Goal: Task Accomplishment & Management: Complete application form

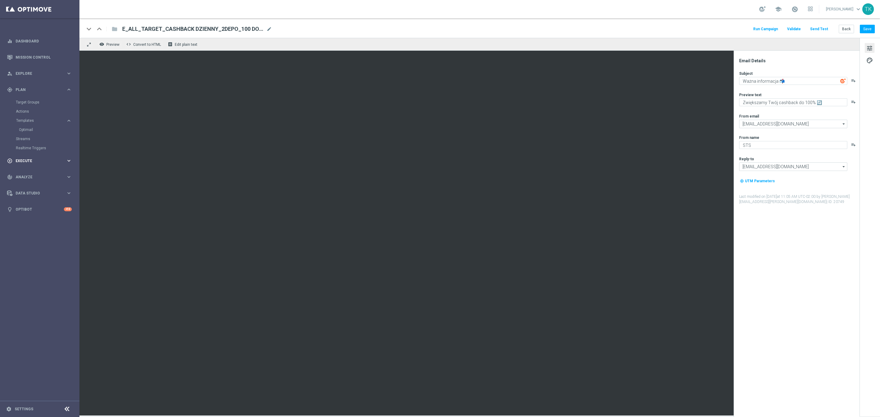
click at [21, 162] on span "Execute" at bounding box center [41, 161] width 50 height 4
click at [36, 119] on link "Campaign Builder" at bounding box center [40, 118] width 48 height 5
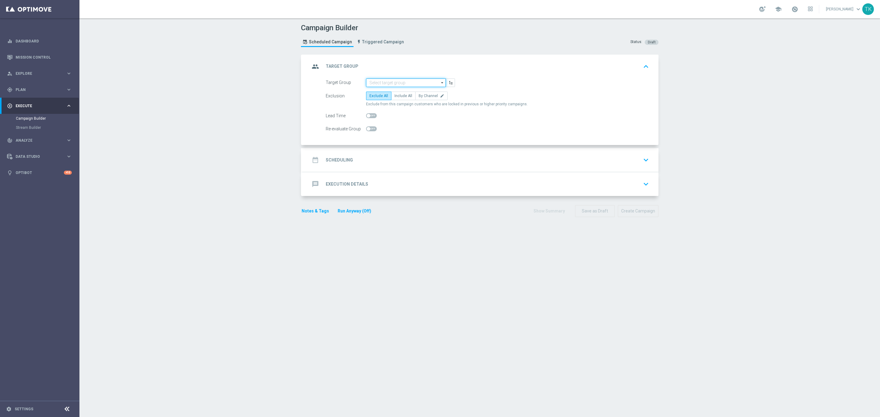
click at [375, 81] on input at bounding box center [406, 83] width 80 height 9
paste input "E_ALL_TARGET_DEPO_3DEPO_50 DO 200PLN_260925"
click at [381, 96] on div "E_ALL_TARGET_DEPO_3DEPO_50 DO 200PLN_260925" at bounding box center [405, 94] width 73 height 11
type input "E_ALL_TARGET_DEPO_3DEPO_50 DO 200PLN_260925"
click at [424, 98] on span "By Channel" at bounding box center [428, 96] width 19 height 4
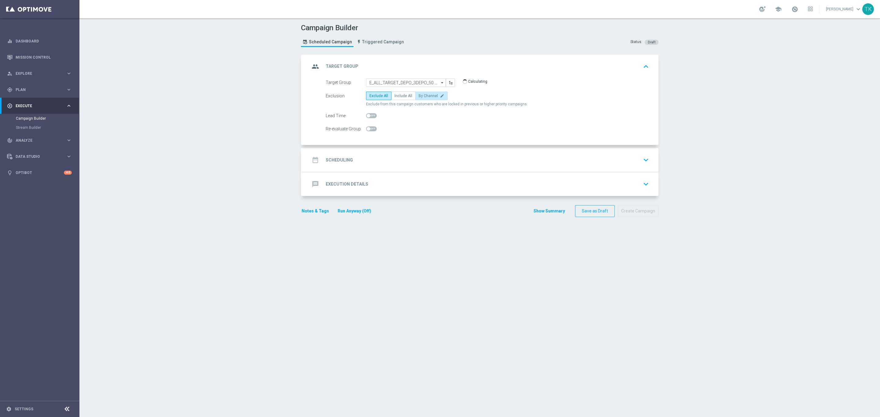
click at [423, 98] on input "By Channel edit" at bounding box center [421, 97] width 4 height 4
radio input "true"
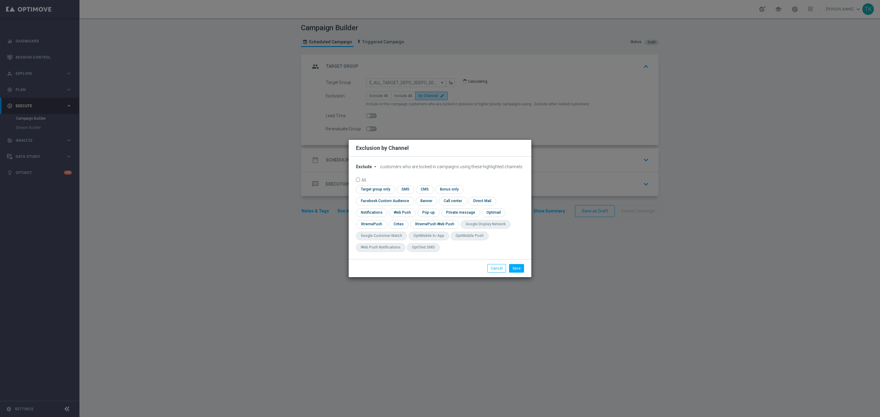
click at [362, 169] on span "Exclude" at bounding box center [364, 166] width 16 height 5
click at [0, 0] on span "Include" at bounding box center [0, 0] width 0 height 0
click at [411, 197] on input "checkbox" at bounding box center [383, 201] width 55 height 8
checkbox input "true"
click at [401, 223] on input "checkbox" at bounding box center [398, 224] width 19 height 8
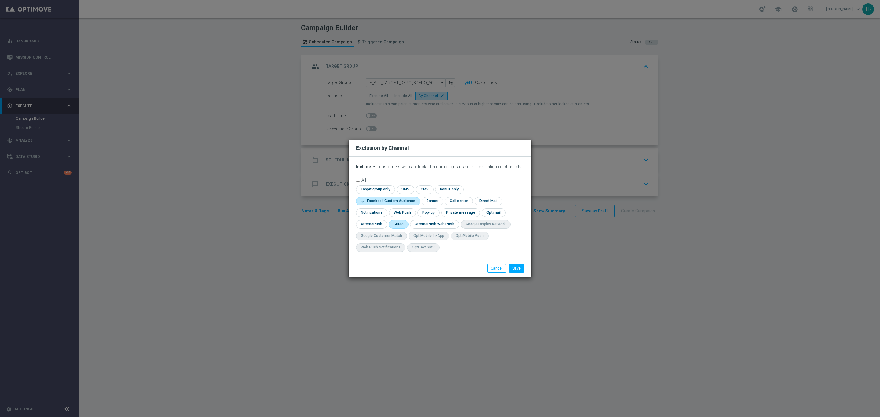
checkbox input "true"
click at [428, 214] on input "checkbox" at bounding box center [427, 213] width 21 height 8
checkbox input "true"
click at [518, 270] on button "Save" at bounding box center [516, 268] width 15 height 9
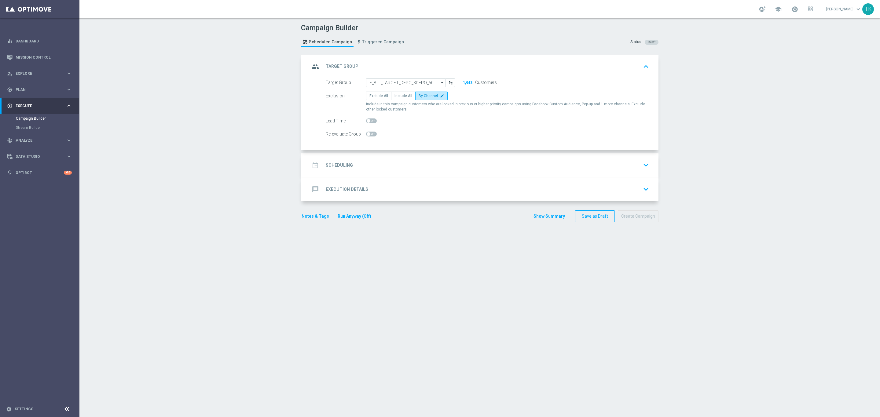
click at [374, 170] on div "date_range Scheduling keyboard_arrow_down" at bounding box center [480, 165] width 341 height 12
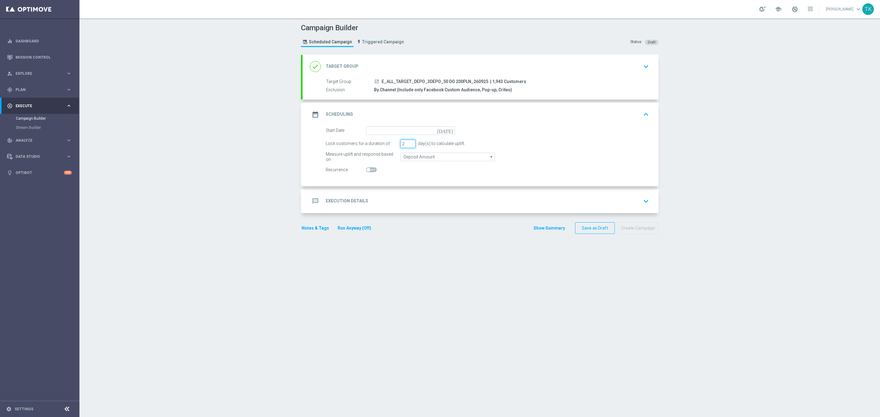
click at [405, 146] on input "2" at bounding box center [407, 144] width 15 height 9
type input "1"
click at [405, 146] on input "1" at bounding box center [407, 144] width 15 height 9
click at [386, 132] on input at bounding box center [410, 130] width 89 height 9
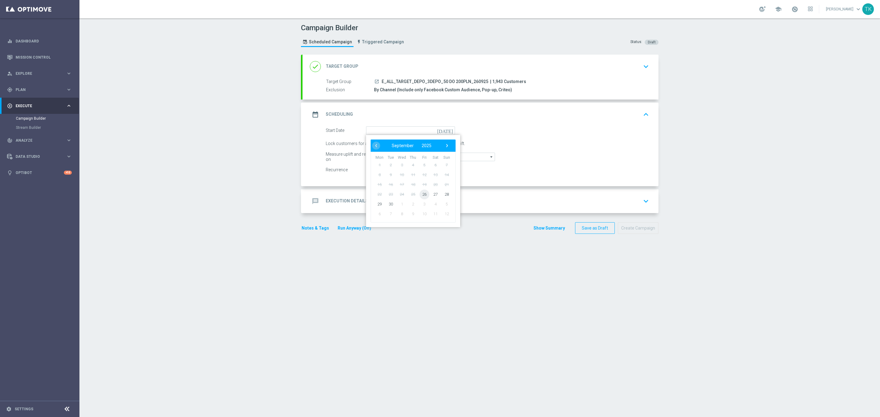
click at [421, 197] on span "26" at bounding box center [424, 194] width 10 height 10
type input "[DATE]"
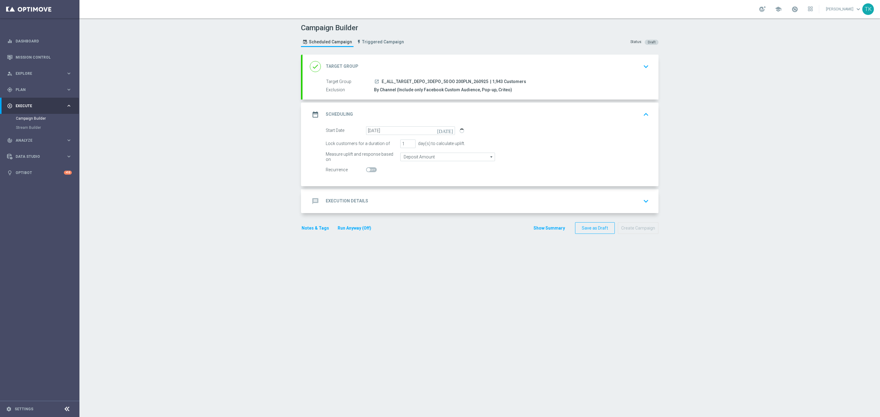
click at [378, 201] on div "message Execution Details keyboard_arrow_down" at bounding box center [480, 202] width 341 height 12
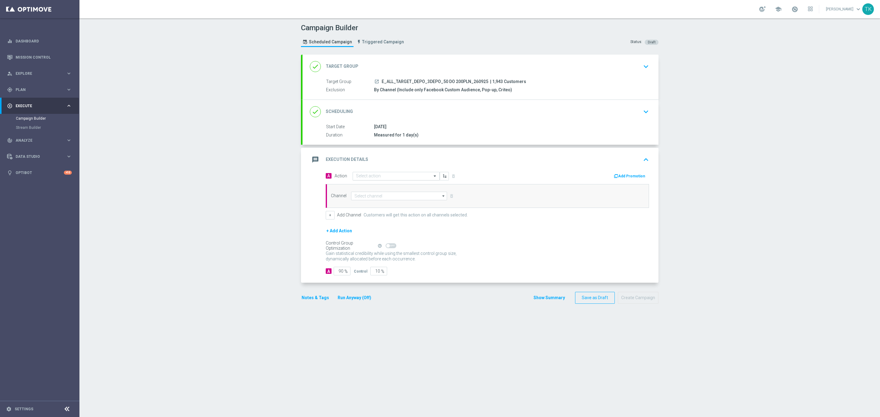
click at [356, 178] on input "text" at bounding box center [390, 176] width 68 height 5
paste input "E_ALL_TARGET_DEPO_3DEPO_A_50 DO 200PLN_260925"
type input "E_ALL_TARGET_DEPO_3DEPO_A_50 DO 200PLN_260925"
click at [373, 192] on div "add_new Create new action" at bounding box center [396, 195] width 86 height 10
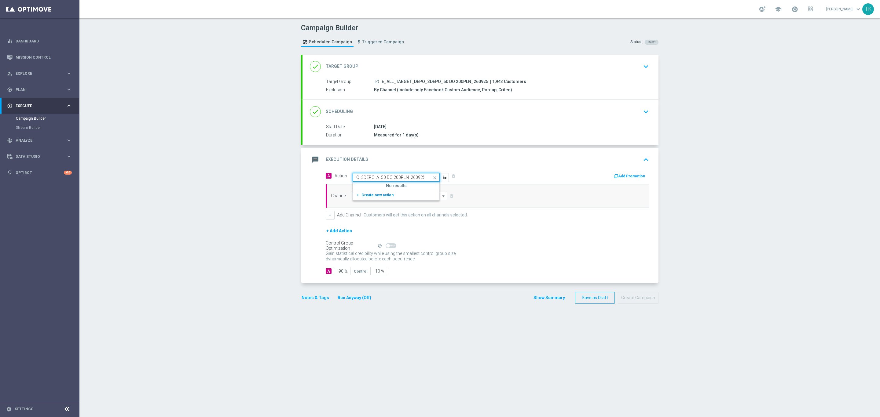
click at [370, 195] on span "Create new action" at bounding box center [377, 195] width 32 height 4
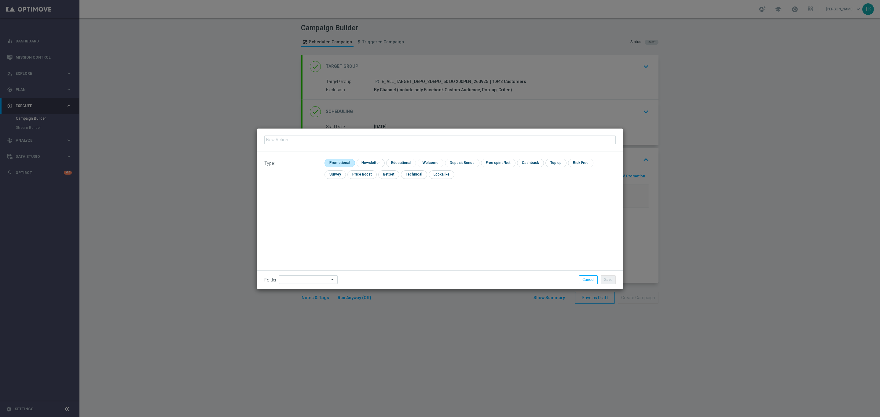
click at [341, 165] on input "checkbox" at bounding box center [338, 163] width 29 height 8
checkbox input "true"
click at [297, 139] on input "text" at bounding box center [439, 140] width 351 height 9
paste input "E_ALL_TARGET_DEPO_3DEPO_A_50 DO 200PLN_260925"
type input "E_ALL_TARGET_DEPO_3DEPO_A_50 DO 200PLN_260925"
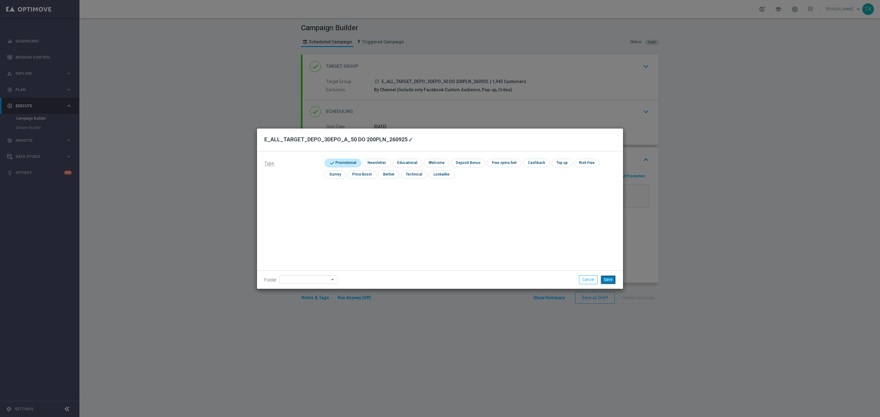
click at [613, 281] on button "Save" at bounding box center [608, 280] width 15 height 9
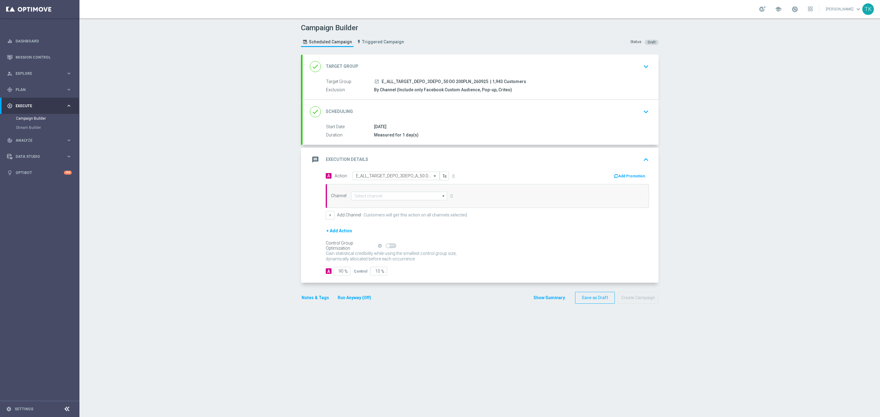
click at [337, 230] on button "+ Add Action" at bounding box center [339, 231] width 27 height 8
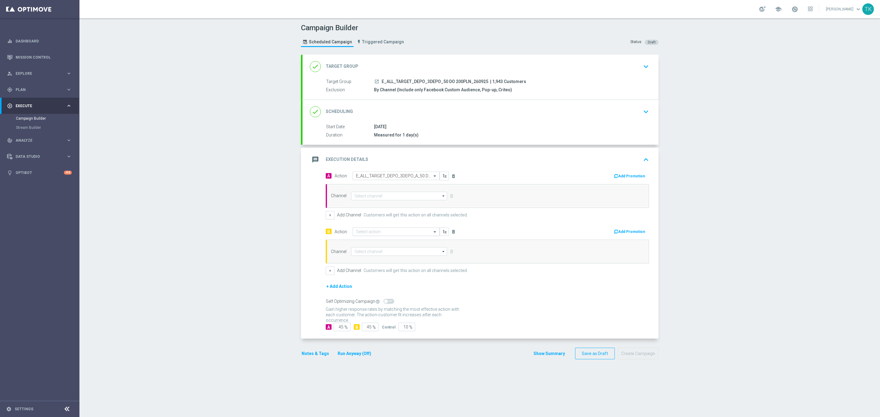
click at [356, 235] on input "text" at bounding box center [390, 231] width 68 height 5
paste input "E_ALL_TARGET_DEPO_3DEPO_B_50 DO 200PLN_260925"
type input "E_ALL_TARGET_DEPO_3DEPO_B_50 DO 200PLN_260925"
click at [368, 252] on span "Create new action" at bounding box center [377, 251] width 32 height 4
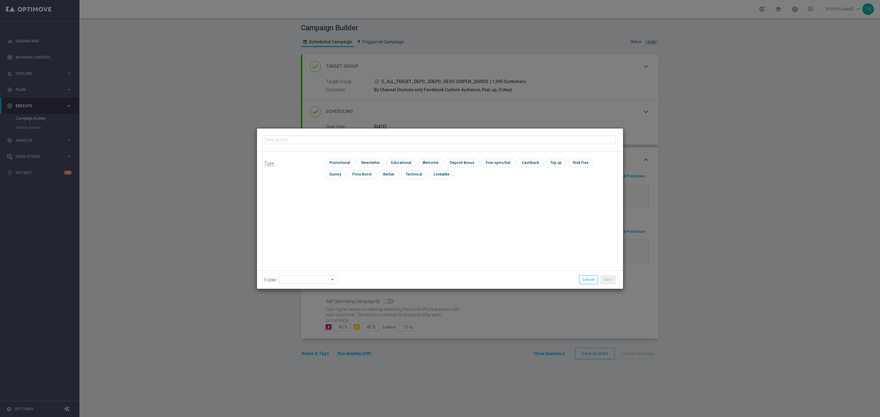
scroll to position [0, 0]
click at [341, 163] on input "checkbox" at bounding box center [338, 163] width 29 height 8
checkbox input "true"
click at [273, 139] on input "text" at bounding box center [439, 140] width 351 height 9
paste input "E_ALL_TARGET_DEPO_3DEPO_B_50 DO 200PLN_260925"
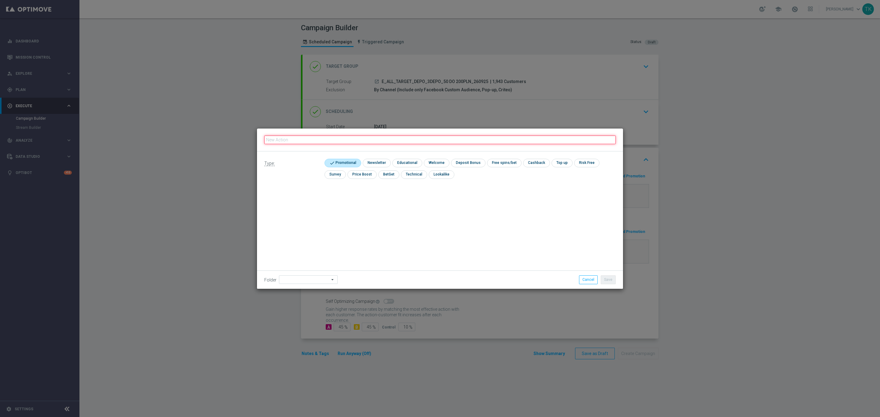
type input "E_ALL_TARGET_DEPO_3DEPO_B_50 DO 200PLN_260925"
click at [610, 278] on button "Save" at bounding box center [608, 280] width 15 height 9
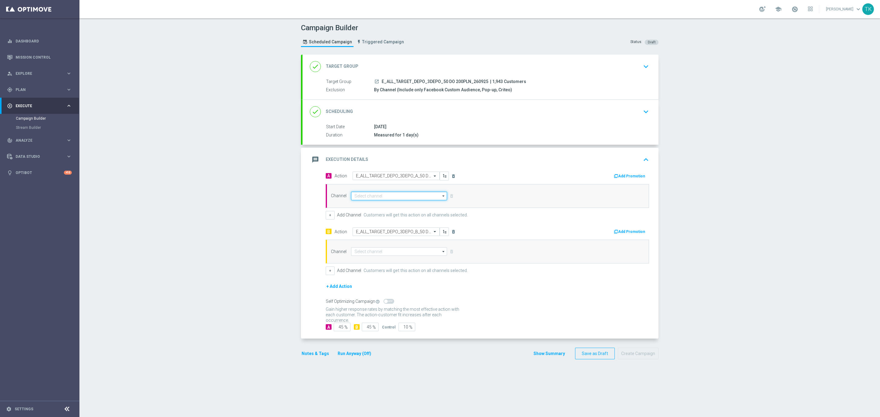
click at [356, 200] on input at bounding box center [399, 196] width 96 height 9
click at [368, 203] on div "Private message" at bounding box center [399, 205] width 96 height 9
type input "Private message"
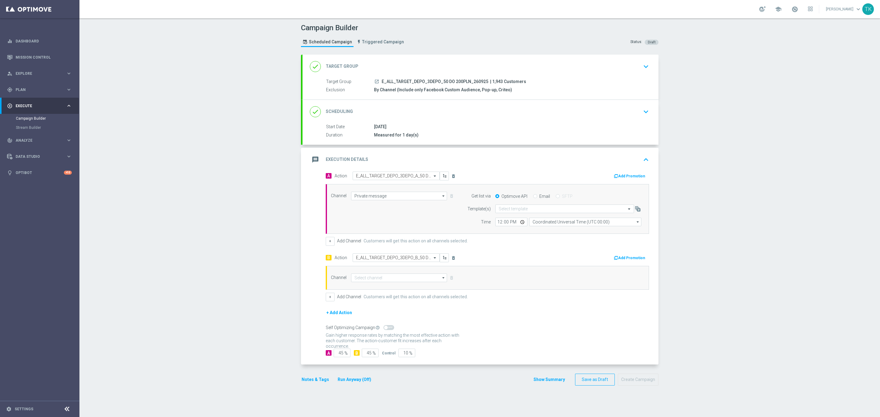
click at [370, 255] on div "A Action Select action E_ALL_TARGET_DEPO_3DEPO_A_50 DO 200PLN_260925 delete_for…" at bounding box center [487, 237] width 323 height 130
click at [362, 282] on input at bounding box center [399, 278] width 96 height 9
click at [381, 291] on div "Private message" at bounding box center [399, 287] width 96 height 9
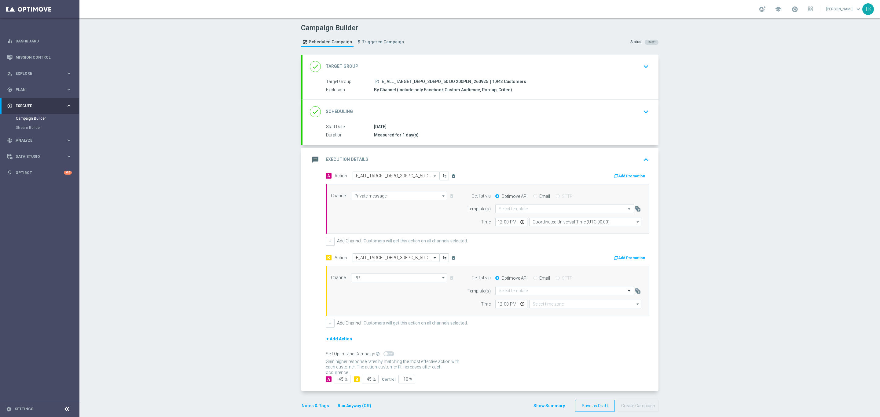
type input "Private message"
type input "Coordinated Universal Time (UTC 00:00)"
click at [500, 211] on input "text" at bounding box center [559, 209] width 120 height 5
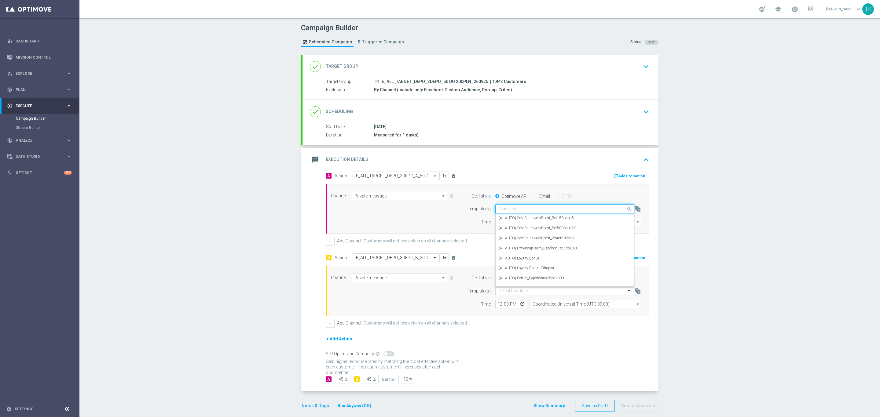
paste input "E_ALL_TARGET_DEPO_3DEPO_A_50 DO 200PLN_260925"
click at [511, 218] on label "E_ALL_TARGET_DEPO_3DEPO_A_50 DO 200PLN_260925" at bounding box center [546, 218] width 94 height 5
type input "E_ALL_TARGET_DEPO_3DEPO_A_50 DO 200PLN_260925"
click at [495, 225] on input "12:00" at bounding box center [511, 222] width 32 height 9
type input "16:02"
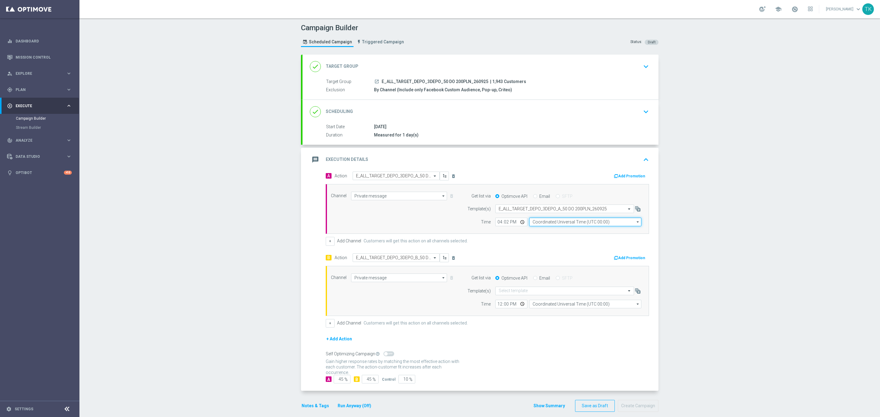
click at [540, 223] on input "Coordinated Universal Time (UTC 00:00)" at bounding box center [585, 222] width 112 height 9
click at [550, 234] on div "Central European Time ([GEOGRAPHIC_DATA]) (UTC +02:00)" at bounding box center [582, 231] width 100 height 5
type input "Central European Time ([GEOGRAPHIC_DATA]) (UTC +02:00)"
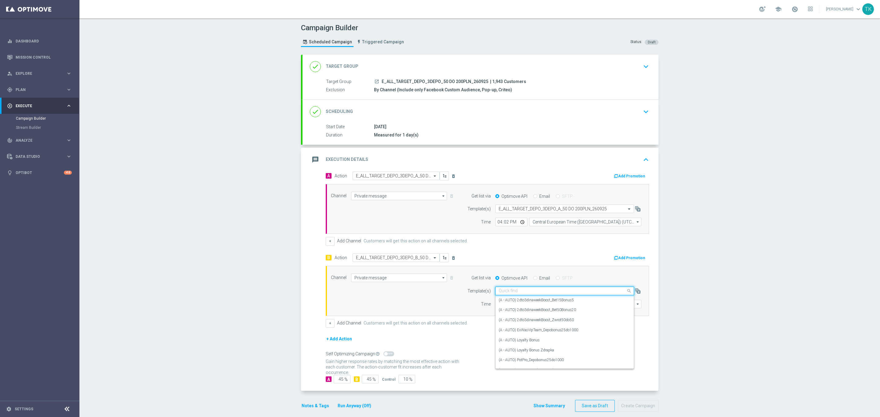
click at [505, 293] on input "text" at bounding box center [559, 291] width 120 height 5
paste input "E_ALL_TARGET_DEPO_3DEPO_A_50 DO 200PLN_260925"
click at [556, 292] on input "E_ALL_TARGET_DEPO_3DEPO_A_50 DO 200PLN_260925" at bounding box center [559, 291] width 120 height 5
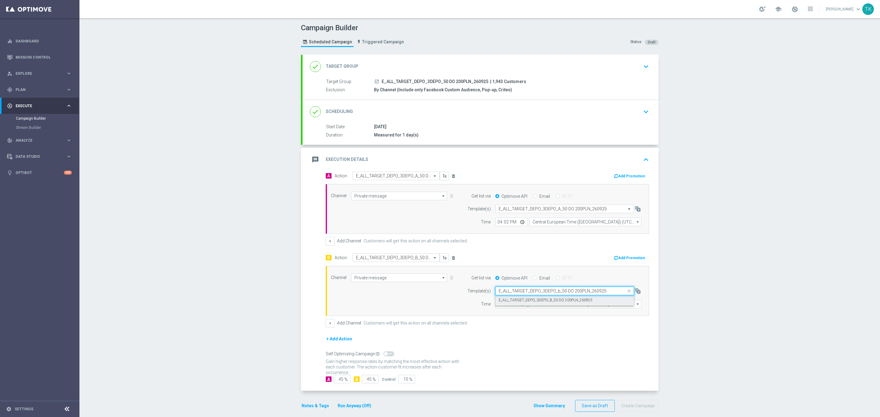
click at [558, 303] on label "E_ALL_TARGET_DEPO_3DEPO_B_50 DO 200PLN_260925" at bounding box center [546, 300] width 94 height 5
type input "E_ALL_TARGET_DEPO_3DEPO_b_50 DO 200PLN_260925"
click at [497, 308] on input "12:00" at bounding box center [511, 304] width 32 height 9
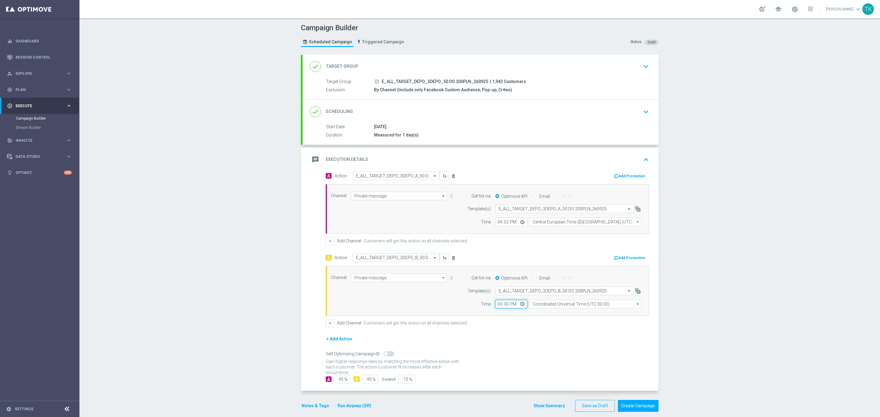
type input "16:02"
click at [537, 305] on input "Coordinated Universal Time (UTC 00:00)" at bounding box center [585, 304] width 112 height 9
click at [541, 313] on div "Central European Time ([GEOGRAPHIC_DATA]) (UTC +02:00)" at bounding box center [582, 313] width 100 height 5
type input "Central European Time ([GEOGRAPHIC_DATA]) (UTC +02:00)"
click at [328, 244] on button "+" at bounding box center [330, 241] width 9 height 9
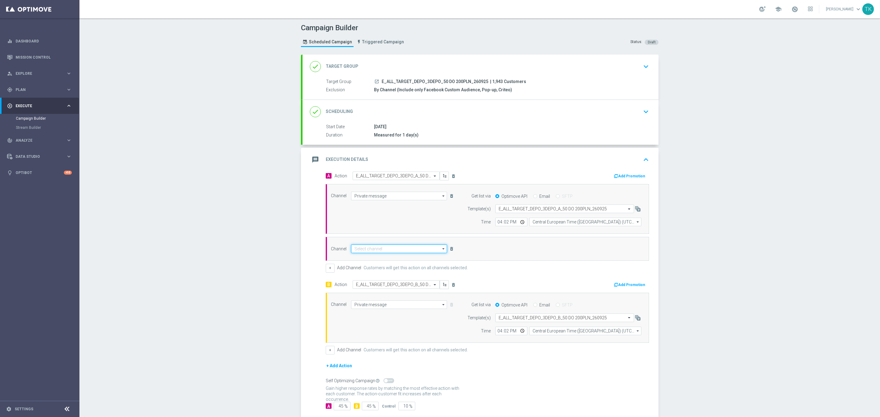
click at [357, 251] on input at bounding box center [399, 249] width 96 height 9
click at [366, 257] on div "Optimail" at bounding box center [399, 258] width 96 height 9
type input "Optimail"
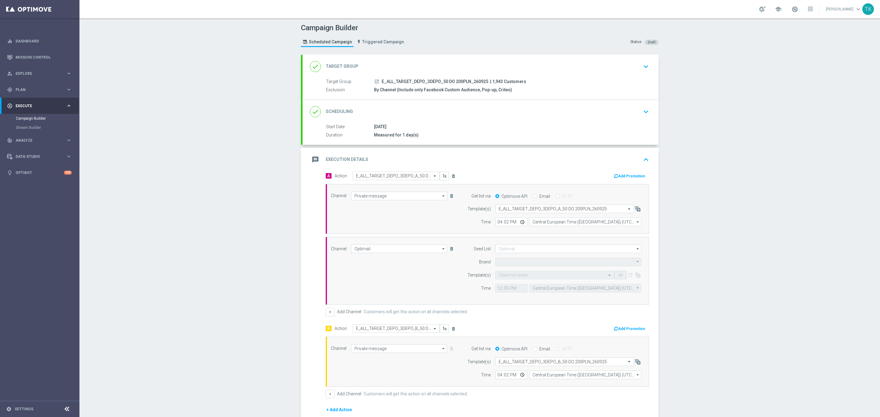
type input "STS"
click at [501, 278] on input "text" at bounding box center [549, 275] width 100 height 5
paste input "E_ALL_TARGET_DEPO_3DEPO_A_50 DO 200PLN_260925"
click at [501, 284] on label "E_ALL_TARGET_DEPO_3DEPO_A_50 DO 200PLN_260925" at bounding box center [546, 284] width 94 height 5
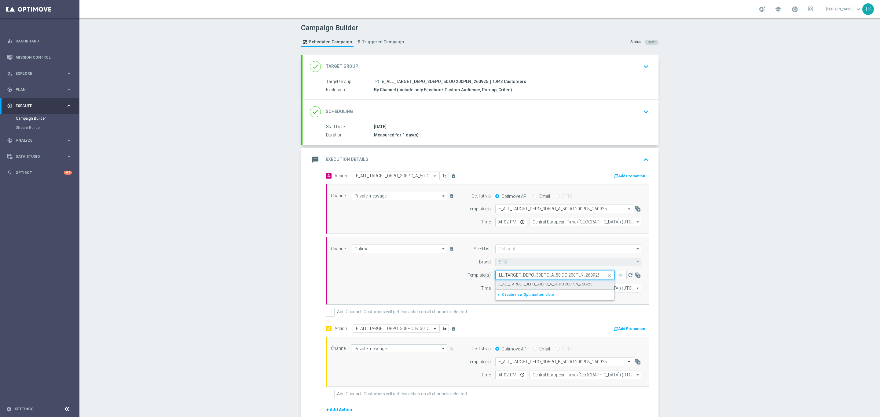
type input "E_ALL_TARGET_DEPO_3DEPO_A_50 DO 200PLN_260925"
click at [496, 290] on input "12:00" at bounding box center [511, 288] width 32 height 9
type input "16:02"
click at [535, 293] on input "Central European Time ([GEOGRAPHIC_DATA]) (UTC +02:00)" at bounding box center [585, 288] width 112 height 9
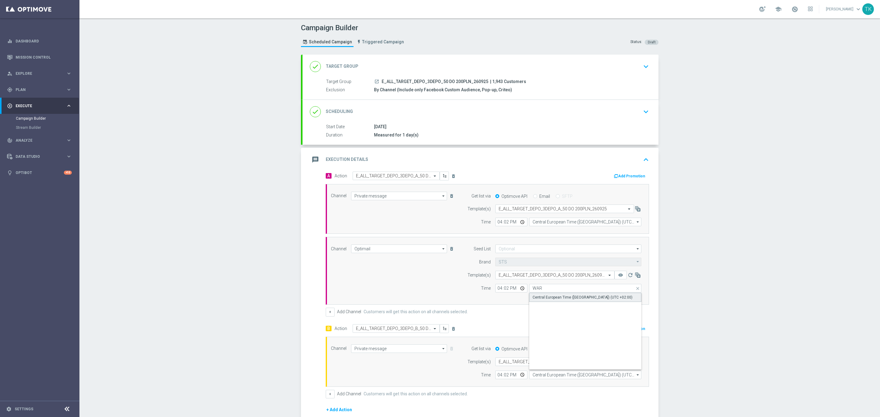
click at [537, 297] on div "Central European Time ([GEOGRAPHIC_DATA]) (UTC +02:00)" at bounding box center [582, 297] width 100 height 5
type input "Central European Time ([GEOGRAPHIC_DATA]) (UTC +02:00)"
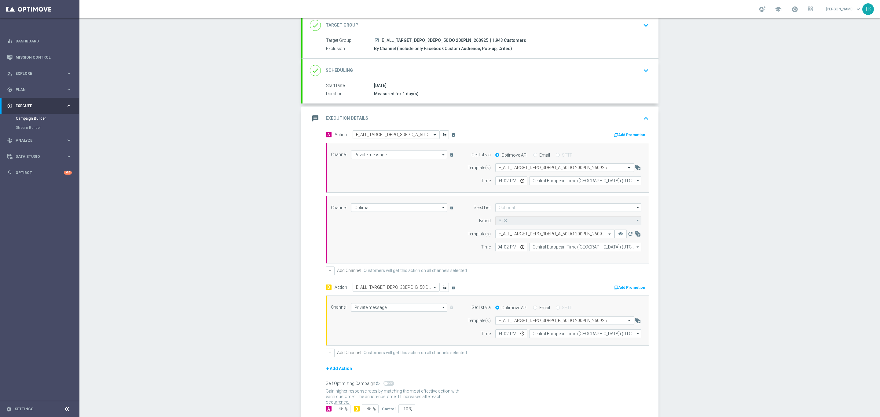
scroll to position [82, 0]
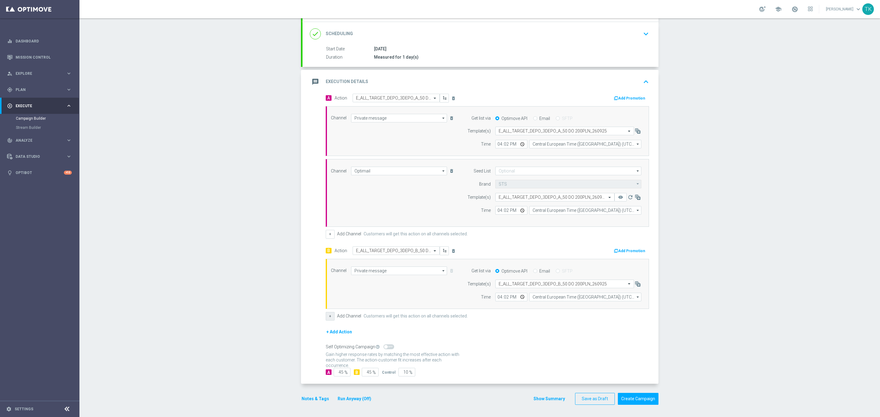
click at [329, 315] on button "+" at bounding box center [330, 316] width 9 height 9
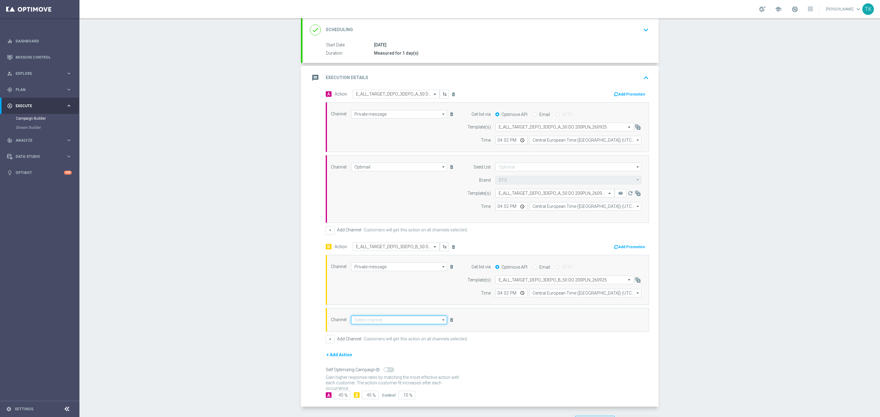
click at [360, 322] on input at bounding box center [399, 320] width 96 height 9
click at [372, 331] on div "Optimail" at bounding box center [399, 329] width 96 height 9
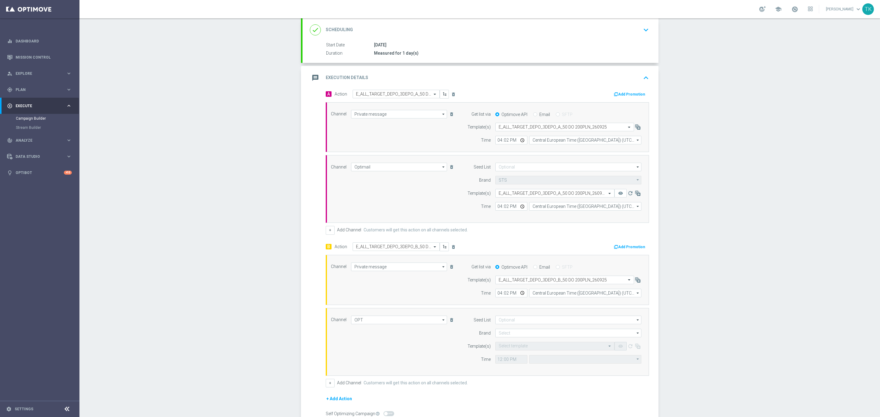
type input "Optimail"
type input "Central European Time ([GEOGRAPHIC_DATA]) (UTC +02:00)"
type input "STS"
click at [504, 349] on input "text" at bounding box center [549, 346] width 100 height 5
paste input "E_ALL_TARGET_DEPO_3DEPO_B_50 DO 200PLN_260925"
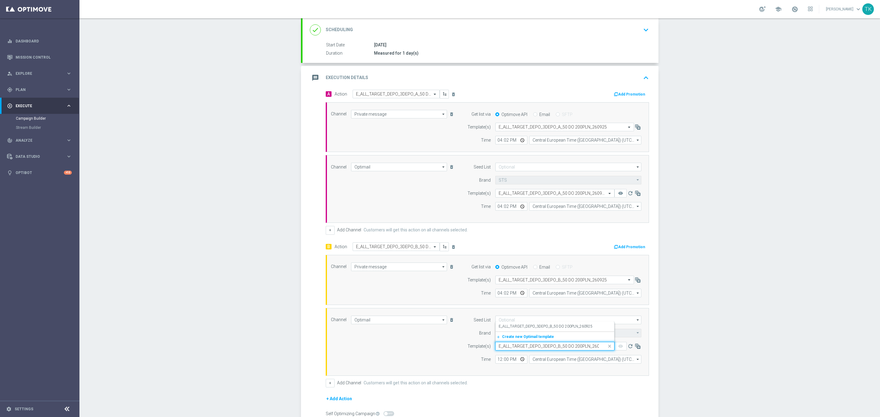
scroll to position [0, 7]
click at [508, 329] on label "E_ALL_TARGET_DEPO_3DEPO_B_50 DO 200PLN_260925" at bounding box center [546, 326] width 94 height 5
type input "E_ALL_TARGET_DEPO_3DEPO_B_50 DO 200PLN_260925"
click at [495, 363] on input "12:00" at bounding box center [511, 359] width 32 height 9
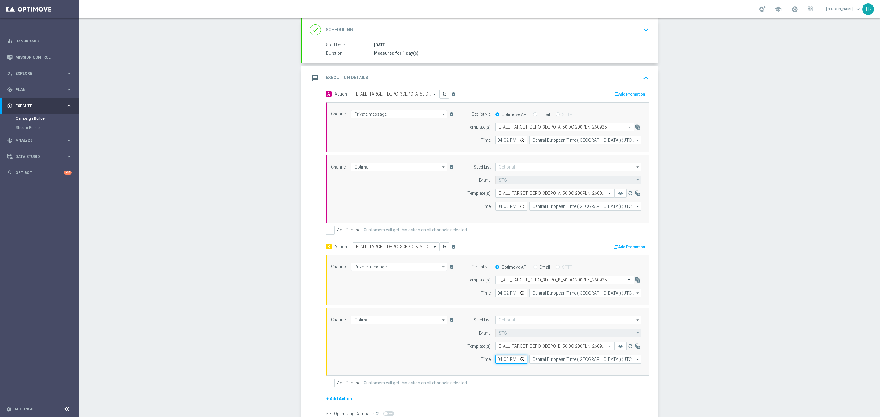
type input "16:02"
click at [534, 364] on input "Central European Time (Warsaw) (UTC +02:00)" at bounding box center [585, 359] width 112 height 9
click at [552, 371] on div "Central European Time (Warsaw) (UTC +02:00)" at bounding box center [582, 368] width 100 height 5
type input "Central European Time (Warsaw) (UTC +02:00)"
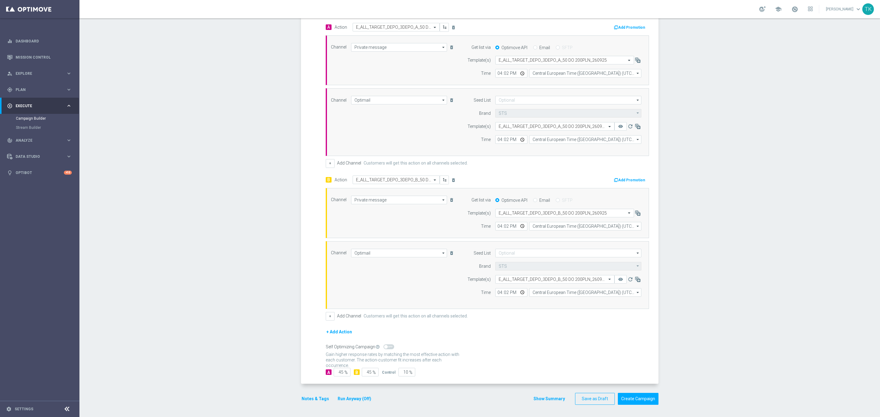
click at [550, 399] on button "Show Summary" at bounding box center [549, 399] width 32 height 7
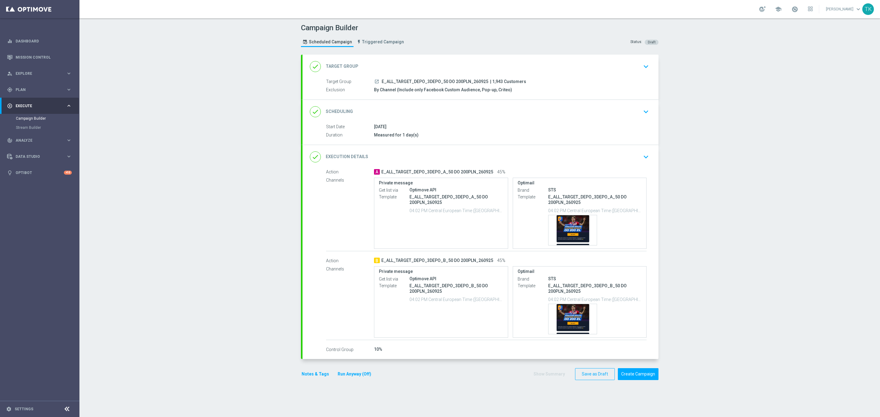
click at [308, 377] on button "Notes & Tags" at bounding box center [315, 375] width 29 height 8
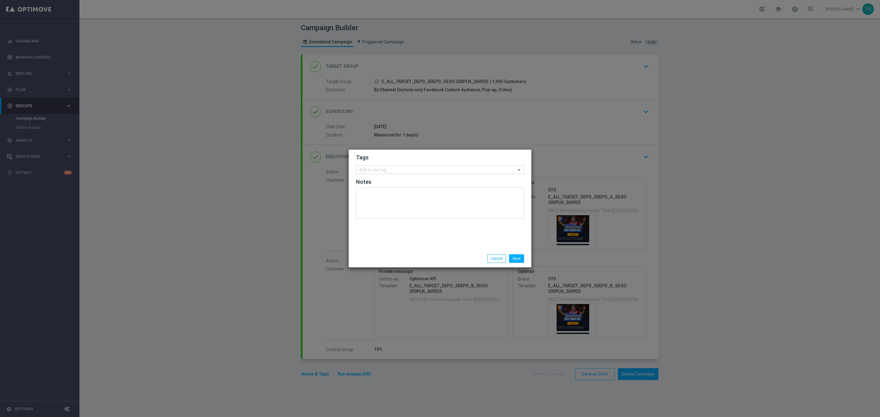
click at [369, 168] on input "text" at bounding box center [437, 170] width 157 height 5
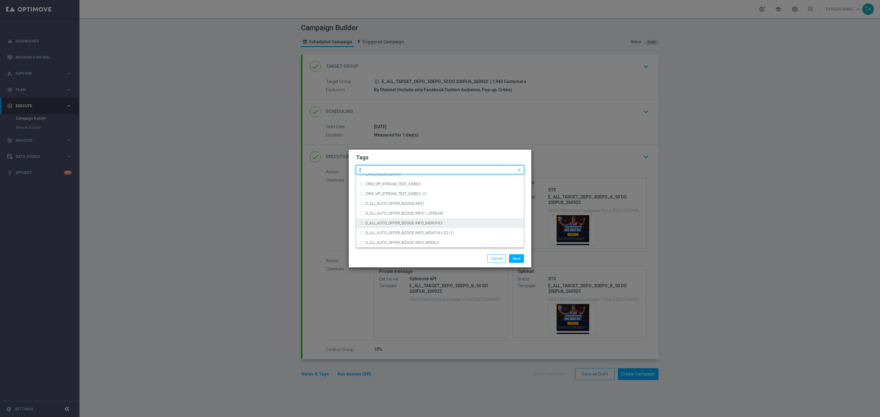
scroll to position [825, 0]
click at [375, 232] on div "E" at bounding box center [442, 234] width 155 height 4
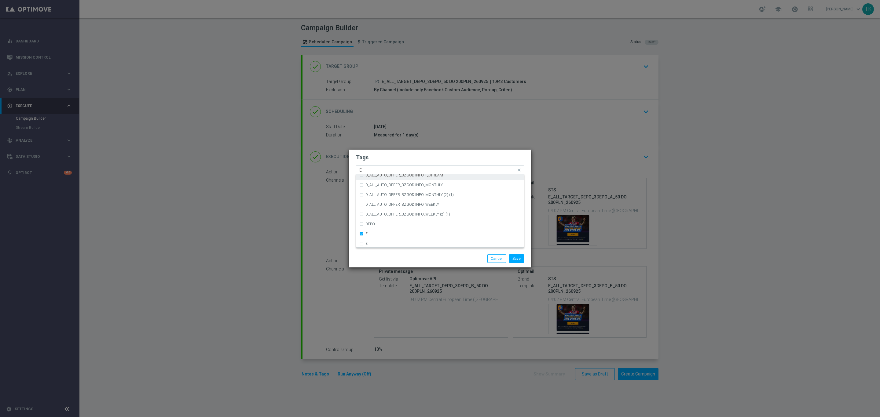
click at [367, 170] on input "E" at bounding box center [437, 170] width 157 height 5
click at [376, 175] on div "ALL" at bounding box center [439, 179] width 161 height 10
type input "ALL"
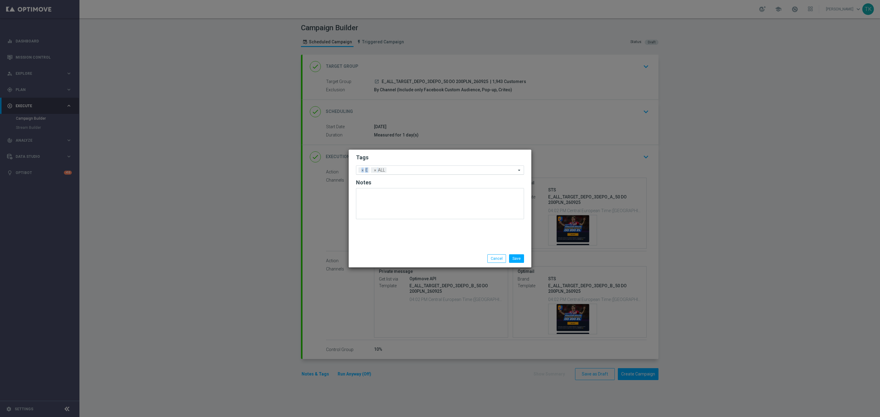
drag, startPoint x: 373, startPoint y: 163, endPoint x: 369, endPoint y: 170, distance: 8.0
click at [371, 165] on form "Tags Add a new tag × E × ALL Notes" at bounding box center [440, 187] width 168 height 71
click at [399, 171] on input "text" at bounding box center [437, 170] width 157 height 5
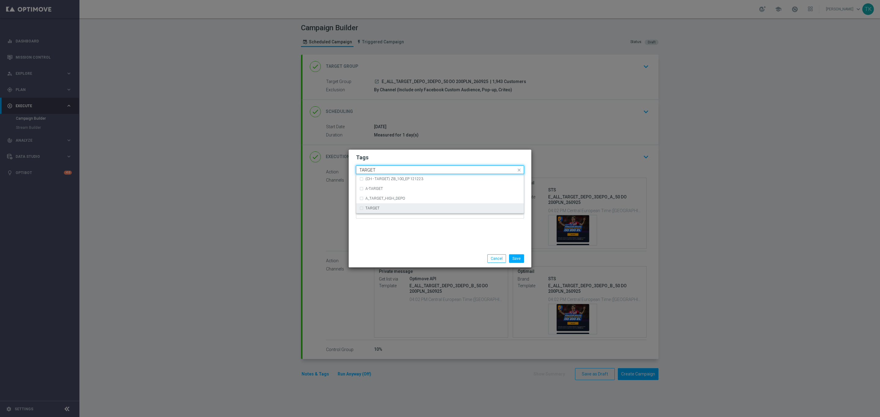
click at [379, 207] on div "TARGET" at bounding box center [442, 209] width 155 height 4
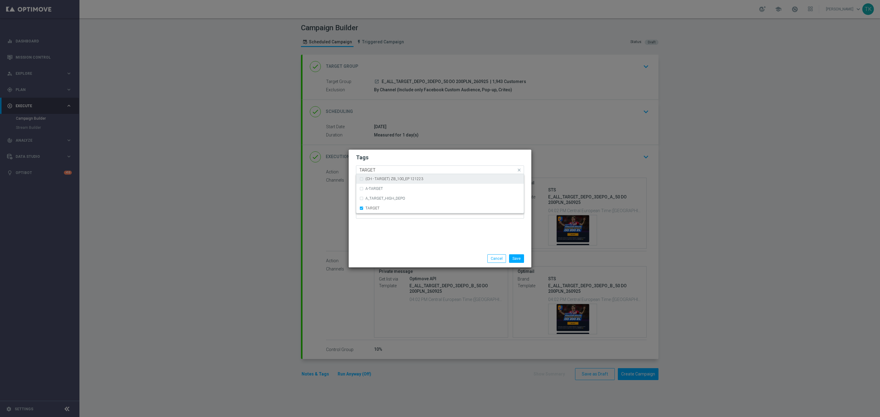
click at [374, 172] on input "TARGET" at bounding box center [437, 170] width 157 height 5
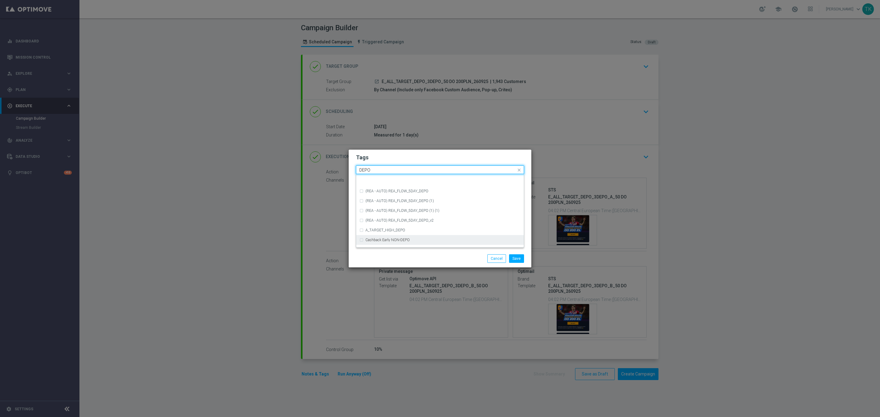
scroll to position [275, 0]
click at [374, 179] on label "DEPO" at bounding box center [369, 178] width 9 height 4
type input "DEPO"
click at [517, 256] on button "Save" at bounding box center [516, 258] width 15 height 9
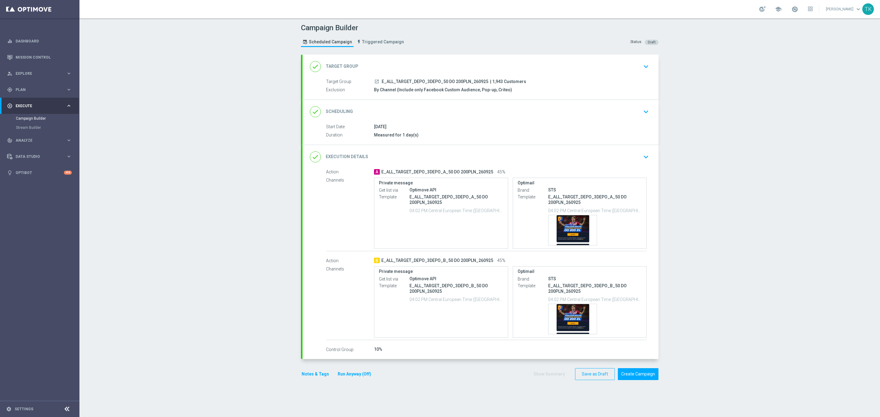
click at [434, 82] on span "E_ALL_TARGET_DEPO_3DEPO_50 DO 200PLN_260925" at bounding box center [435, 81] width 107 height 5
copy div "E_ALL_TARGET_DEPO_3DEPO_50 DO 200PLN_260925"
click at [454, 52] on header "Campaign Builder Scheduled Campaign Triggered Campaign Status: Draft" at bounding box center [479, 36] width 800 height 36
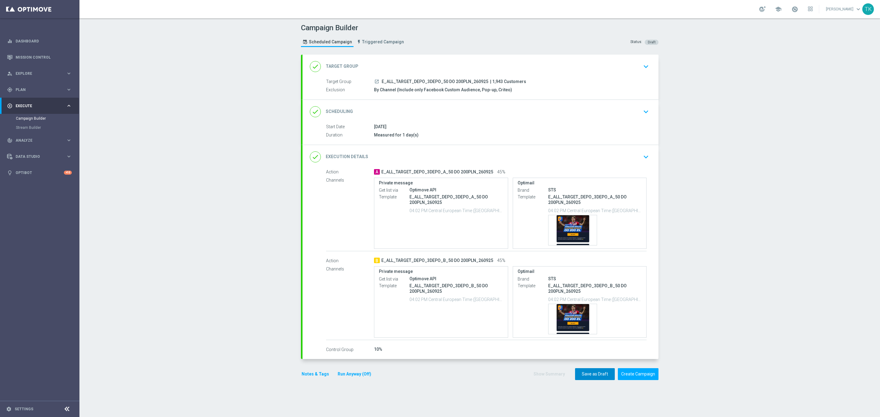
click at [579, 376] on button "Save as Draft" at bounding box center [595, 374] width 40 height 12
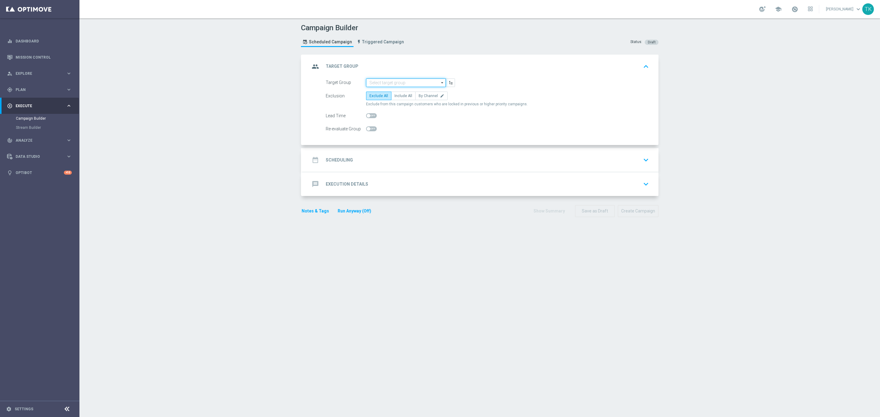
click at [382, 82] on input at bounding box center [406, 83] width 80 height 9
paste input "REACQ_ALL_TARGET_CASHBACK DZIENNY_100 DO 300PLN_260925"
click at [388, 92] on div "REACQ_ALL_TARGET_CASHBACK DZIENNY_100 DO 300PLN_260925" at bounding box center [406, 94] width 74 height 11
type input "REACQ_ALL_TARGET_CASHBACK DZIENNY_100 DO 300PLN_260925"
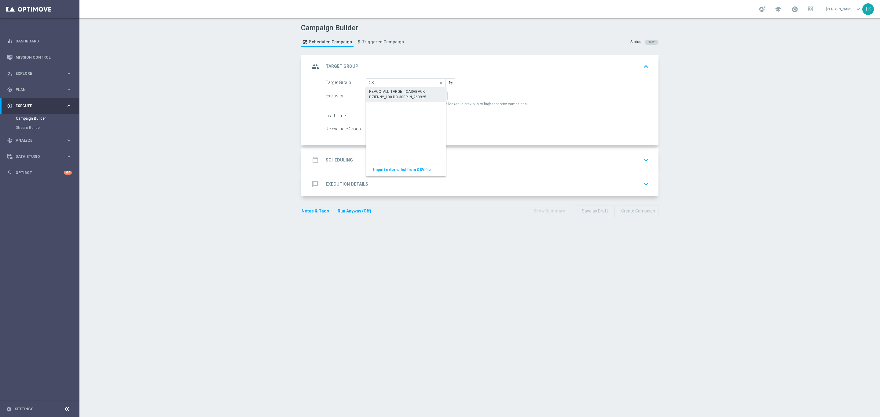
scroll to position [0, 0]
click at [422, 97] on span "By Channel" at bounding box center [428, 96] width 19 height 4
click at [422, 97] on input "By Channel edit" at bounding box center [421, 97] width 4 height 4
radio input "true"
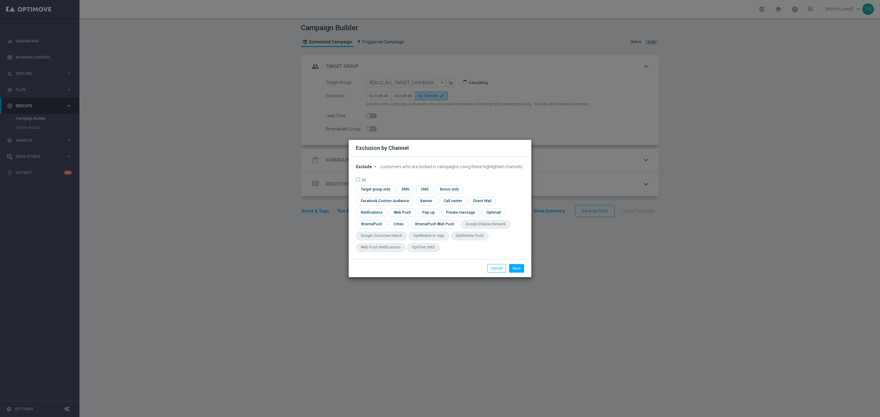
click at [358, 169] on span "Exclude" at bounding box center [364, 166] width 16 height 5
click at [0, 0] on span "Include" at bounding box center [0, 0] width 0 height 0
click at [411, 197] on input "checkbox" at bounding box center [383, 201] width 55 height 8
checkbox input "true"
click at [394, 225] on input "checkbox" at bounding box center [398, 224] width 19 height 8
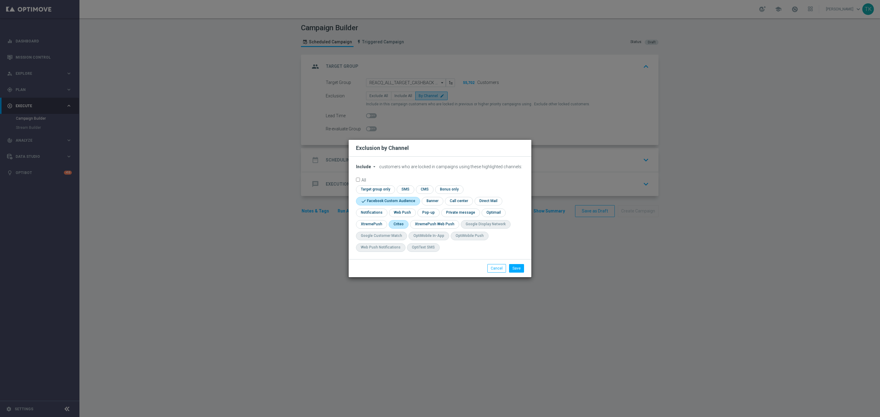
checkbox input "true"
click at [422, 213] on input "checkbox" at bounding box center [427, 213] width 21 height 8
checkbox input "true"
click at [517, 268] on button "Save" at bounding box center [516, 268] width 15 height 9
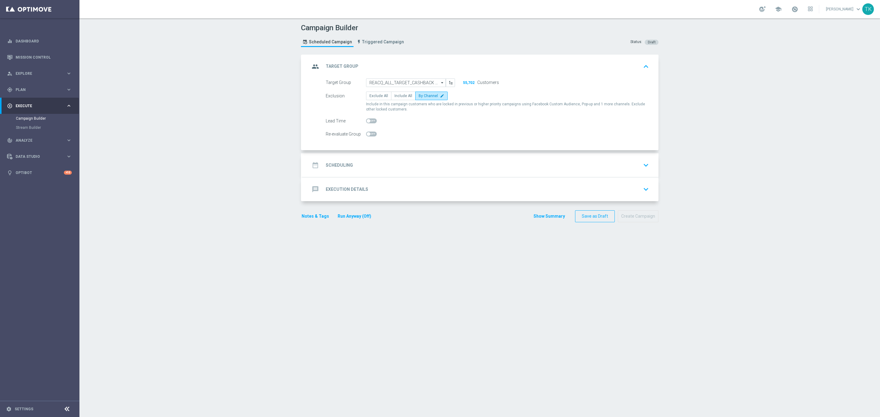
click at [386, 161] on div "date_range Scheduling keyboard_arrow_down" at bounding box center [480, 165] width 341 height 12
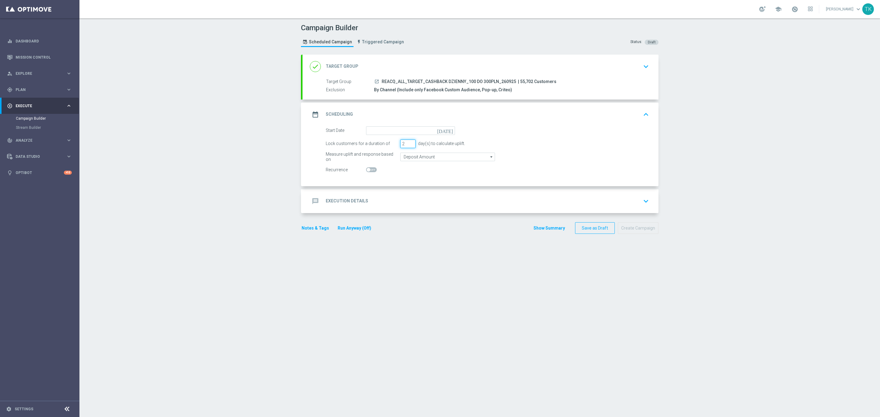
click at [406, 146] on input "2" at bounding box center [407, 144] width 15 height 9
type input "1"
click at [406, 146] on input "1" at bounding box center [407, 144] width 15 height 9
click at [382, 136] on form "Start Date today Lock customers for a duration of 1 day(s) to calculate uplift.…" at bounding box center [487, 150] width 323 height 48
click at [382, 133] on input at bounding box center [410, 130] width 89 height 9
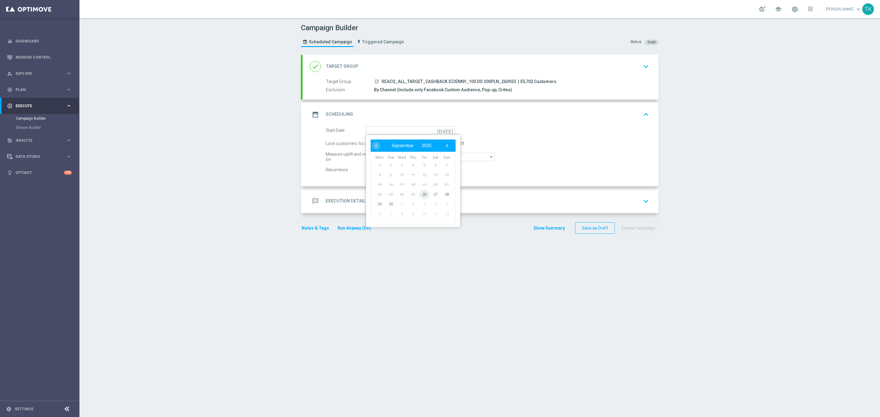
click at [422, 193] on span "26" at bounding box center [424, 194] width 10 height 10
type input "[DATE]"
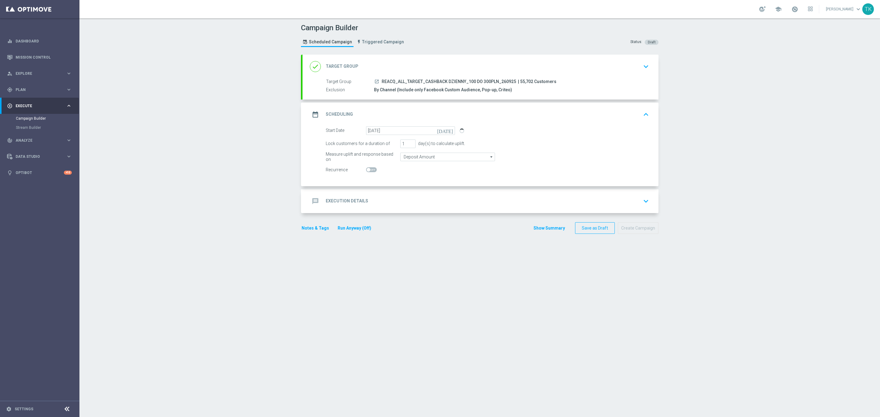
click at [377, 198] on div "message Execution Details keyboard_arrow_down" at bounding box center [480, 202] width 341 height 12
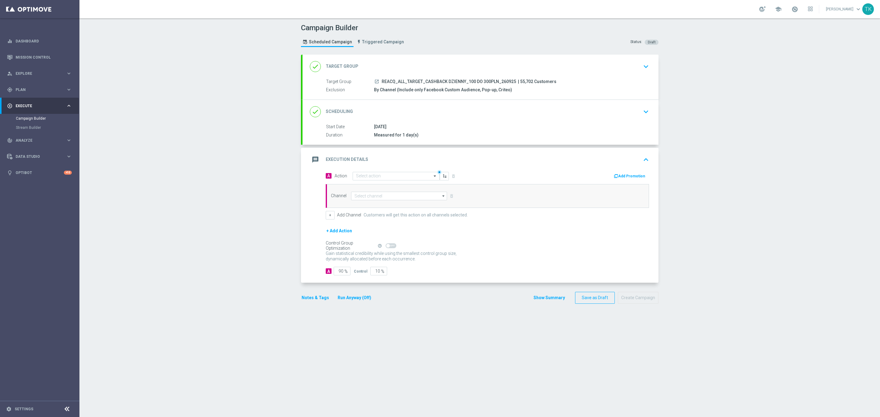
click at [417, 84] on span "REACQ_ALL_TARGET_CASHBACK DZIENNY_100 DO 300PLN_260925" at bounding box center [449, 81] width 134 height 5
copy div "REACQ_ALL_TARGET_CASHBACK DZIENNY_100 DO 300PLN_260925"
click at [361, 175] on input "text" at bounding box center [390, 176] width 68 height 5
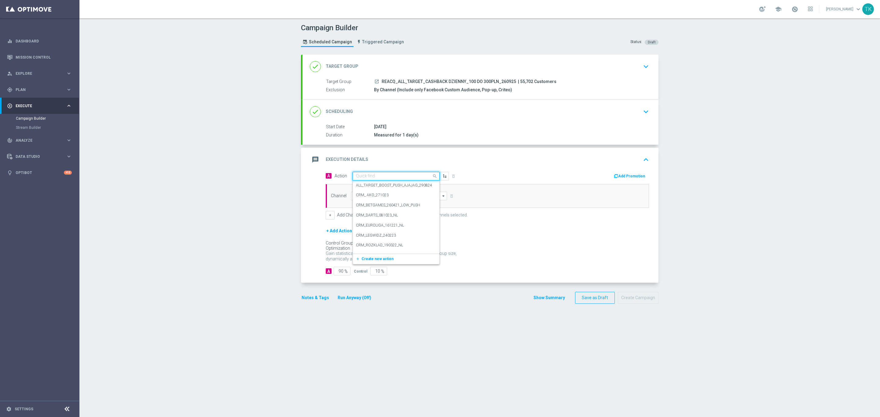
paste input "REACQ_ALL_TARGET_CASHBACK DZIENNY_100 DO 300PLN_260925"
type input "REACQ_ALL_TARGET_CASHBACK DZIENNY_100 DO 300PLN_260925"
click at [367, 195] on span "Create new action" at bounding box center [377, 195] width 32 height 4
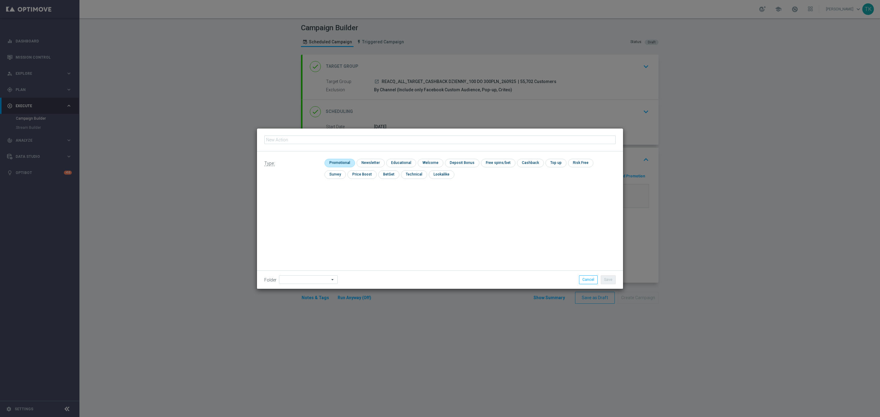
click at [338, 163] on input "checkbox" at bounding box center [338, 163] width 29 height 8
checkbox input "true"
click at [312, 137] on input "text" at bounding box center [439, 140] width 351 height 9
paste input "REACQ_ALL_TARGET_CASHBACK DZIENNY_100 DO 300PLN_260925"
type input "REACQ_ALL_TARGET_CASHBACK DZIENNY_100 DO 300PLN_260925"
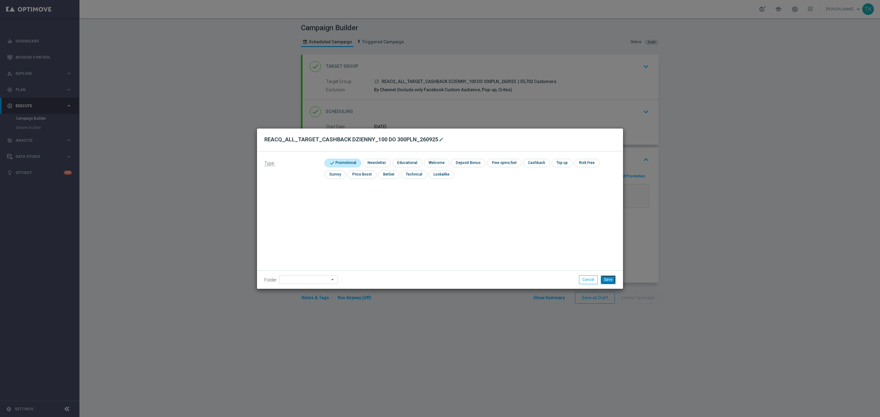
click at [604, 278] on button "Save" at bounding box center [608, 280] width 15 height 9
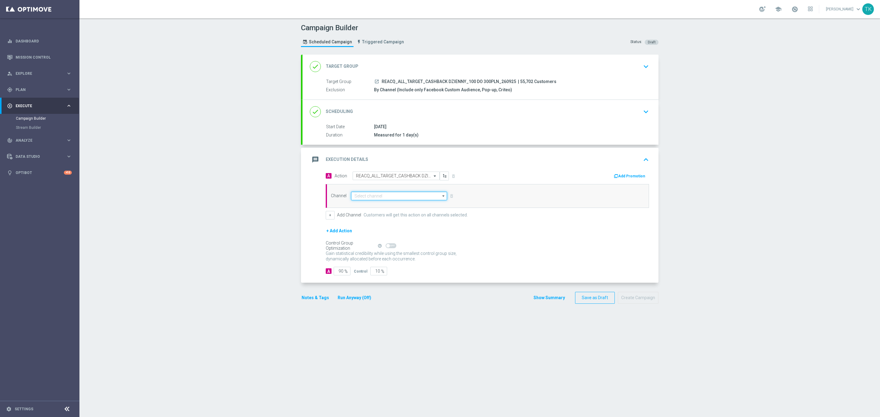
click at [359, 198] on input at bounding box center [399, 196] width 96 height 9
click at [386, 209] on div "Private message" at bounding box center [399, 205] width 96 height 9
type input "Private message"
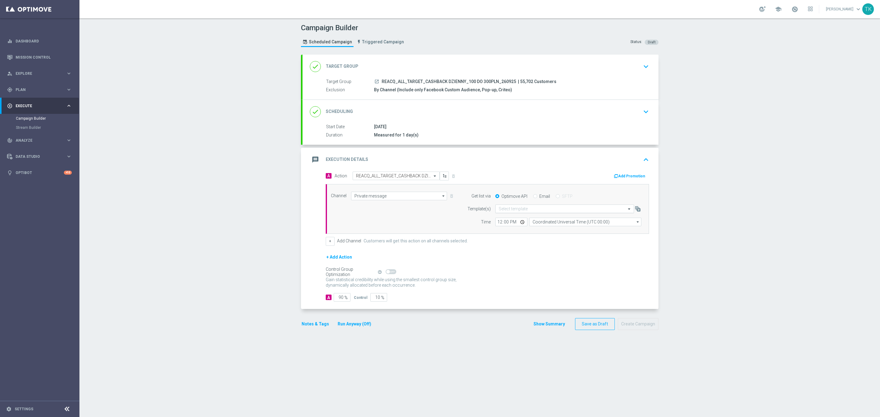
click at [501, 211] on input "text" at bounding box center [559, 209] width 120 height 5
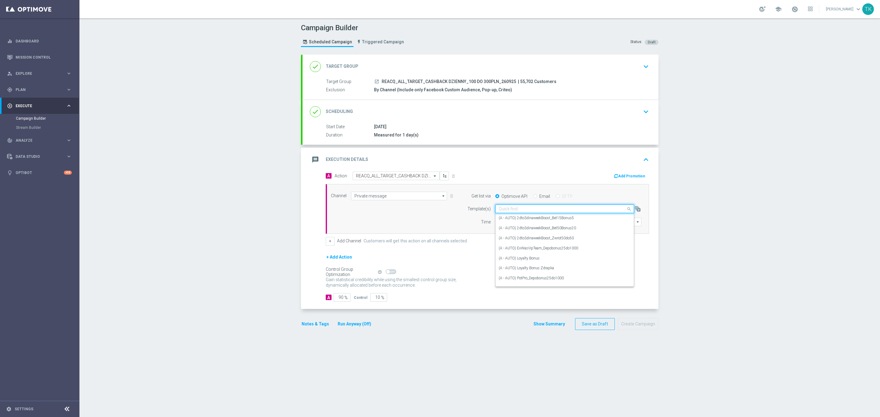
paste input "REACQ_ALL_TARGET_CASHBACK DZIENNY_100 DO 300PLN_260925"
type input "REACQ_ALL_TARGET_CASHBACK DZIENNY_100 DO 300PLN_260925"
click at [508, 211] on input "REACQ_ALL_TARGET_CASHBACK DZIENNY_100 DO 300PLN_260925" at bounding box center [559, 209] width 120 height 5
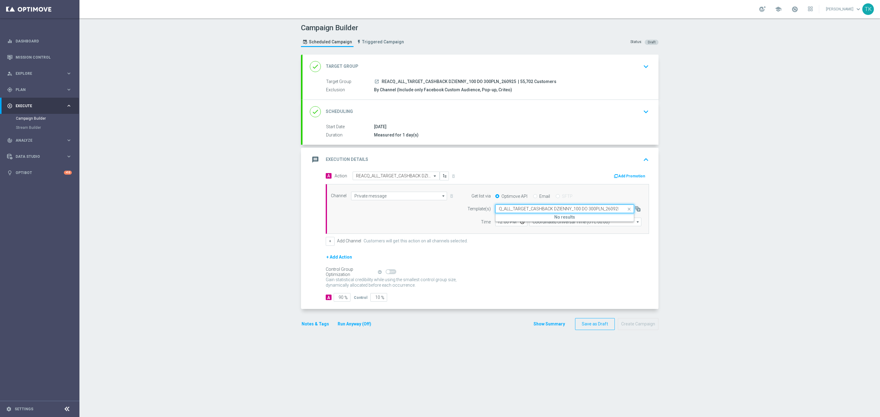
click at [508, 211] on input "REACQ_ALL_TARGET_CASHBACK DZIENNY_100 DO 300PLN_260925" at bounding box center [559, 209] width 120 height 5
click at [397, 199] on input "Private message" at bounding box center [399, 196] width 96 height 9
click at [388, 204] on div "Optimail" at bounding box center [399, 205] width 96 height 9
type input "Optimail"
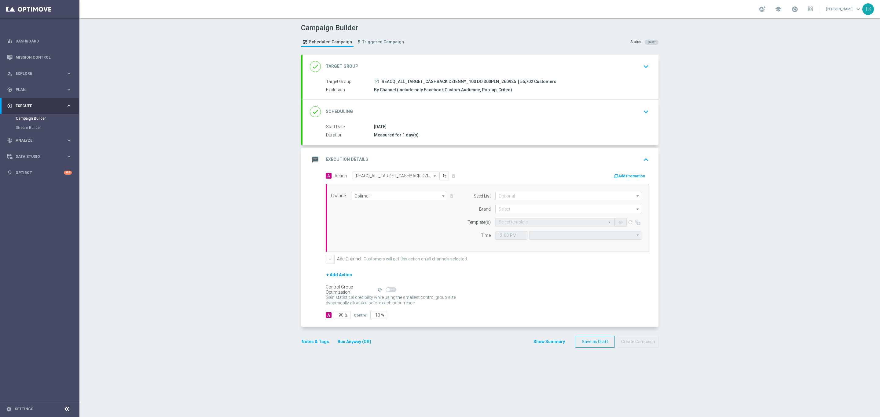
type input "Central European Time ([GEOGRAPHIC_DATA]) (UTC +02:00)"
type input "STS"
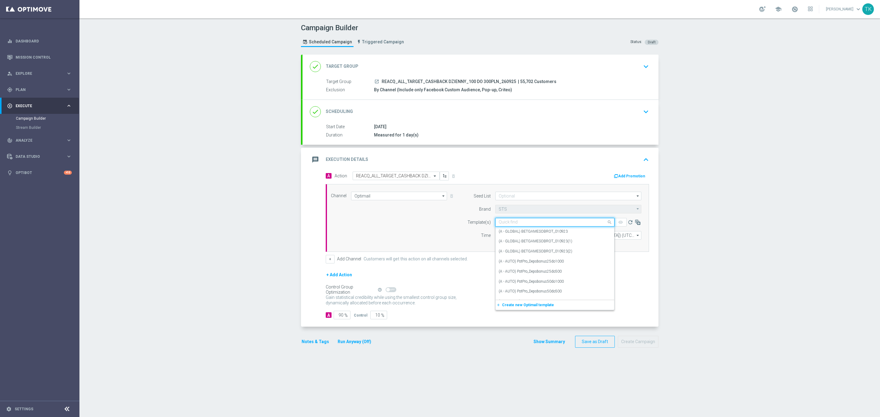
click at [500, 224] on input "text" at bounding box center [549, 222] width 100 height 5
paste input "REACQ_ALL_TARGET_CASHBACK DZIENNY_100 DO 300PLN_260925"
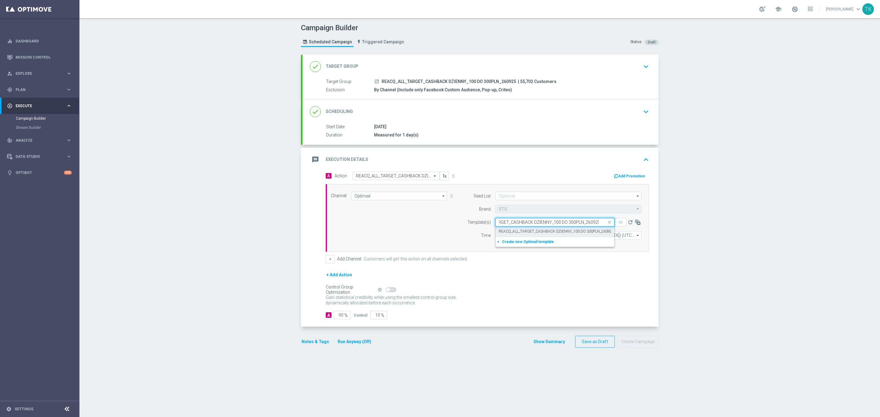
click at [503, 231] on label "REACQ_ALL_TARGET_CASHBACK DZIENNY_100 DO 300PLN_260925" at bounding box center [556, 231] width 115 height 5
type input "REACQ_ALL_TARGET_CASHBACK DZIENNY_100 DO 300PLN_260925"
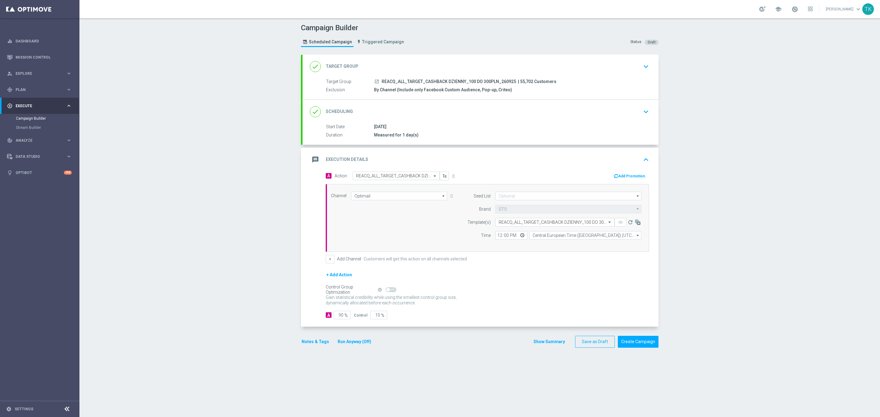
scroll to position [0, 0]
click at [498, 237] on input "12:00" at bounding box center [511, 235] width 32 height 9
type input "16:02"
click at [544, 236] on input "Central European Time ([GEOGRAPHIC_DATA]) (UTC +02:00)" at bounding box center [585, 235] width 112 height 9
click at [541, 245] on div "Central European Time ([GEOGRAPHIC_DATA]) (UTC +02:00)" at bounding box center [582, 244] width 100 height 5
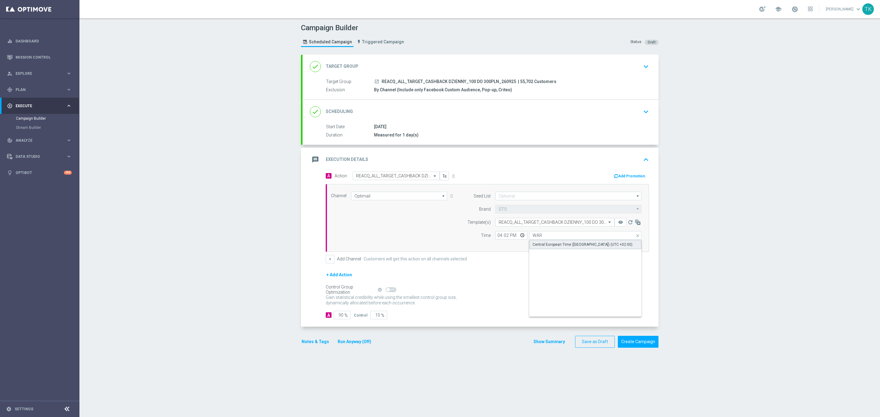
type input "Central European Time ([GEOGRAPHIC_DATA]) (UTC +02:00)"
click at [501, 198] on input at bounding box center [568, 196] width 146 height 9
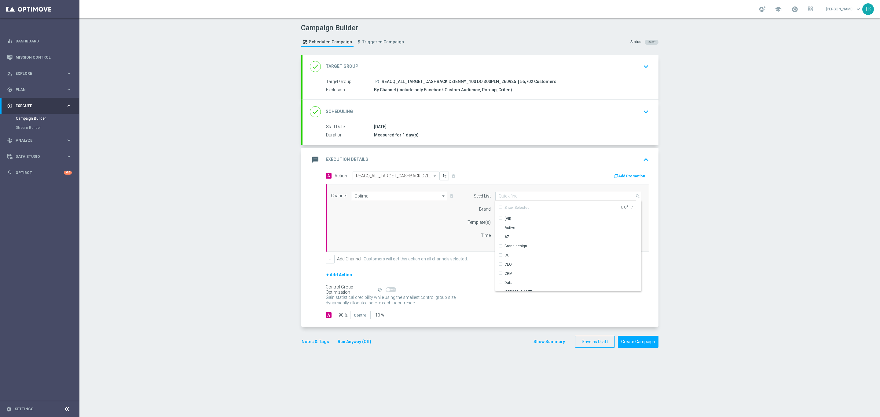
click at [448, 225] on div "Channel Optimail Optimail arrow_drop_down Show Selected 1 of 22 Target group on…" at bounding box center [486, 218] width 320 height 53
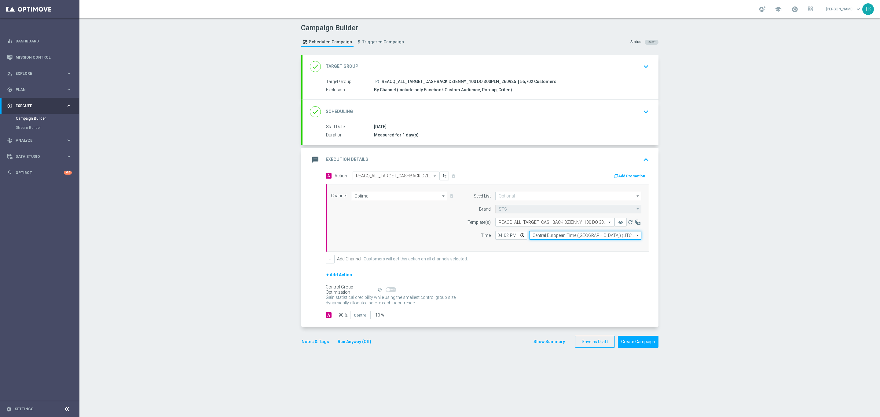
click at [551, 237] on input "Central European Time ([GEOGRAPHIC_DATA]) (UTC +02:00)" at bounding box center [585, 235] width 112 height 9
click at [551, 241] on div "Central European Time ([GEOGRAPHIC_DATA]) (UTC +02:00)" at bounding box center [585, 244] width 112 height 9
type input "Central European Time ([GEOGRAPHIC_DATA]) (UTC +02:00)"
click at [544, 341] on button "Show Summary" at bounding box center [549, 341] width 32 height 7
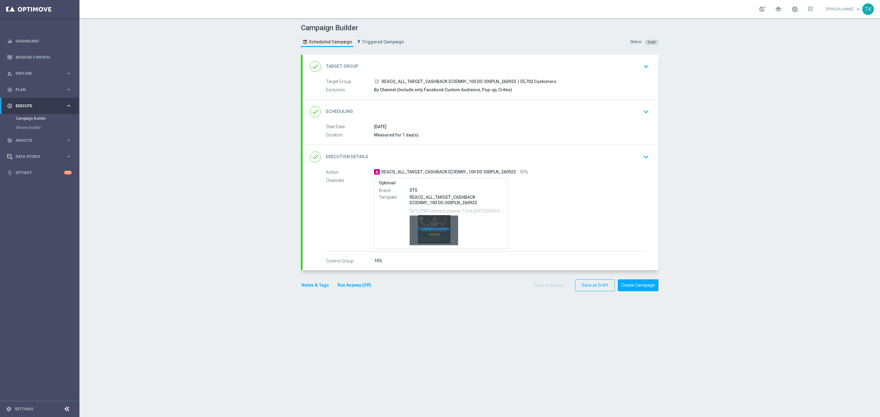
click at [433, 220] on div "Template preview" at bounding box center [434, 230] width 48 height 30
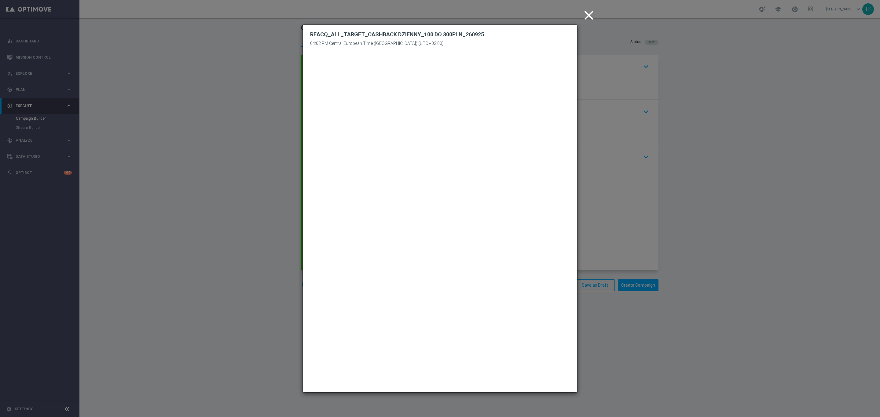
click at [589, 15] on icon "close" at bounding box center [588, 15] width 15 height 15
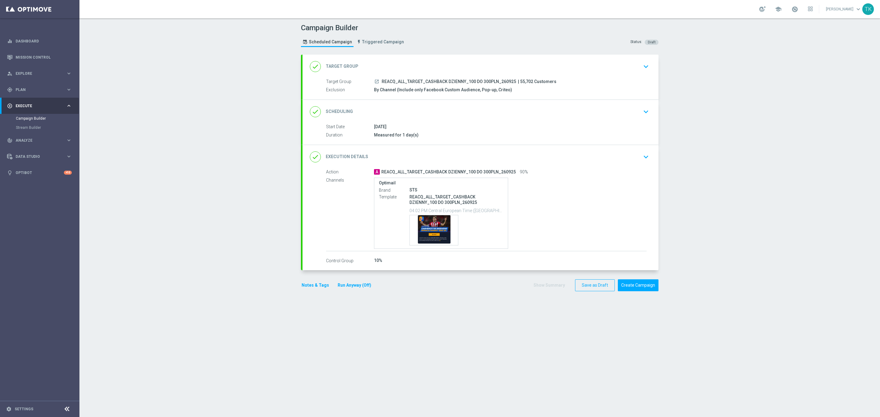
click at [436, 81] on span "REACQ_ALL_TARGET_CASHBACK DZIENNY_100 DO 300PLN_260925" at bounding box center [449, 81] width 134 height 5
copy div "REACQ_ALL_TARGET_CASHBACK DZIENNY_100 DO 300PLN_260925"
click at [453, 46] on div "Campaign Builder Scheduled Campaign Triggered Campaign Status: Draft" at bounding box center [479, 36] width 367 height 28
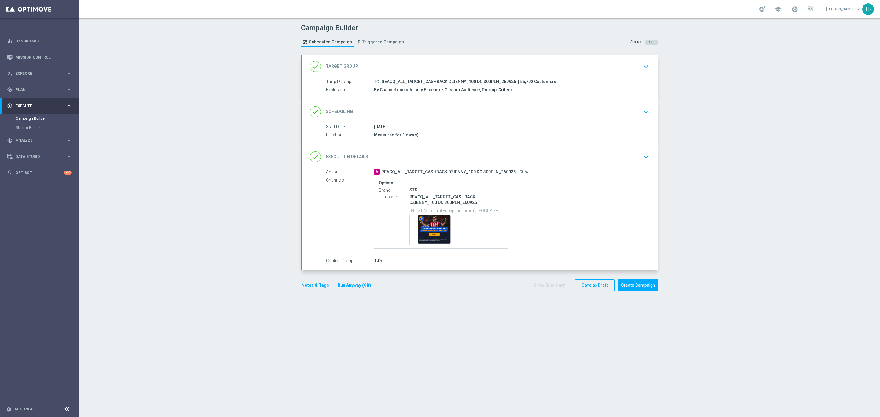
click at [311, 288] on button "Notes & Tags" at bounding box center [315, 286] width 29 height 8
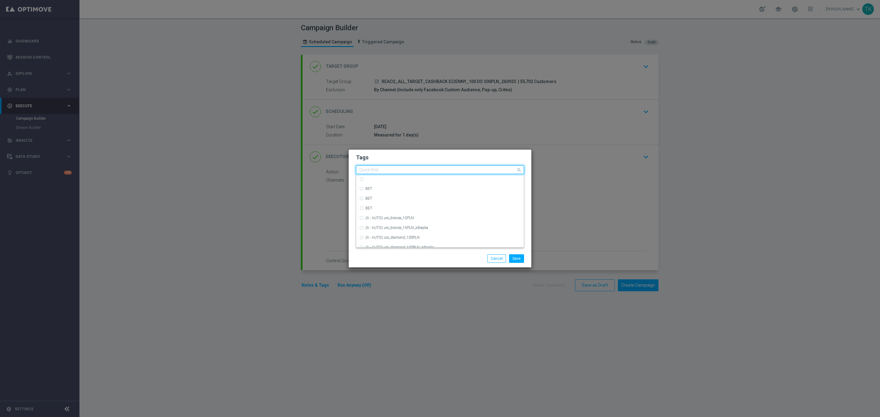
click at [364, 166] on div "Quick find" at bounding box center [436, 170] width 160 height 8
click at [376, 236] on div "E" at bounding box center [442, 234] width 155 height 4
click at [367, 170] on input "E" at bounding box center [437, 170] width 157 height 5
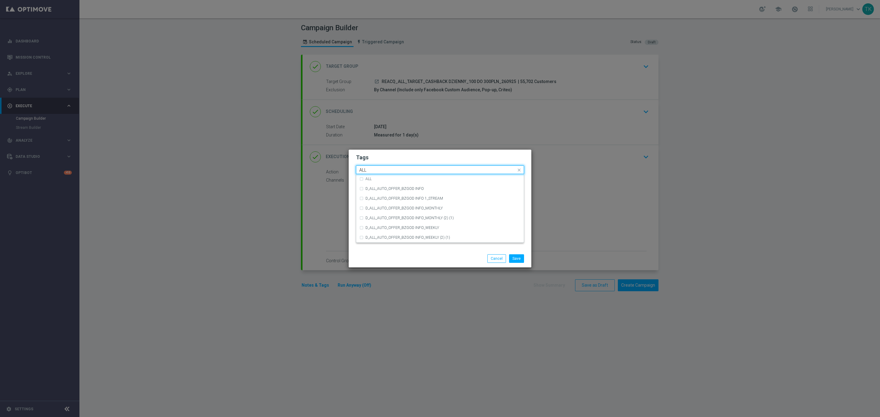
scroll to position [0, 0]
click at [371, 175] on div "ALL" at bounding box center [439, 179] width 161 height 10
click at [370, 168] on input "ALL" at bounding box center [437, 170] width 157 height 5
click at [371, 206] on div "TARGET" at bounding box center [439, 208] width 161 height 10
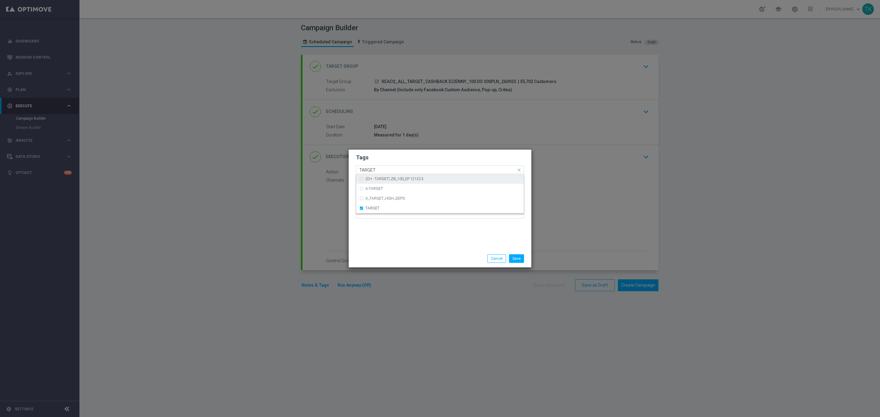
click at [376, 170] on input "TARGET" at bounding box center [437, 170] width 157 height 5
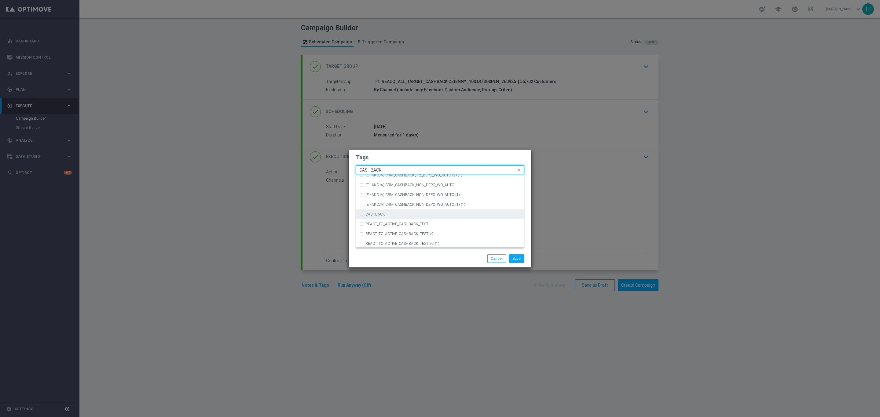
click at [389, 214] on div "CASHBACK" at bounding box center [442, 215] width 155 height 4
type input "CASHBACK"
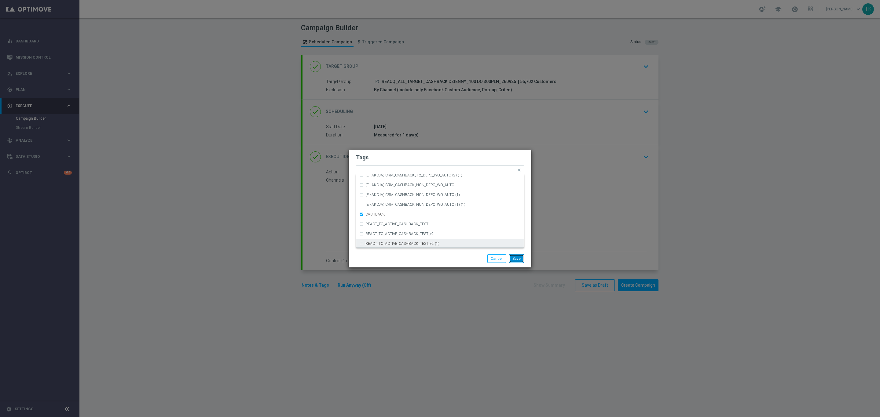
click at [515, 257] on button "Save" at bounding box center [516, 258] width 15 height 9
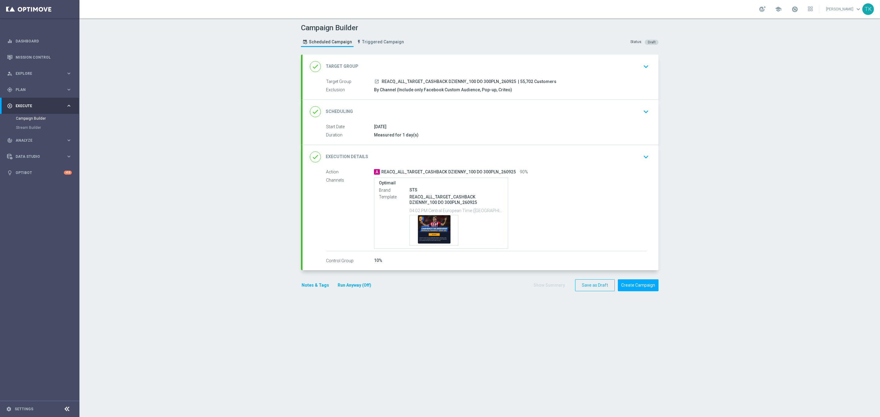
click at [315, 284] on button "Notes & Tags" at bounding box center [315, 286] width 29 height 8
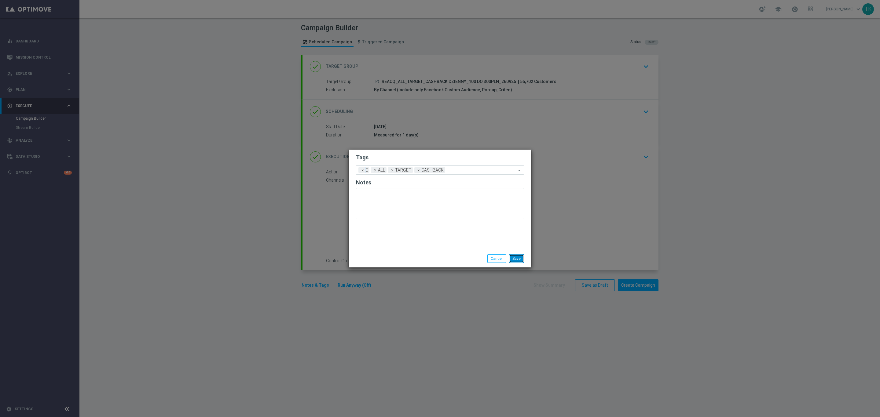
click at [517, 256] on button "Save" at bounding box center [516, 258] width 15 height 9
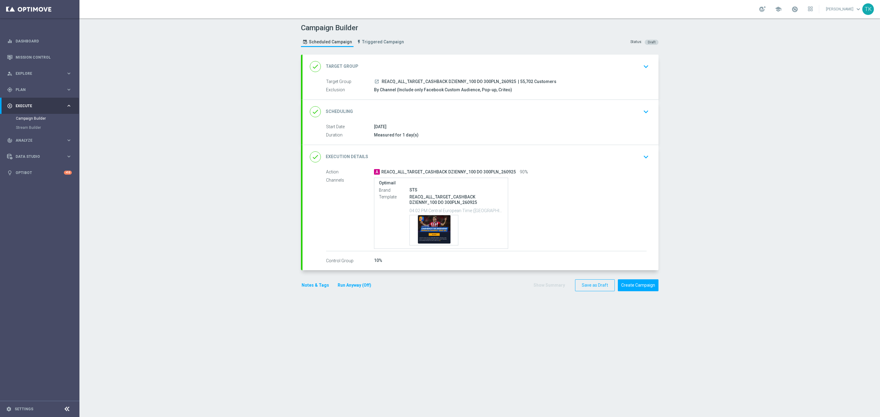
click at [553, 118] on div "done Scheduling keyboard_arrow_down" at bounding box center [480, 112] width 356 height 24
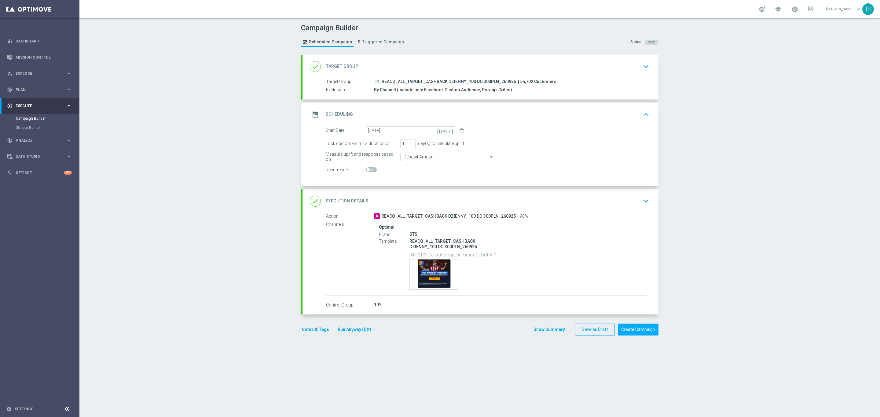
click at [553, 118] on div "date_range Scheduling keyboard_arrow_up" at bounding box center [480, 115] width 341 height 12
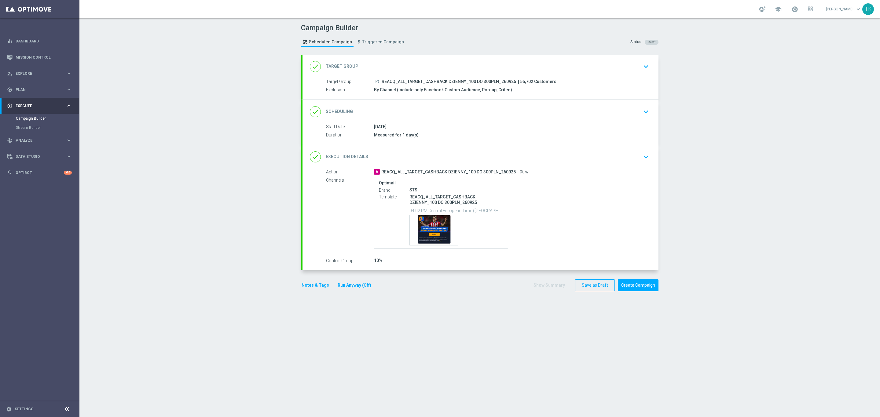
click at [309, 285] on button "Notes & Tags" at bounding box center [315, 286] width 29 height 8
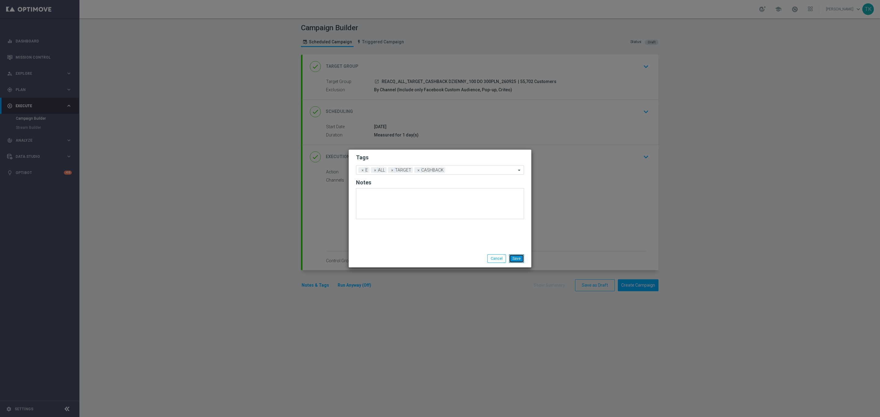
click at [518, 259] on button "Save" at bounding box center [516, 258] width 15 height 9
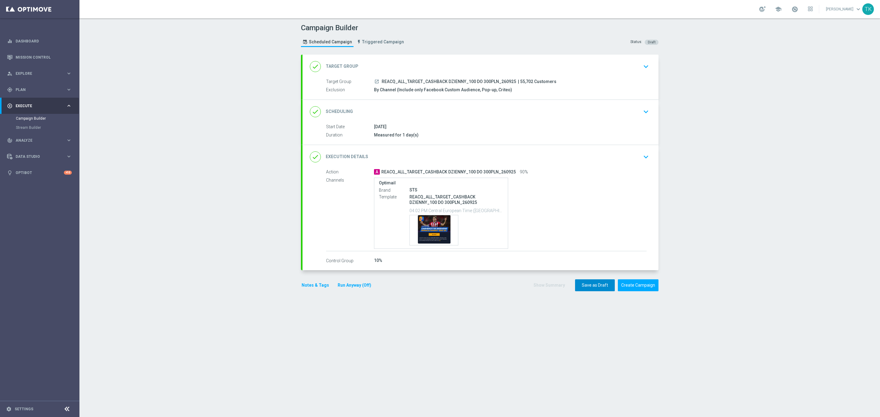
click at [587, 289] on button "Save as Draft" at bounding box center [595, 286] width 40 height 12
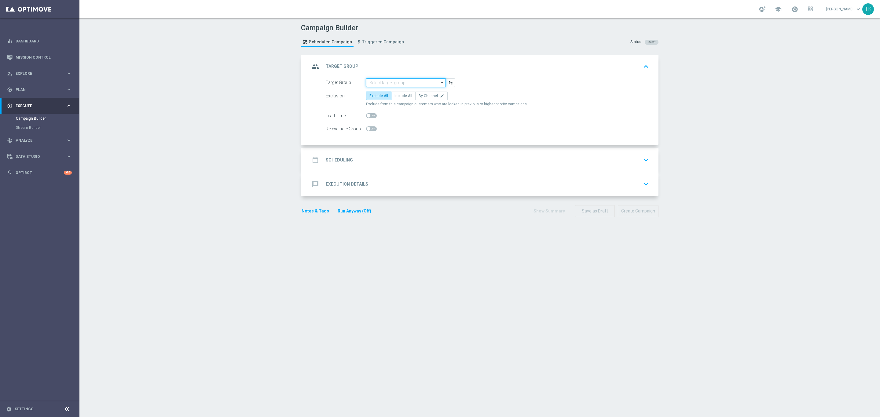
click at [372, 83] on input at bounding box center [406, 83] width 80 height 9
paste input "E_ALL_TARGET_CASHBACK DZIENNY_1DEPO_100 DO 300PLN_260925"
click at [389, 93] on div "E_ALL_TARGET_CASHBACK DZIENNY_1DEPO_100 DO 300PLN_260925" at bounding box center [405, 94] width 73 height 11
type input "E_ALL_TARGET_CASHBACK DZIENNY_1DEPO_100 DO 300PLN_260925"
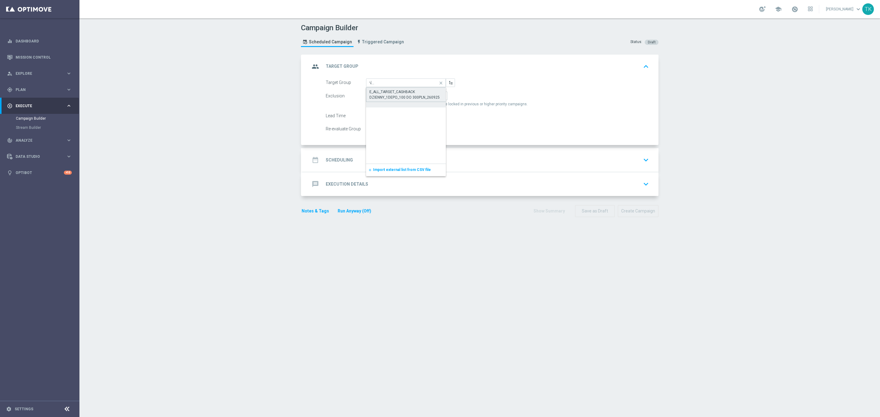
scroll to position [0, 0]
click at [426, 92] on label "By Channel edit" at bounding box center [431, 96] width 32 height 9
click at [423, 95] on input "By Channel edit" at bounding box center [421, 97] width 4 height 4
radio input "true"
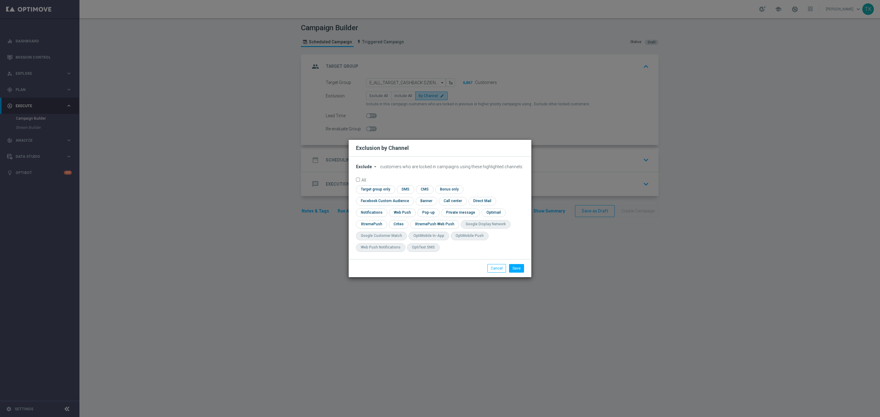
click at [360, 169] on span "Exclude" at bounding box center [364, 166] width 16 height 5
click at [0, 0] on span "Include" at bounding box center [0, 0] width 0 height 0
click at [411, 197] on input "checkbox" at bounding box center [383, 201] width 55 height 8
checkbox input "true"
click at [400, 225] on input "checkbox" at bounding box center [398, 224] width 19 height 8
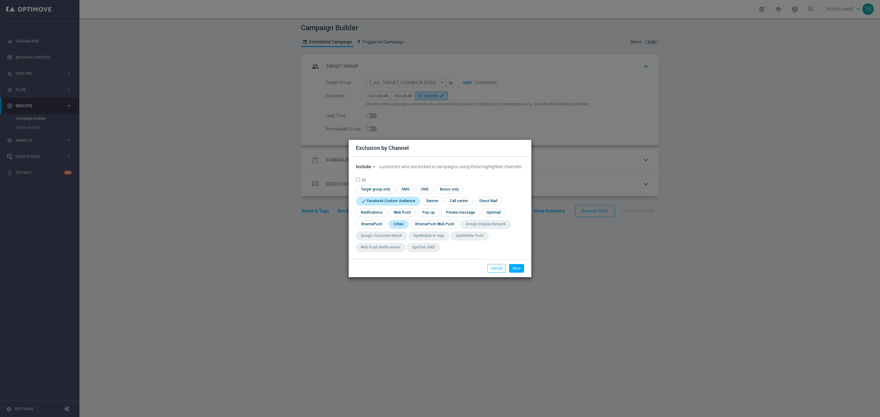
checkbox input "true"
click at [430, 215] on input "checkbox" at bounding box center [427, 213] width 21 height 8
checkbox input "true"
click at [517, 269] on button "Save" at bounding box center [516, 268] width 15 height 9
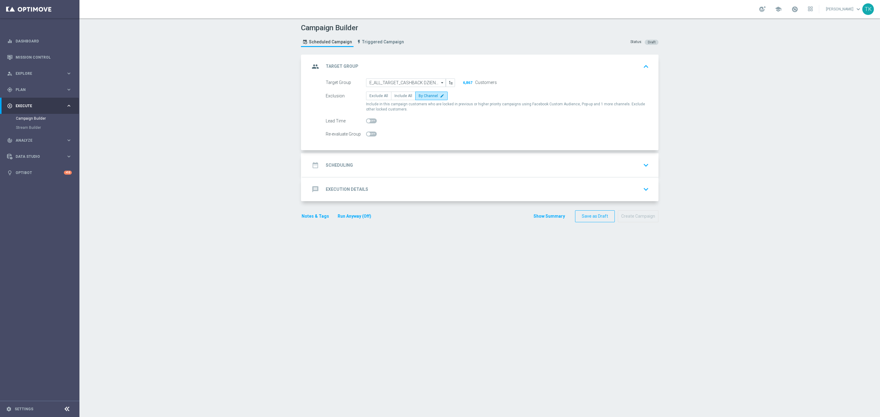
click at [367, 166] on div "date_range Scheduling keyboard_arrow_down" at bounding box center [480, 165] width 341 height 12
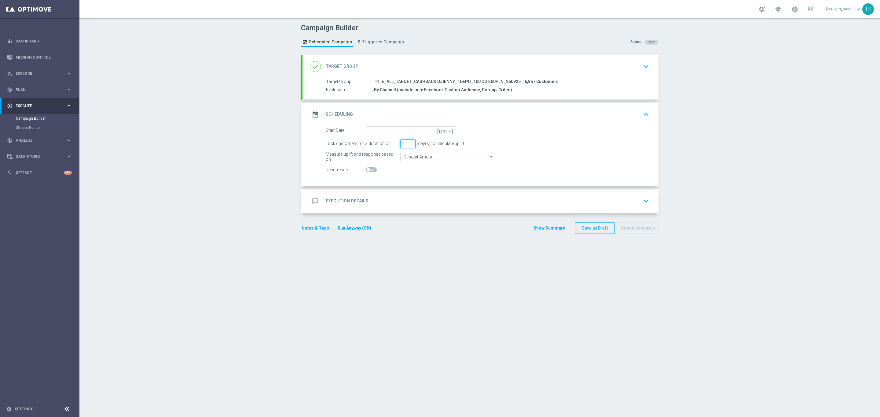
click at [407, 145] on input "2" at bounding box center [407, 144] width 15 height 9
type input "1"
click at [407, 145] on input "1" at bounding box center [407, 144] width 15 height 9
click at [379, 127] on input at bounding box center [410, 130] width 89 height 9
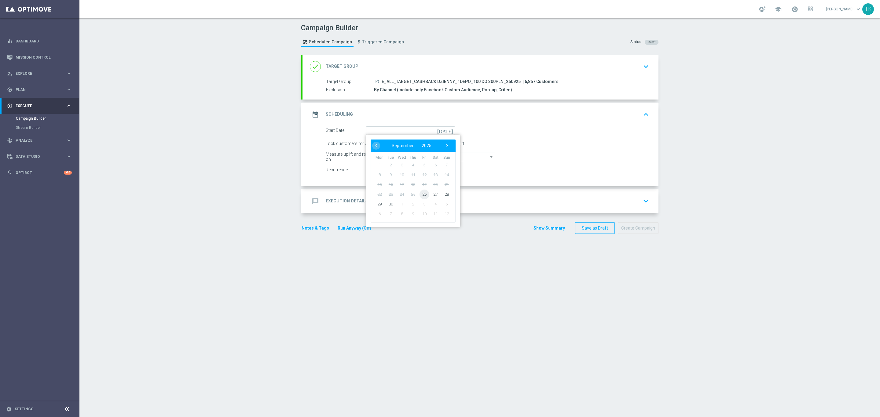
click at [422, 194] on span "26" at bounding box center [424, 194] width 10 height 10
type input "[DATE]"
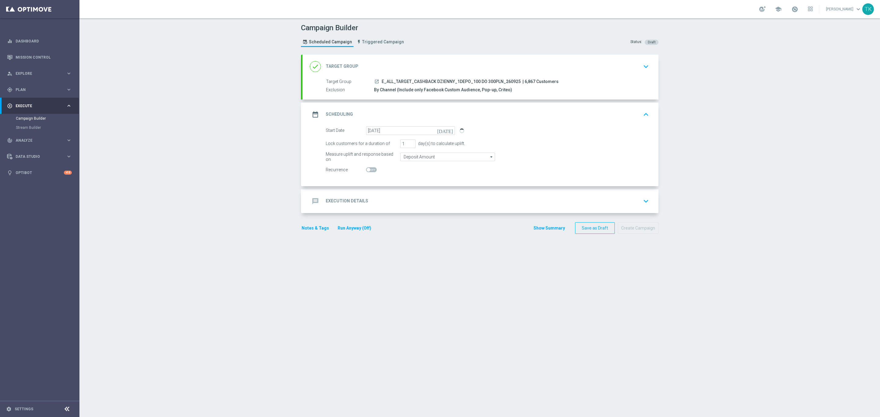
click at [367, 205] on div "message Execution Details keyboard_arrow_down" at bounding box center [480, 202] width 341 height 12
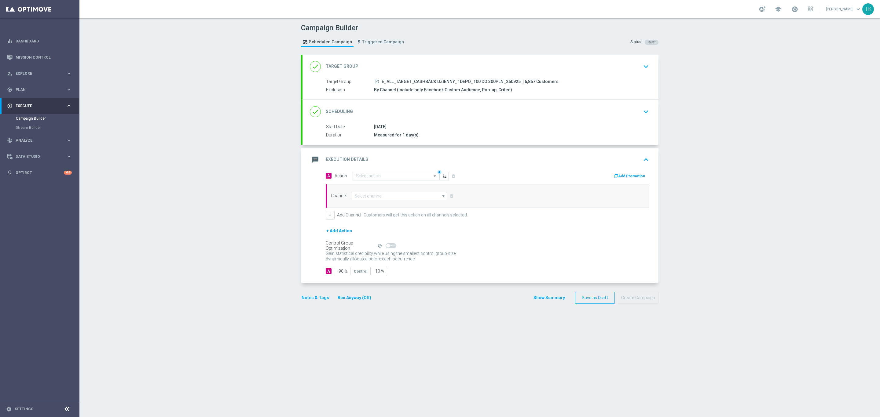
click at [414, 81] on span "E_ALL_TARGET_CASHBACK DZIENNY_1DEPO_100 DO 300PLN_260925" at bounding box center [451, 81] width 139 height 5
click at [413, 81] on span "E_ALL_TARGET_CASHBACK DZIENNY_1DEPO_100 DO 300PLN_260925" at bounding box center [451, 81] width 139 height 5
copy div "E_ALL_TARGET_CASHBACK DZIENNY_1DEPO_100 DO 300PLN_260925"
click at [357, 178] on input "text" at bounding box center [390, 176] width 68 height 5
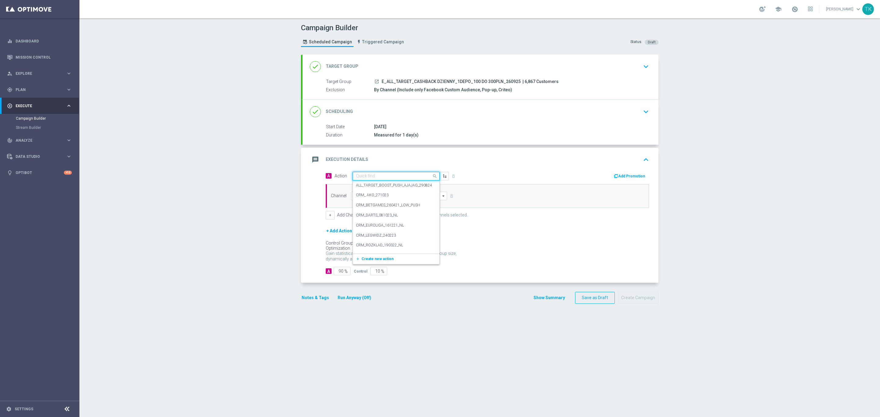
paste input "E_ALL_TARGET_CASHBACK DZIENNY_1DEPO_100 DO 300PLN_260925"
type input "E_ALL_TARGET_CASHBACK DZIENNY_1DEPO_100 DO 300PLN_260925"
click at [366, 196] on span "Create new action" at bounding box center [377, 195] width 32 height 4
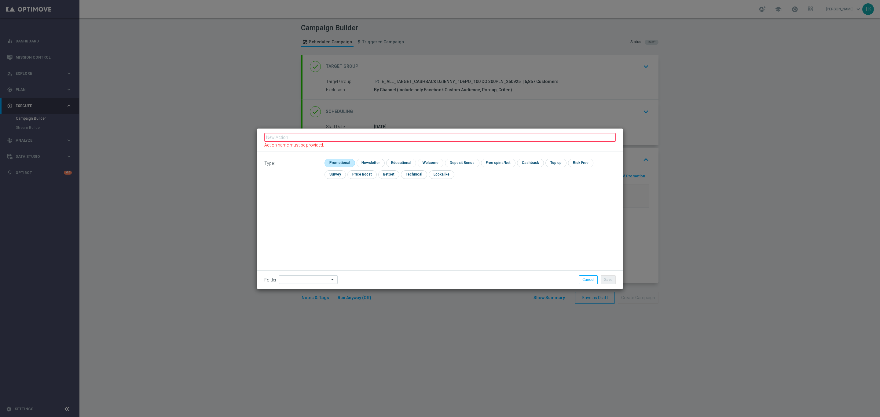
click at [338, 161] on input "checkbox" at bounding box center [338, 163] width 29 height 8
checkbox input "true"
click at [295, 136] on input "text" at bounding box center [439, 137] width 351 height 9
paste input "E_ALL_TARGET_CASHBACK DZIENNY_1DEPO_100 DO 300PLN_260925"
type input "E_ALL_TARGET_CASHBACK DZIENNY_1DEPO_100 DO 300PLN_260925"
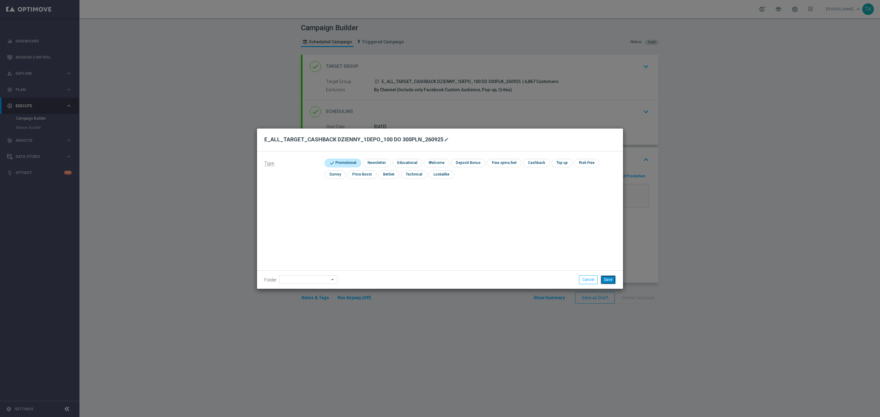
click at [608, 278] on button "Save" at bounding box center [608, 280] width 15 height 9
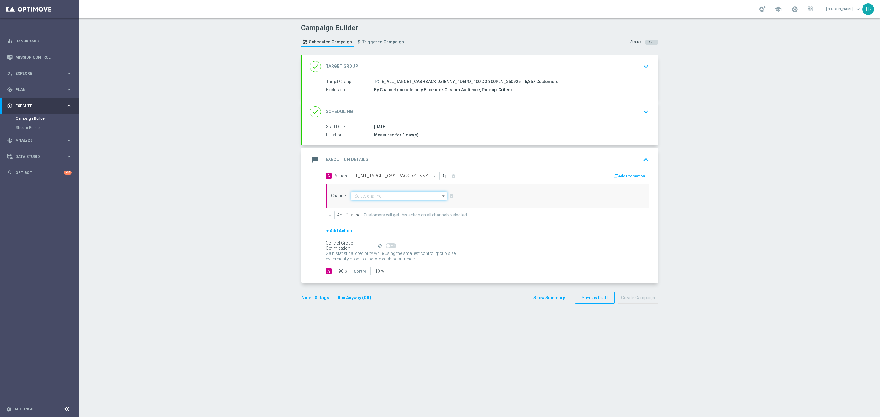
click at [359, 197] on input at bounding box center [399, 196] width 96 height 9
click at [372, 206] on div "Private message" at bounding box center [368, 205] width 29 height 5
type input "Private message"
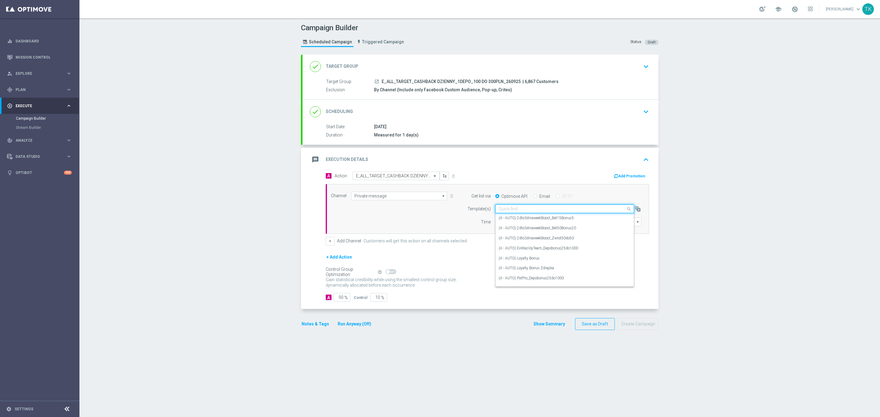
click at [500, 210] on input "text" at bounding box center [559, 209] width 120 height 5
paste input "E_ALL_TARGET_CASHBACK DZIENNY_1DEPO_100 DO 300PLN_260925"
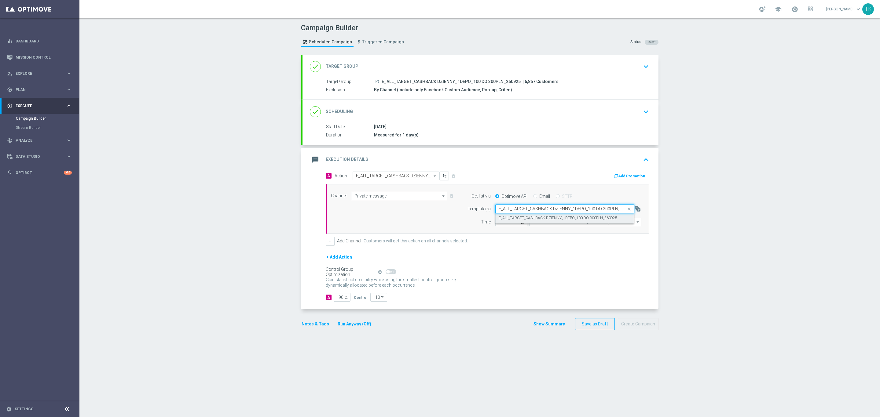
scroll to position [0, 14]
click at [513, 218] on label "E_ALL_TARGET_CASHBACK DZIENNY_1DEPO_100 DO 300PLN_260925" at bounding box center [558, 218] width 119 height 5
type input "E_ALL_TARGET_CASHBACK DZIENNY_1DEPO_100 DO 300PLN_260925"
click at [495, 226] on input "12:00" at bounding box center [511, 222] width 32 height 9
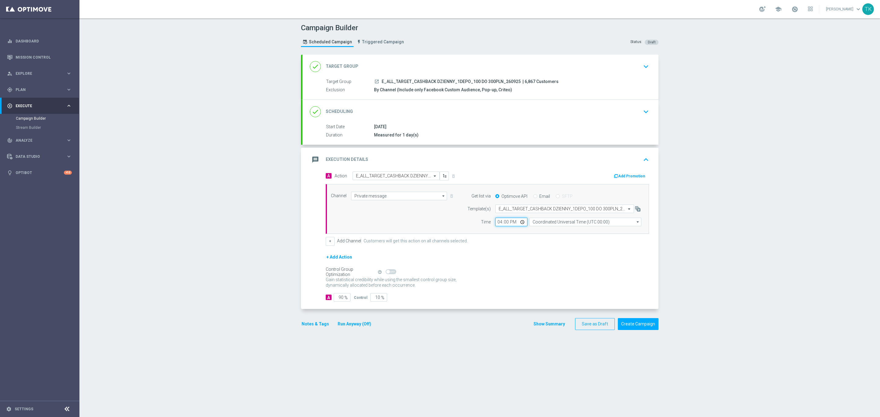
type input "16:02"
click at [546, 224] on input "Coordinated Universal Time (UTC 00:00)" at bounding box center [585, 222] width 112 height 9
click at [551, 231] on div "Central European Time ([GEOGRAPHIC_DATA]) (UTC +02:00)" at bounding box center [582, 231] width 100 height 5
type input "Central European Time ([GEOGRAPHIC_DATA]) (UTC +02:00)"
click at [328, 242] on button "+" at bounding box center [330, 241] width 9 height 9
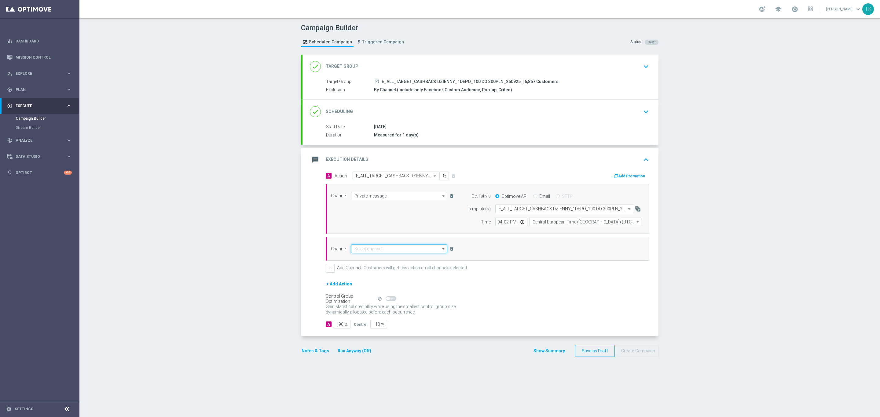
click at [371, 253] on input at bounding box center [399, 249] width 96 height 9
click at [376, 260] on div "Optimail" at bounding box center [399, 258] width 96 height 9
type input "Optimail"
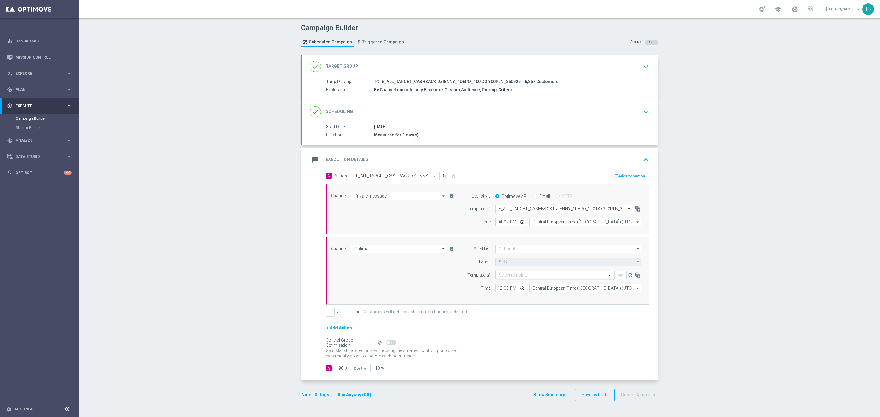
click at [499, 278] on input "text" at bounding box center [549, 275] width 100 height 5
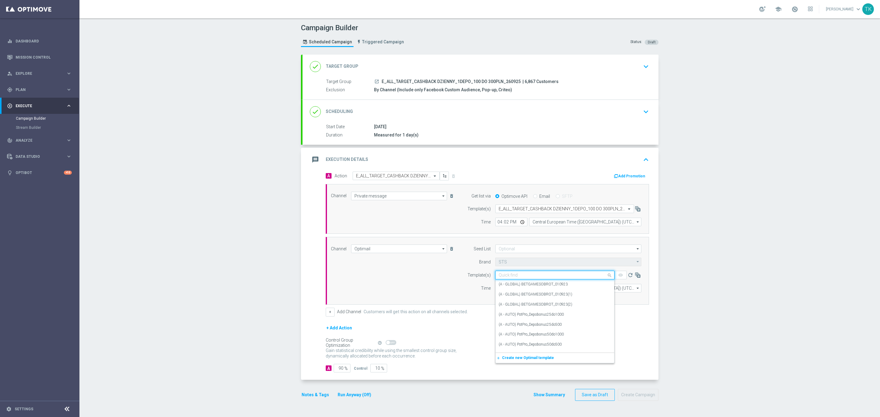
paste input "E_ALL_TARGET_CASHBACK DZIENNY_1DEPO_100 DO 300PLN_260925"
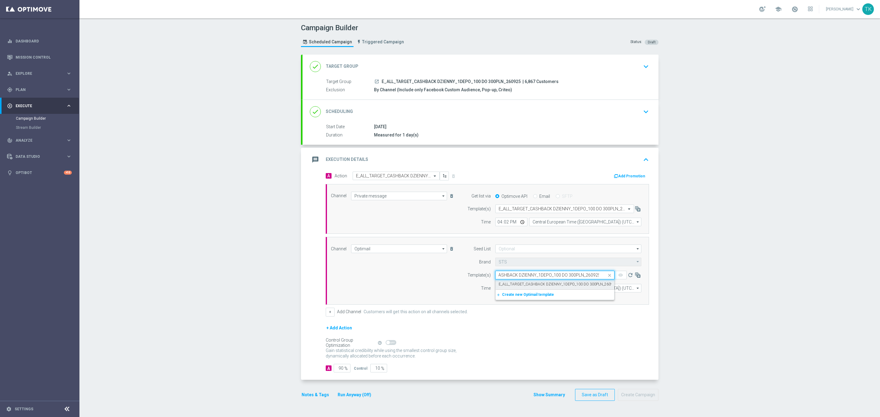
click at [506, 284] on label "E_ALL_TARGET_CASHBACK DZIENNY_1DEPO_100 DO 300PLN_260925" at bounding box center [558, 284] width 119 height 5
type input "E_ALL_TARGET_CASHBACK DZIENNY_1DEPO_100 DO 300PLN_260925"
click at [497, 291] on input "12:00" at bounding box center [511, 288] width 32 height 9
type input "16:02"
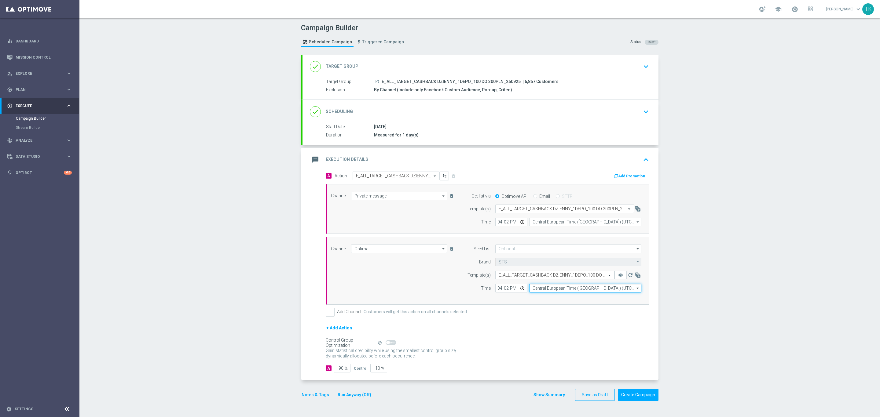
click at [531, 293] on input "Central European Time ([GEOGRAPHIC_DATA]) (UTC +02:00)" at bounding box center [585, 288] width 112 height 9
click at [539, 299] on div "Central European Time ([GEOGRAPHIC_DATA]) (UTC +02:00)" at bounding box center [582, 297] width 100 height 5
type input "Central European Time ([GEOGRAPHIC_DATA]) (UTC +02:00)"
click at [543, 396] on button "Show Summary" at bounding box center [549, 395] width 32 height 7
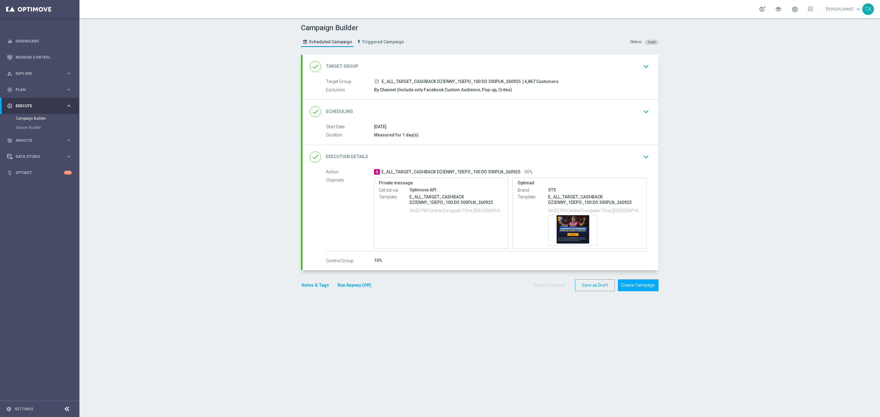
click at [435, 79] on div "launch E_ALL_TARGET_CASHBACK DZIENNY_1DEPO_100 DO 300PLN_260925 | 6,867 Custome…" at bounding box center [510, 82] width 273 height 6
copy div "E_ALL_TARGET_CASHBACK DZIENNY_1DEPO_100 DO 300PLN_260925"
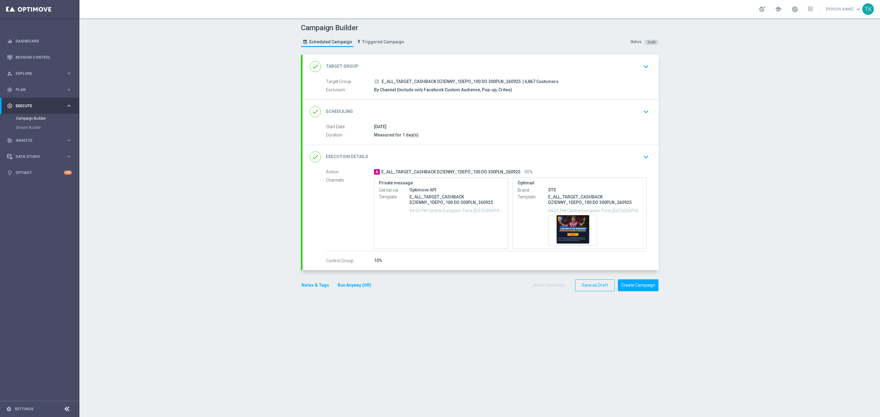
click at [418, 44] on div "Campaign Builder Scheduled Campaign Triggered Campaign Status: Draft" at bounding box center [479, 36] width 367 height 28
click at [306, 287] on button "Notes & Tags" at bounding box center [315, 286] width 29 height 8
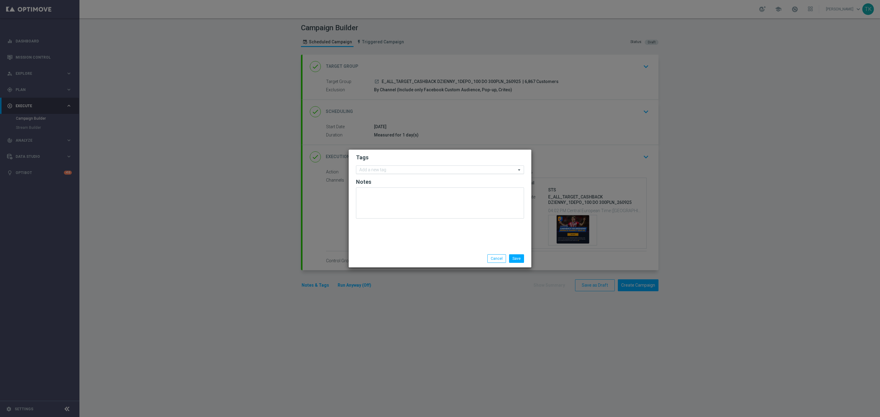
click at [369, 168] on input "text" at bounding box center [437, 170] width 157 height 5
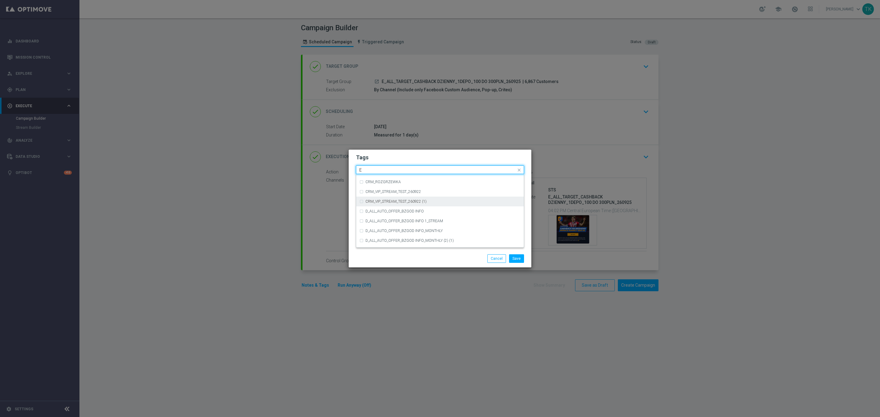
scroll to position [825, 0]
click at [376, 236] on div "E" at bounding box center [439, 234] width 161 height 10
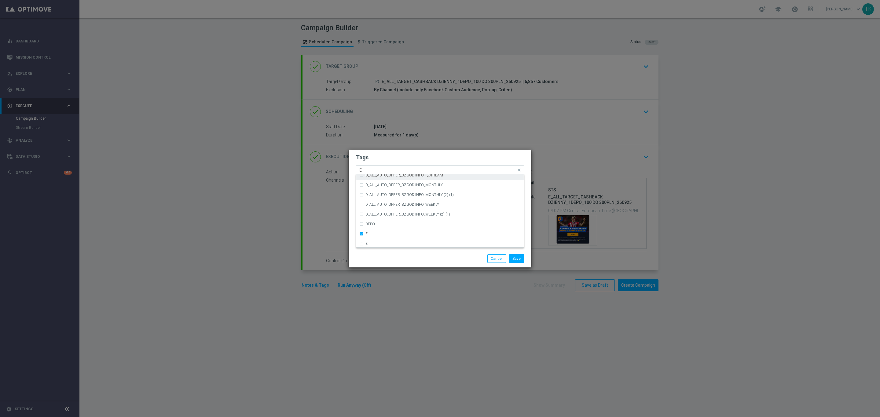
click at [363, 171] on input "E" at bounding box center [437, 170] width 157 height 5
click at [373, 176] on div "ALL" at bounding box center [439, 179] width 161 height 10
click at [372, 168] on input "ALL" at bounding box center [437, 170] width 157 height 5
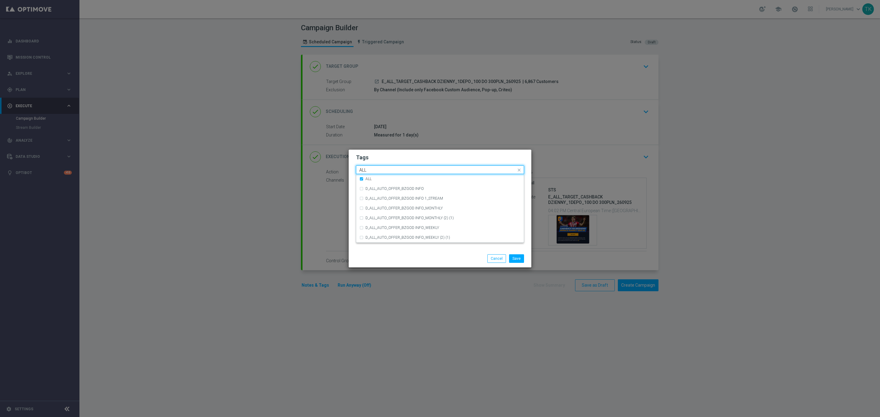
click at [372, 168] on input "ALL" at bounding box center [437, 170] width 157 height 5
click at [390, 207] on div "TARGET" at bounding box center [442, 209] width 155 height 4
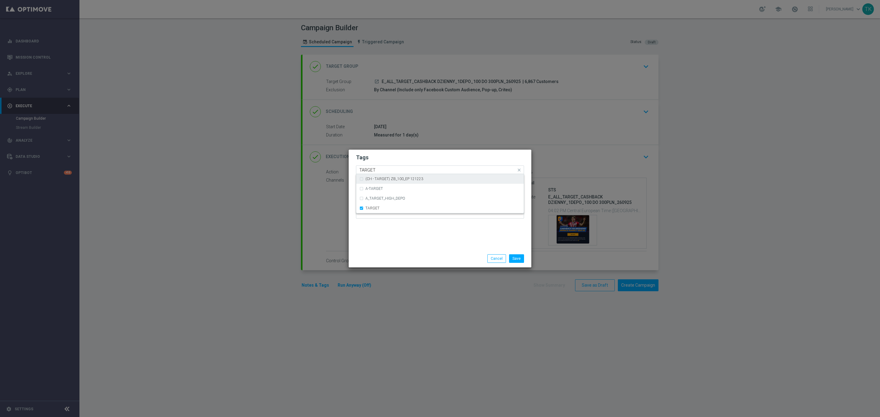
click at [371, 168] on input "TARGET" at bounding box center [437, 170] width 157 height 5
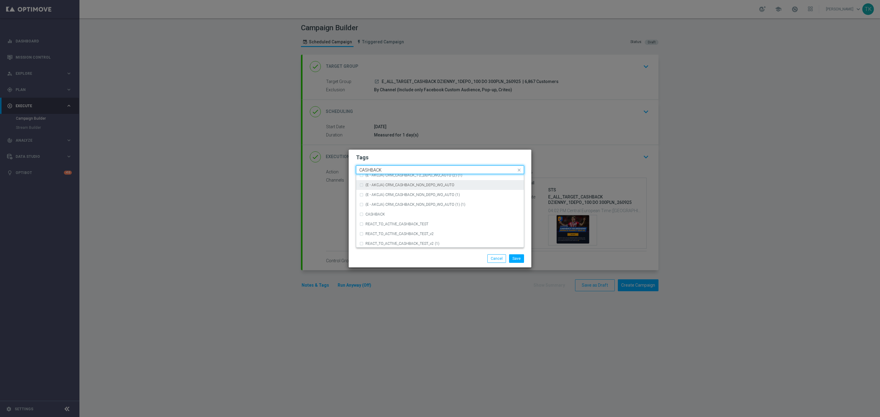
scroll to position [93, 0]
click at [389, 210] on div "CASHBACK" at bounding box center [439, 214] width 161 height 10
type input "CASHBACK"
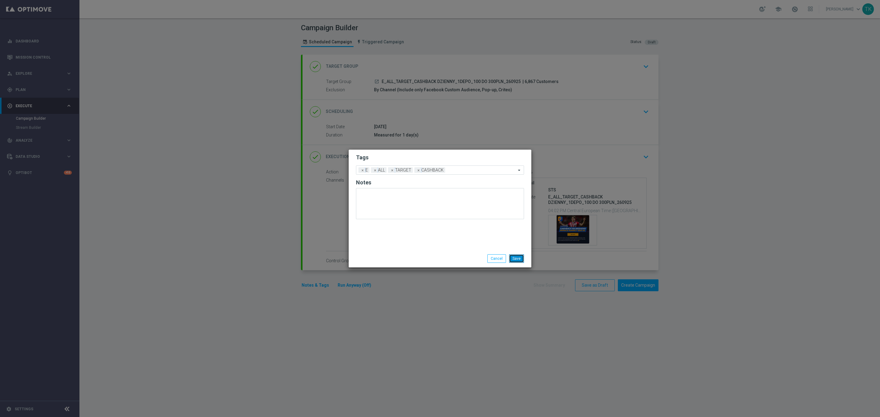
click at [515, 258] on button "Save" at bounding box center [516, 258] width 15 height 9
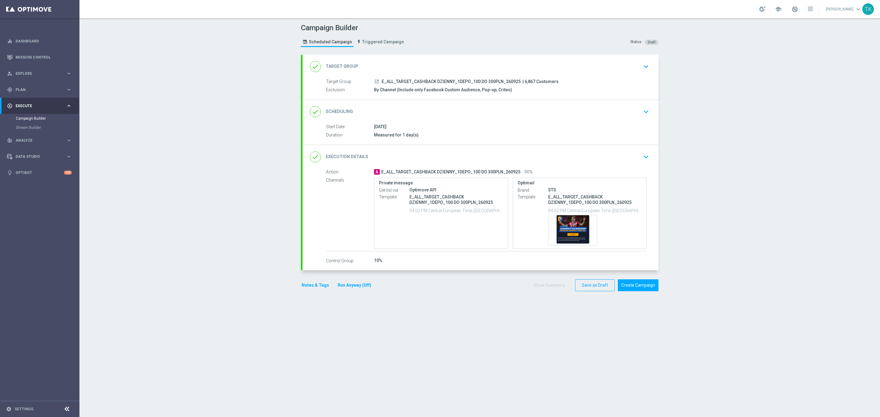
click at [578, 160] on div "done Execution Details keyboard_arrow_down" at bounding box center [480, 157] width 341 height 12
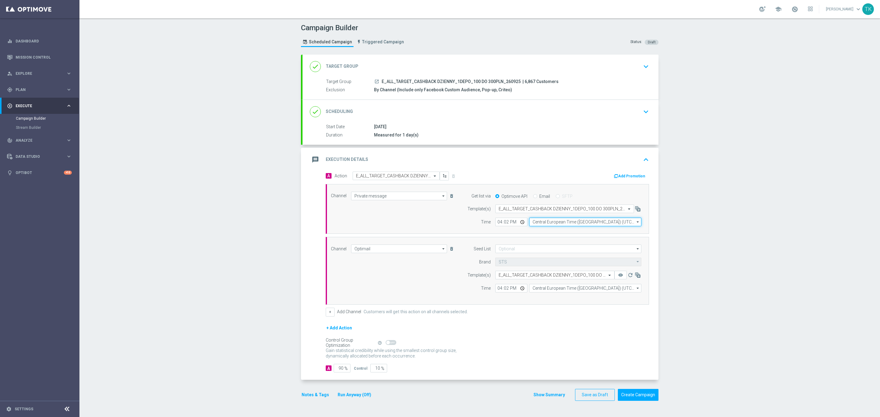
click at [565, 222] on input "Central European Time ([GEOGRAPHIC_DATA]) (UTC +02:00)" at bounding box center [585, 222] width 112 height 9
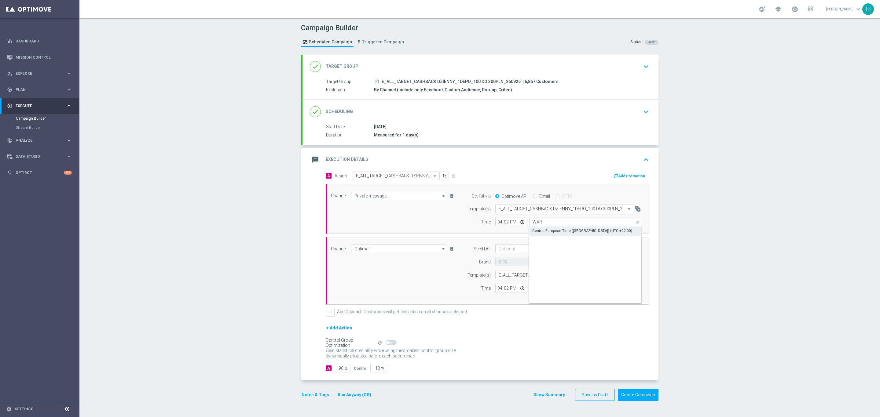
click at [564, 229] on div "Central European Time (Warsaw) (UTC +02:00)" at bounding box center [585, 231] width 112 height 9
type input "Central European Time (Warsaw) (UTC +02:00)"
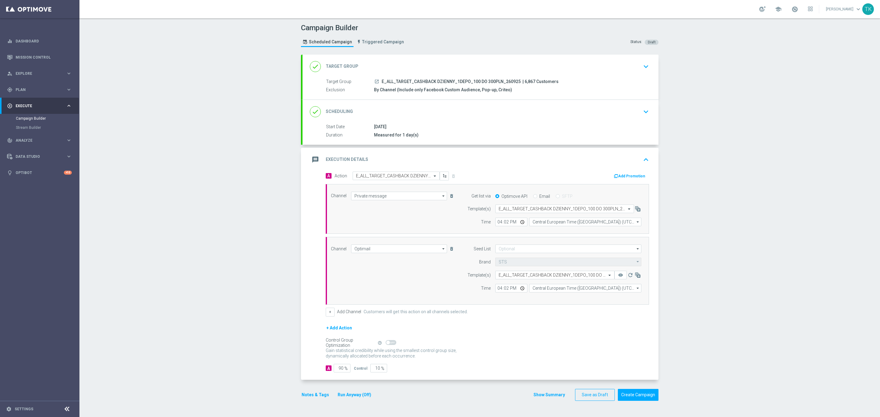
click at [546, 401] on div "Show Summary Save as Draft Create Campaign" at bounding box center [595, 395] width 125 height 12
click at [552, 397] on button "Show Summary" at bounding box center [549, 395] width 32 height 7
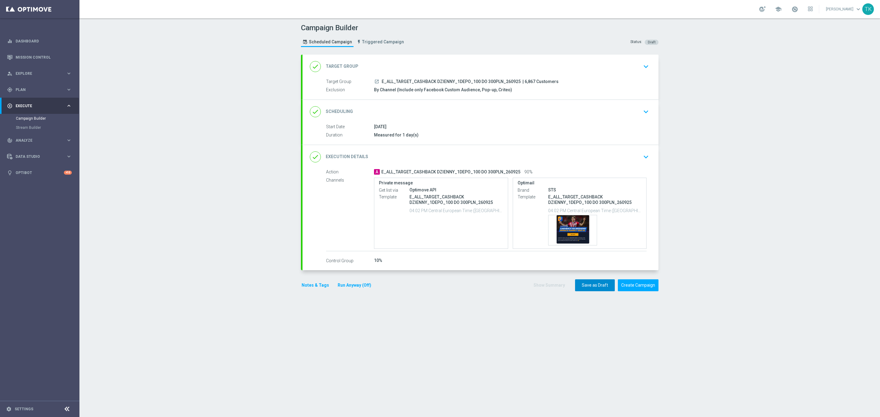
click at [584, 284] on button "Save as Draft" at bounding box center [595, 286] width 40 height 12
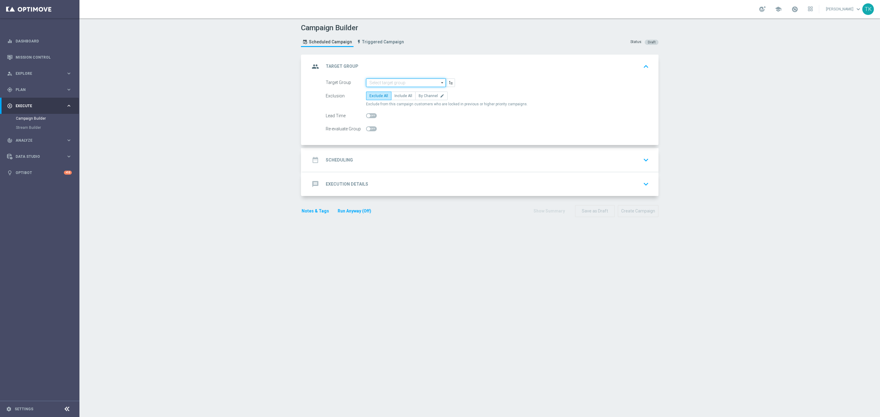
click at [379, 84] on input at bounding box center [406, 83] width 80 height 9
paste input "E_ALL_TARGET_CASHBACK DZIENNY_2DEPO_100 DO 300PLN_260925"
click at [379, 93] on div "E_ALL_TARGET_CASHBACK DZIENNY_2DEPO_100 DO 300PLN_260925" at bounding box center [406, 94] width 74 height 11
type input "E_ALL_TARGET_CASHBACK DZIENNY_2DEPO_100 DO 300PLN_260925"
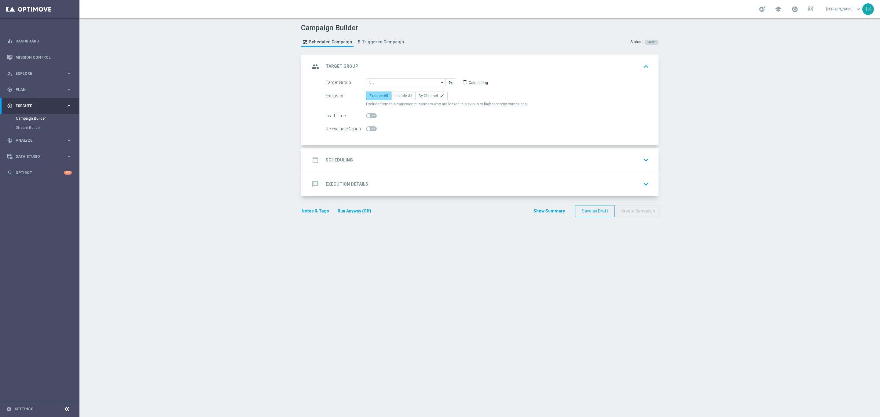
scroll to position [0, 0]
click at [419, 95] on span "By Channel" at bounding box center [428, 96] width 19 height 4
click at [419, 95] on input "By Channel edit" at bounding box center [421, 97] width 4 height 4
radio input "true"
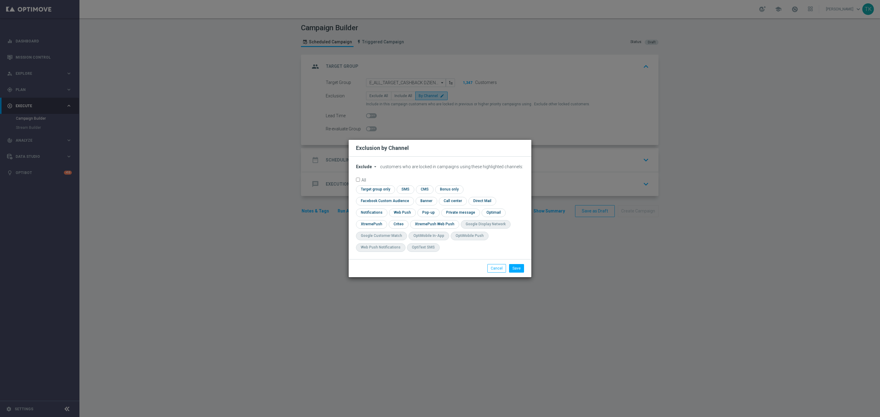
click at [362, 169] on span "Exclude" at bounding box center [364, 166] width 16 height 5
click at [0, 0] on span "Include" at bounding box center [0, 0] width 0 height 0
click at [411, 197] on input "checkbox" at bounding box center [383, 201] width 55 height 8
checkbox input "true"
click at [400, 226] on input "checkbox" at bounding box center [398, 224] width 19 height 8
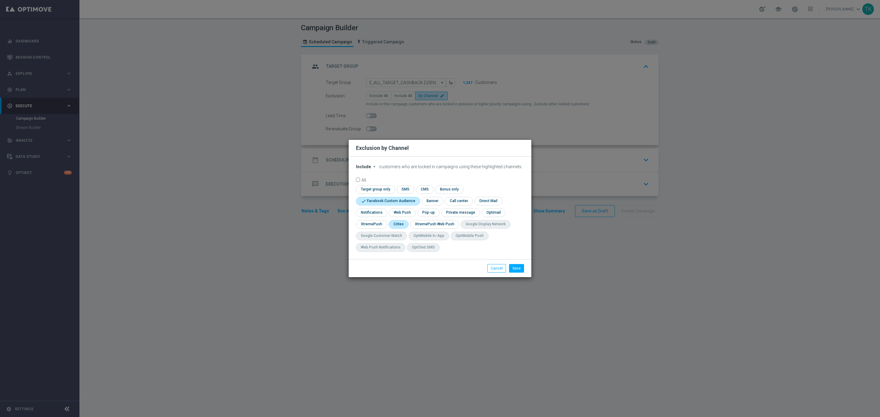
checkbox input "true"
click at [433, 213] on input "checkbox" at bounding box center [427, 213] width 21 height 8
checkbox input "true"
click at [517, 269] on button "Save" at bounding box center [516, 268] width 15 height 9
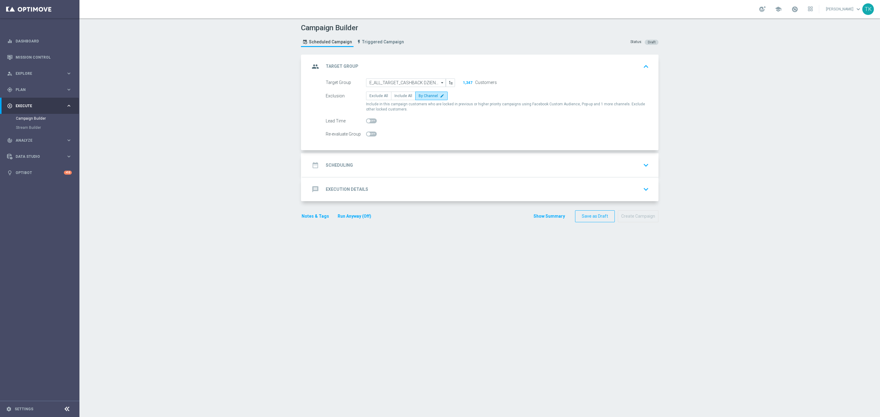
click at [388, 163] on div "date_range Scheduling keyboard_arrow_down" at bounding box center [480, 165] width 341 height 12
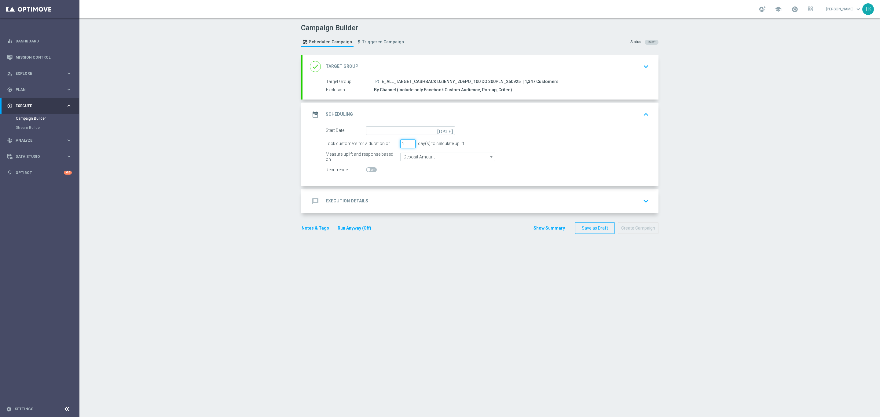
click at [406, 145] on input "2" at bounding box center [407, 144] width 15 height 9
type input "1"
click at [406, 145] on input "1" at bounding box center [407, 144] width 15 height 9
click at [371, 130] on input at bounding box center [410, 130] width 89 height 9
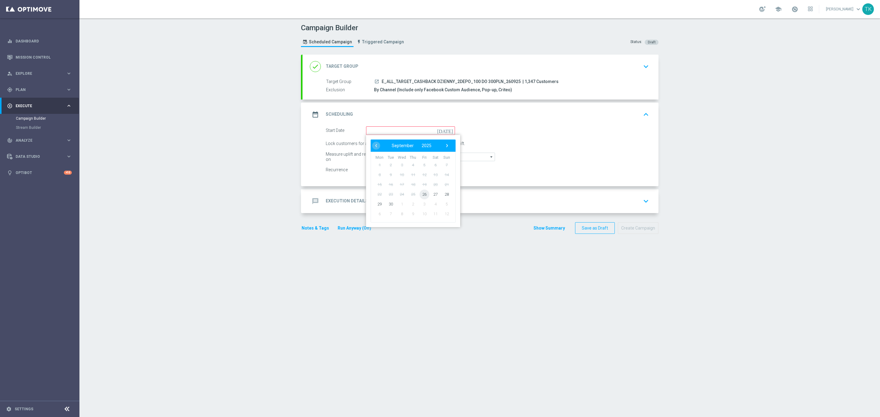
click at [421, 193] on span "26" at bounding box center [424, 194] width 10 height 10
type input "[DATE]"
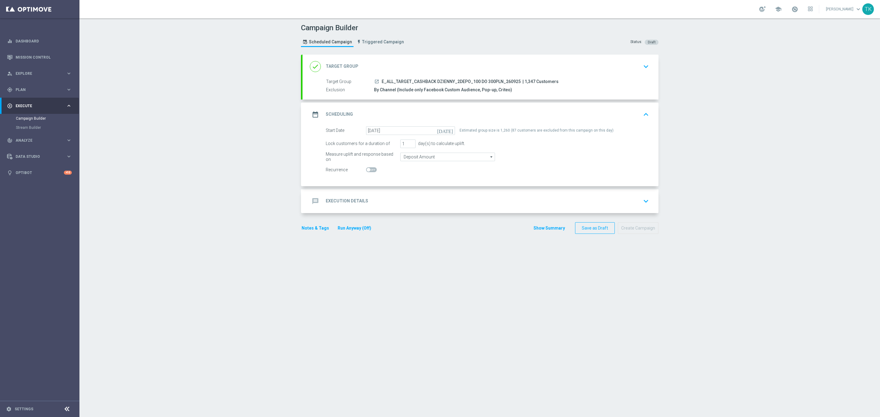
click at [458, 82] on span "E_ALL_TARGET_CASHBACK DZIENNY_2DEPO_100 DO 300PLN_260925" at bounding box center [451, 81] width 139 height 5
copy div "E_ALL_TARGET_CASHBACK DZIENNY_2DEPO_100 DO 300PLN_260925"
click at [376, 200] on div "message Execution Details keyboard_arrow_down" at bounding box center [480, 202] width 341 height 12
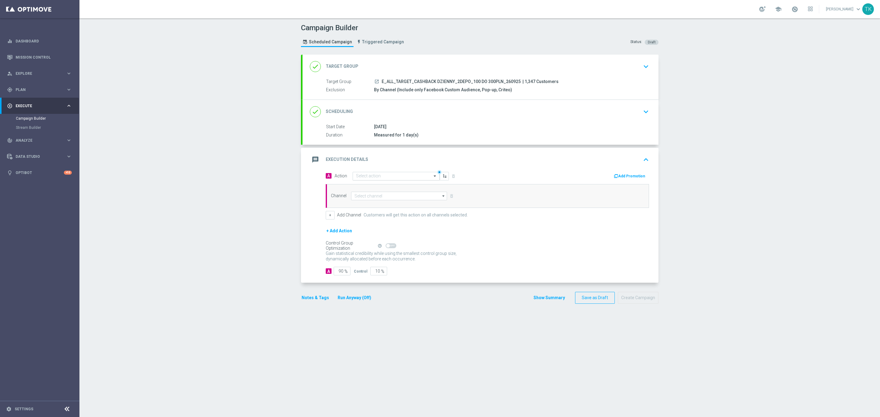
click at [361, 174] on div "Select action" at bounding box center [396, 176] width 87 height 9
paste input "E_ALL_TARGET_CASHBACK DZIENNY_2DEPO_100 DO 300PLN_260925"
type input "E_ALL_TARGET_CASHBACK DZIENNY_2DEPO_100 DO 300PLN_260925"
click at [361, 195] on span "Create new action" at bounding box center [377, 195] width 32 height 4
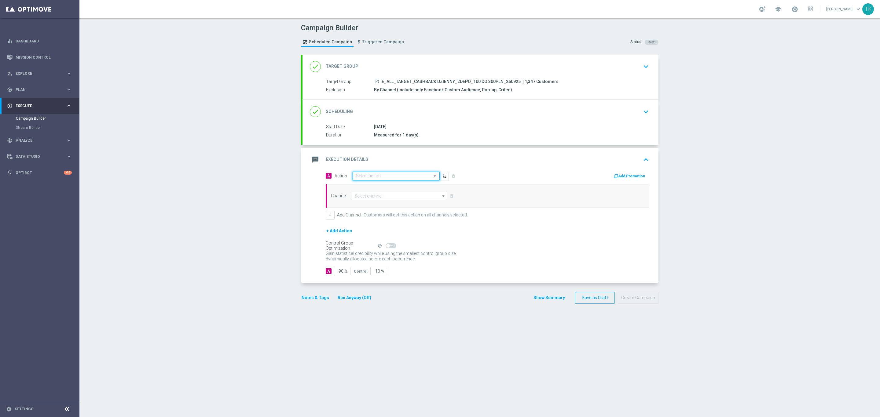
scroll to position [0, 0]
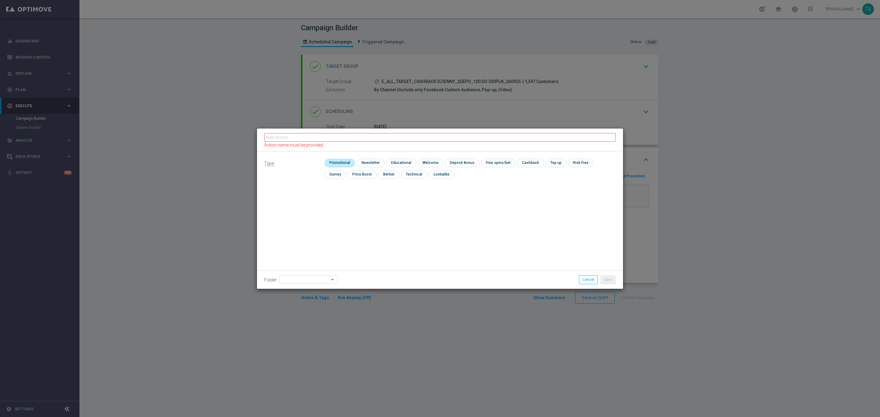
click at [336, 160] on input "checkbox" at bounding box center [338, 163] width 29 height 8
checkbox input "true"
click at [294, 135] on fieldset "Action name must be provided." at bounding box center [439, 140] width 351 height 16
paste input "E_ALL_TARGET_CASHBACK DZIENNY_2DEPO_100 DO 300PLN_260925"
type input "E_ALL_TARGET_CASHBACK DZIENNY_2DEPO_100 DO 300PLN_260925"
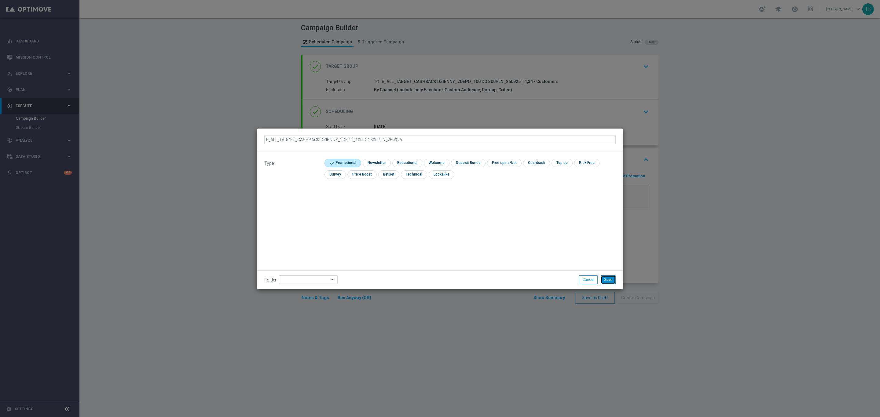
click at [609, 279] on button "Save" at bounding box center [608, 280] width 15 height 9
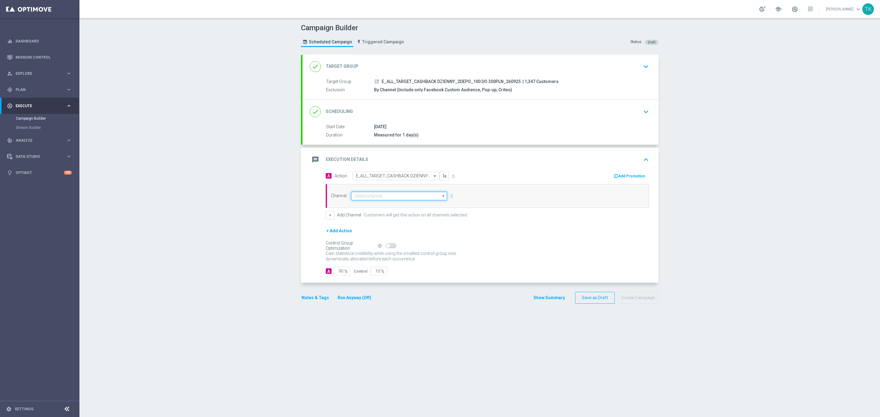
click at [362, 197] on input at bounding box center [399, 196] width 96 height 9
click at [369, 205] on div "Private message" at bounding box center [368, 205] width 29 height 5
type input "Private message"
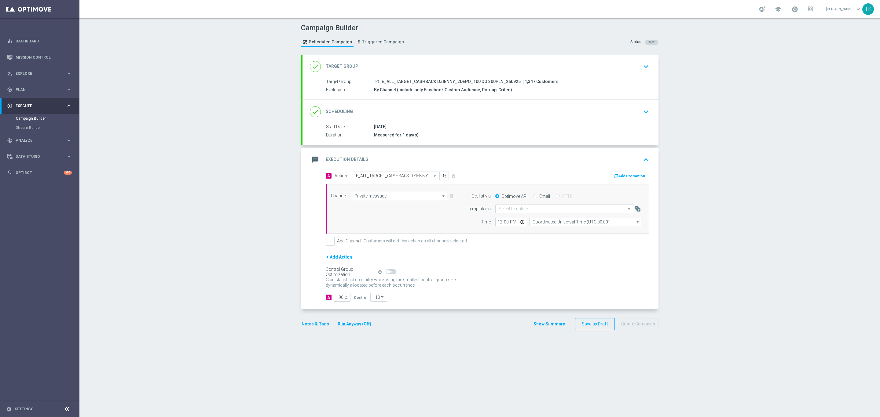
click at [500, 209] on input "text" at bounding box center [559, 209] width 120 height 5
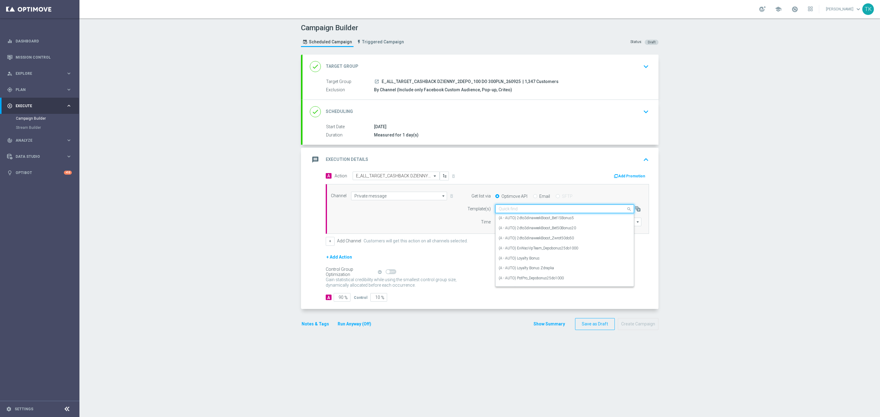
paste input "E_ALL_TARGET_CASHBACK DZIENNY_2DEPO_100 DO 300PLN_260925"
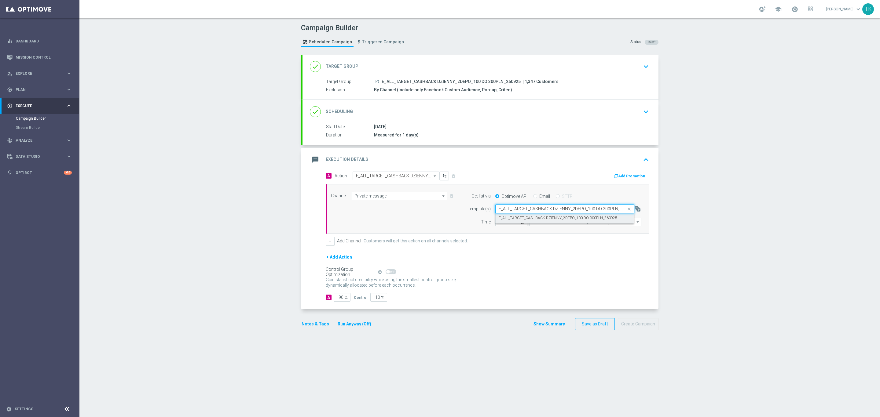
scroll to position [0, 14]
click at [514, 219] on label "E_ALL_TARGET_CASHBACK DZIENNY_2DEPO_100 DO 300PLN_260925" at bounding box center [558, 218] width 119 height 5
type input "E_ALL_TARGET_CASHBACK DZIENNY_2DEPO_100 DO 300PLN_260925"
click at [496, 222] on input "12:00" at bounding box center [511, 222] width 32 height 9
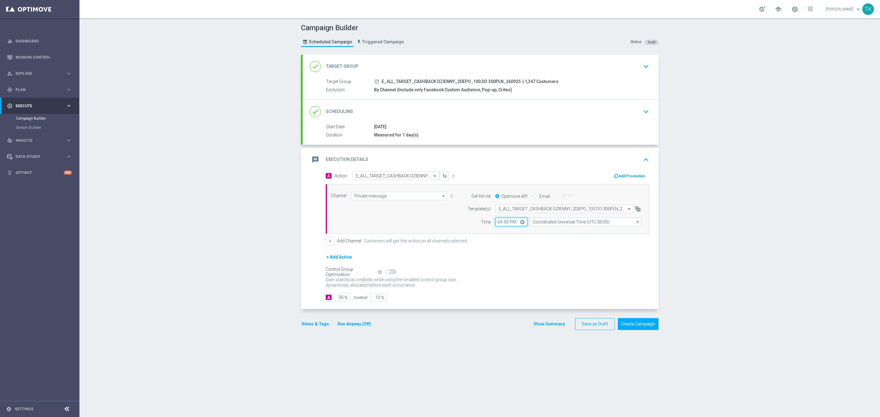
type input "16:02"
click at [542, 226] on input "Coordinated Universal Time (UTC 00:00)" at bounding box center [585, 222] width 112 height 9
click at [541, 232] on div "Central European Time ([GEOGRAPHIC_DATA]) (UTC +02:00)" at bounding box center [582, 231] width 100 height 5
type input "Central European Time ([GEOGRAPHIC_DATA]) (UTC +02:00)"
click at [328, 244] on button "+" at bounding box center [330, 241] width 9 height 9
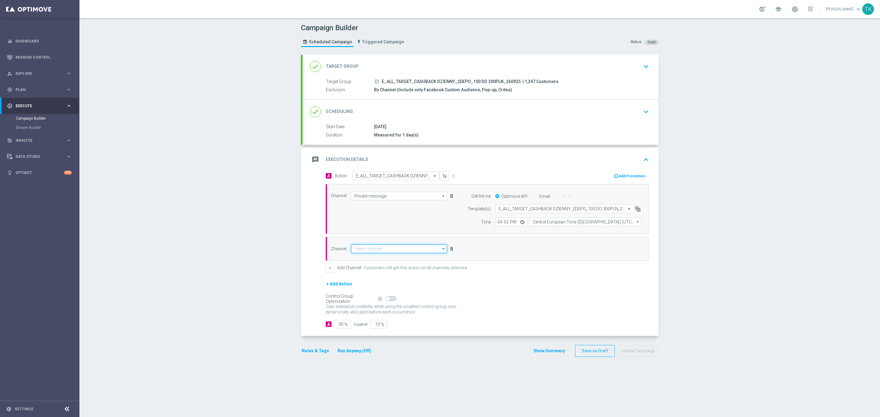
click at [358, 249] on input at bounding box center [399, 249] width 96 height 9
click at [371, 260] on div "Optimail" at bounding box center [399, 258] width 96 height 9
type input "Optimail"
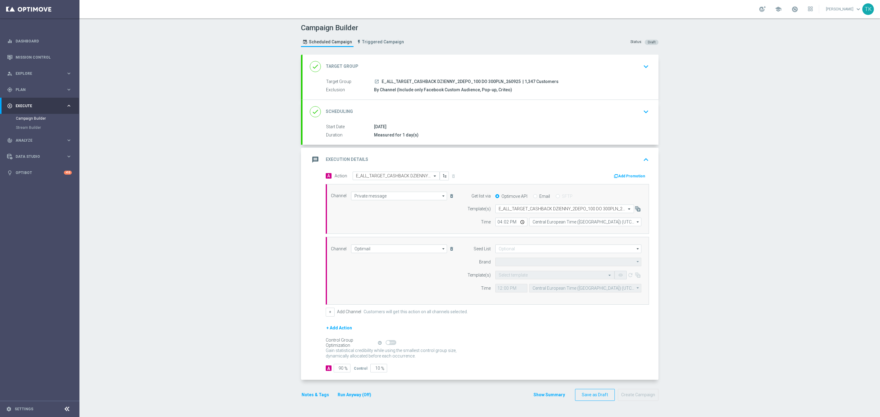
type input "STS"
click at [503, 277] on input "text" at bounding box center [549, 275] width 100 height 5
paste input "E_ALL_TARGET_CASHBACK DZIENNY_2DEPO_100 DO 300PLN_260925"
click at [505, 287] on label "E_ALL_TARGET_CASHBACK DZIENNY_2DEPO_100 DO 300PLN_260925" at bounding box center [558, 284] width 119 height 5
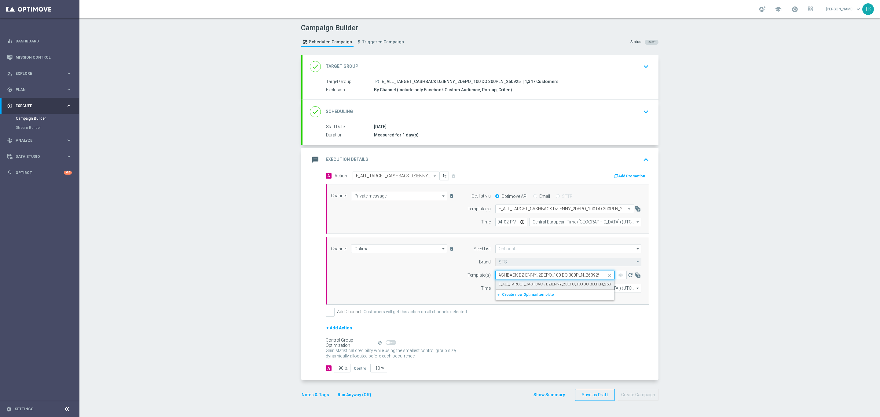
type input "E_ALL_TARGET_CASHBACK DZIENNY_2DEPO_100 DO 300PLN_260925"
click at [495, 291] on input "12:00" at bounding box center [511, 288] width 32 height 9
type input "16:02"
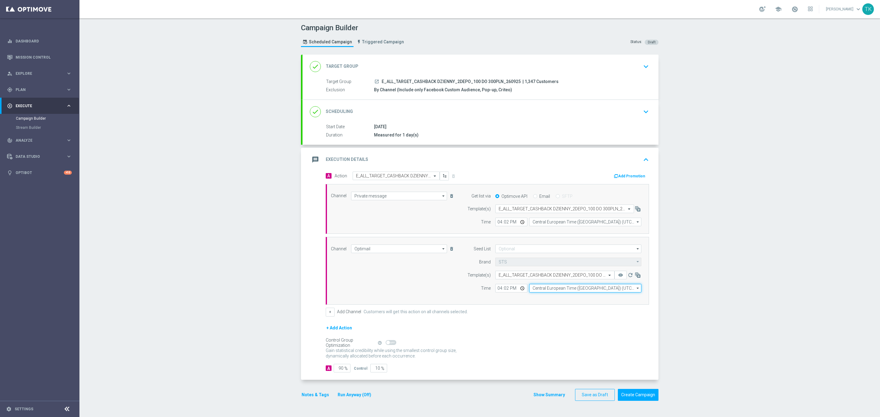
click at [538, 291] on input "Central European Time ([GEOGRAPHIC_DATA]) (UTC +02:00)" at bounding box center [585, 288] width 112 height 9
click at [544, 295] on div "Central European Time ([GEOGRAPHIC_DATA]) (UTC +02:00)" at bounding box center [585, 297] width 112 height 9
type input "Central European Time ([GEOGRAPHIC_DATA]) (UTC +02:00)"
click at [545, 396] on button "Show Summary" at bounding box center [549, 395] width 32 height 7
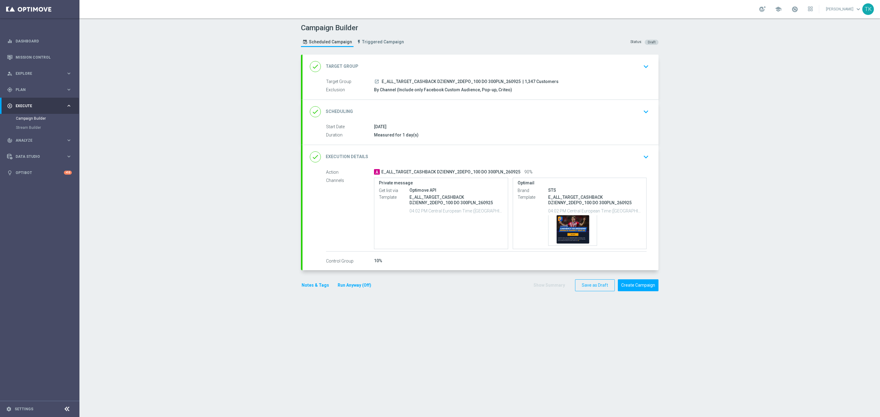
click at [312, 286] on button "Notes & Tags" at bounding box center [315, 286] width 29 height 8
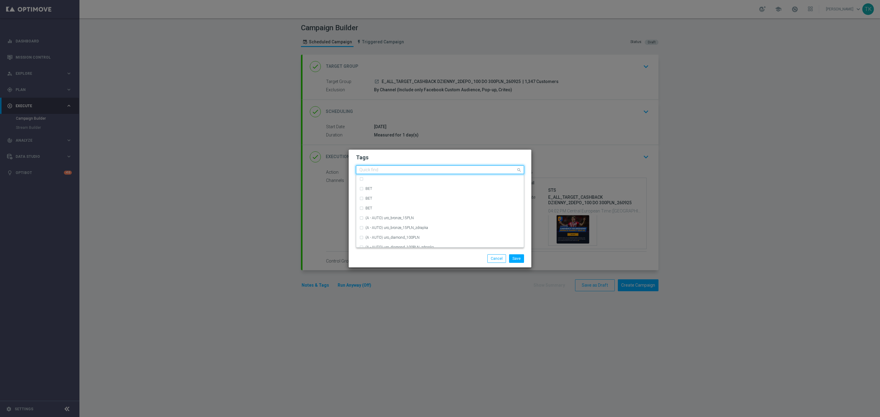
click at [376, 173] on div at bounding box center [437, 171] width 158 height 6
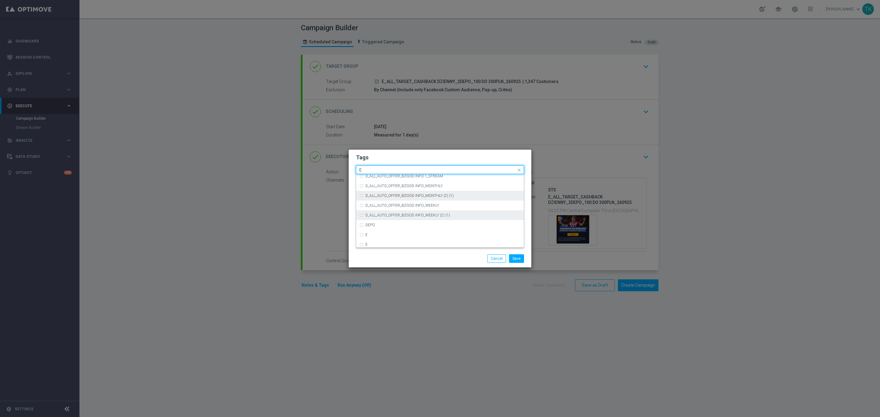
scroll to position [825, 0]
click at [390, 234] on div "E" at bounding box center [442, 234] width 155 height 4
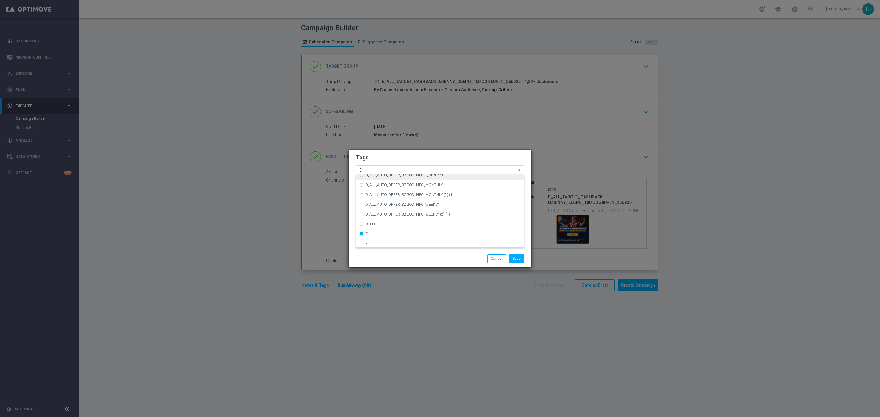
click at [368, 170] on input "E" at bounding box center [437, 170] width 157 height 5
click at [369, 178] on label "ALL" at bounding box center [368, 179] width 6 height 4
click at [371, 169] on input "ALL" at bounding box center [437, 170] width 157 height 5
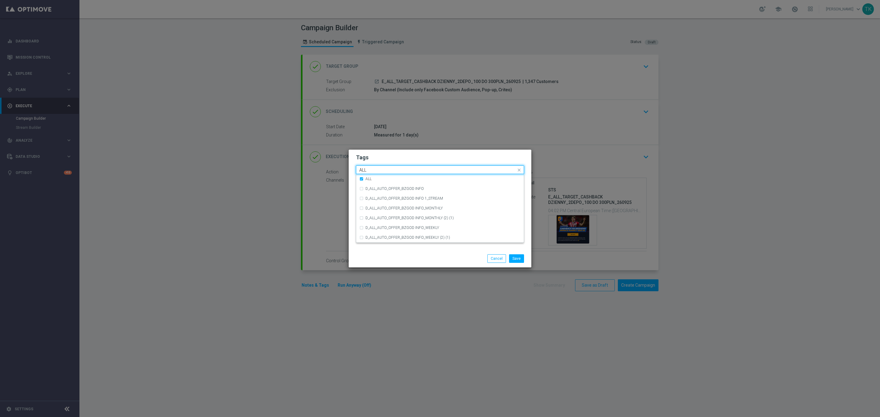
click at [371, 169] on input "ALL" at bounding box center [437, 170] width 157 height 5
click at [379, 206] on div "TARGET" at bounding box center [439, 208] width 161 height 10
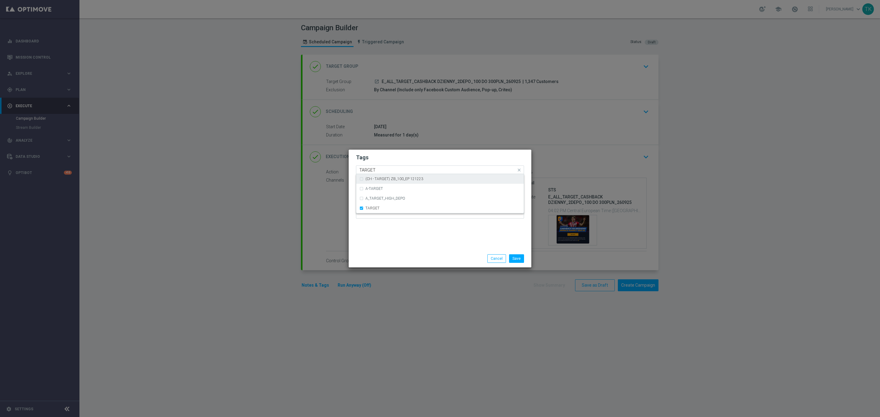
click at [368, 171] on input "TARGET" at bounding box center [437, 170] width 157 height 5
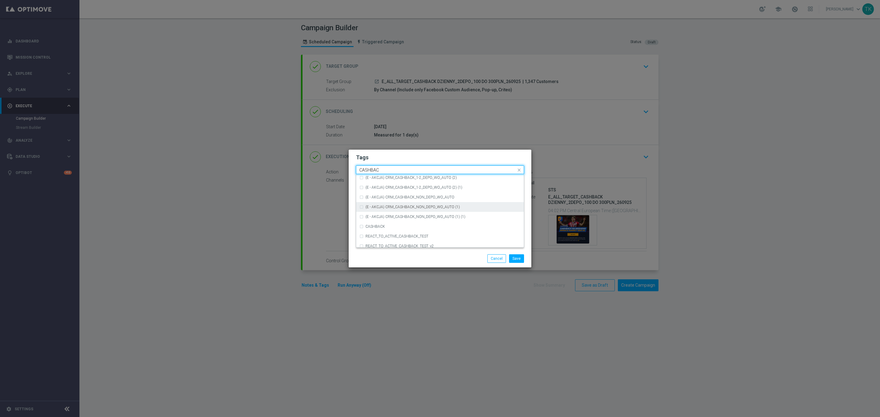
scroll to position [105, 0]
click at [390, 206] on div "CASHBACK" at bounding box center [439, 211] width 161 height 10
type input "CASHBAC"
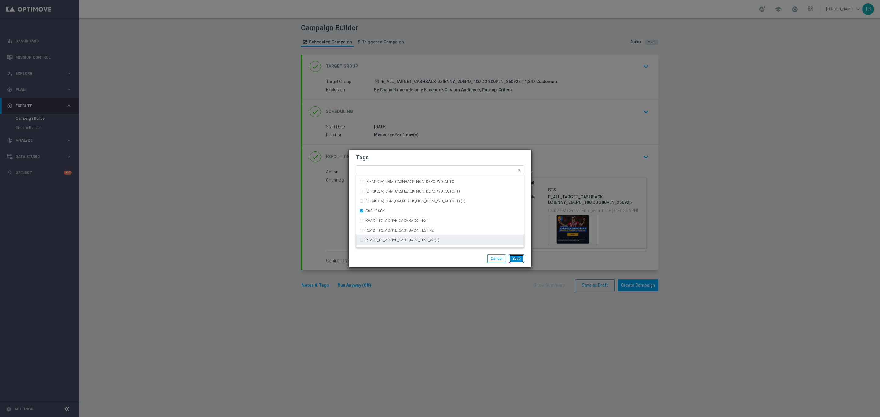
click at [514, 258] on button "Save" at bounding box center [516, 258] width 15 height 9
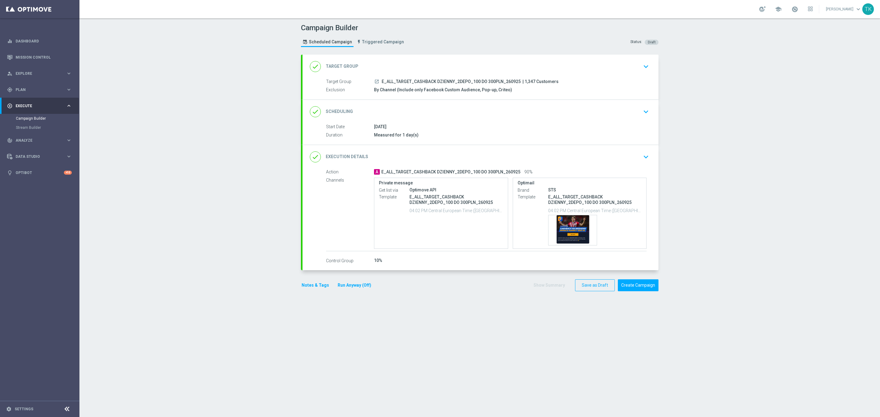
click at [453, 82] on span "E_ALL_TARGET_CASHBACK DZIENNY_2DEPO_100 DO 300PLN_260925" at bounding box center [451, 81] width 139 height 5
copy div "E_ALL_TARGET_CASHBACK DZIENNY_2DEPO_100 DO 300PLN_260925"
click at [464, 40] on div "Campaign Builder Scheduled Campaign Triggered Campaign Status: Draft" at bounding box center [479, 36] width 367 height 28
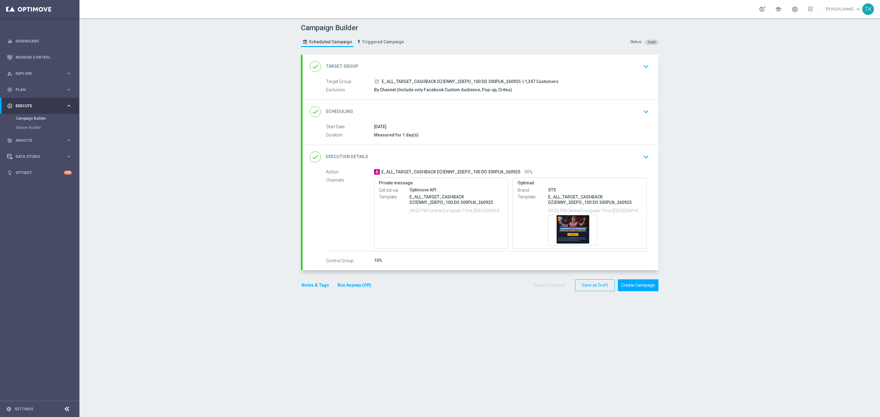
click at [483, 115] on div "done Scheduling keyboard_arrow_down" at bounding box center [480, 112] width 341 height 12
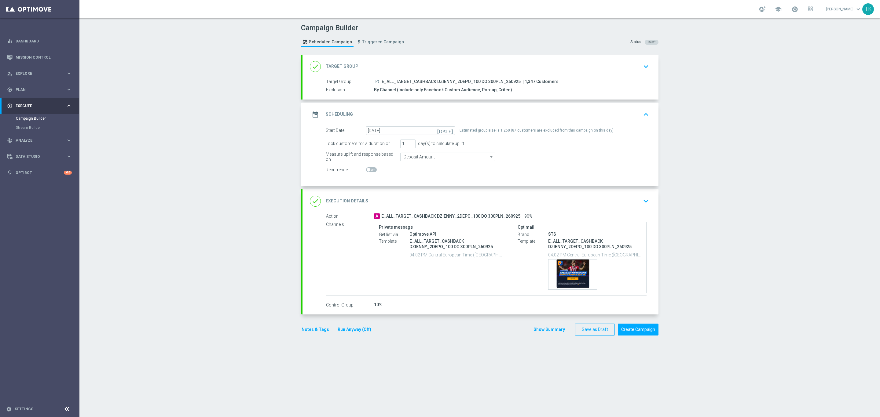
click at [483, 115] on div "date_range Scheduling keyboard_arrow_up" at bounding box center [480, 115] width 341 height 12
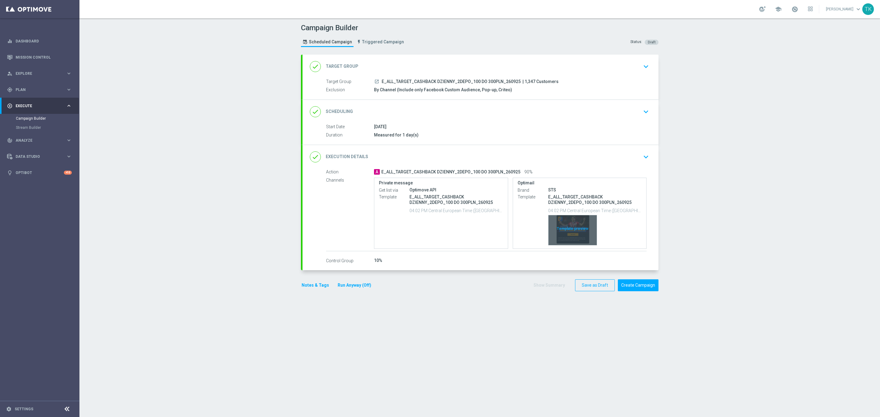
click at [579, 219] on div "Template preview" at bounding box center [572, 230] width 48 height 30
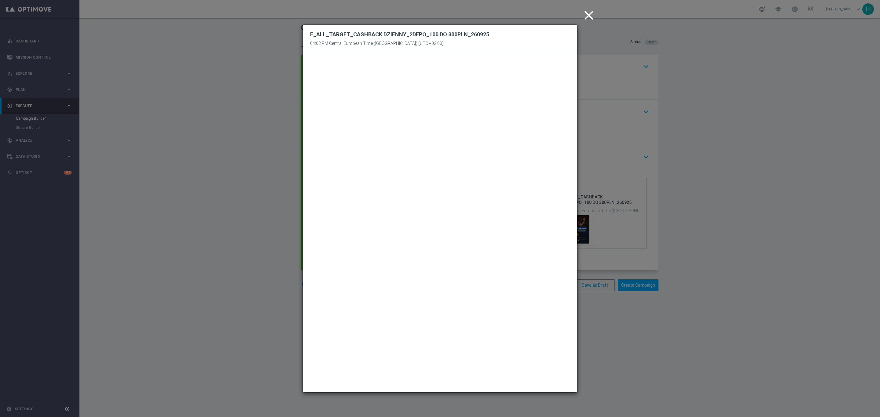
click at [588, 16] on icon "close" at bounding box center [588, 15] width 15 height 15
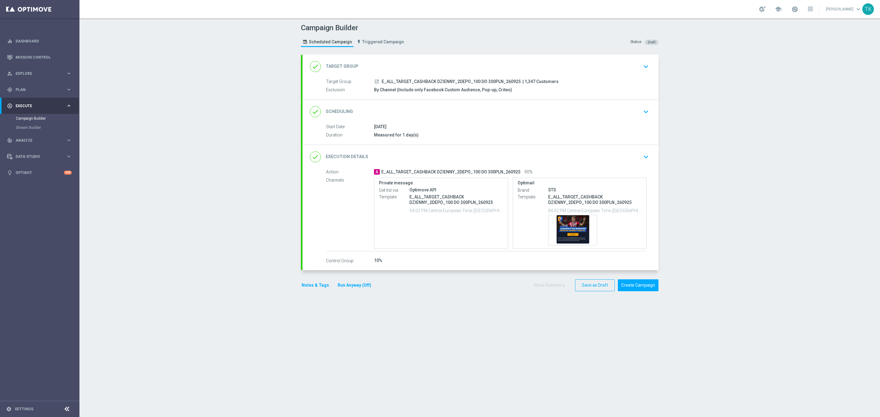
click at [567, 163] on div "done Execution Details keyboard_arrow_down" at bounding box center [480, 157] width 341 height 12
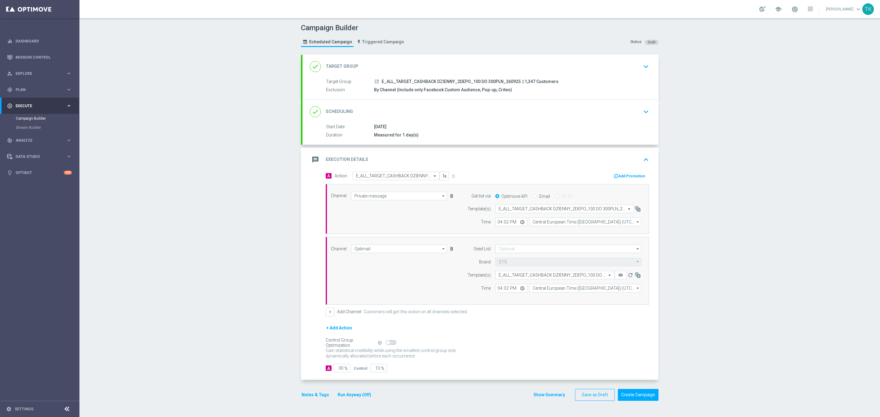
click at [537, 398] on button "Show Summary" at bounding box center [549, 395] width 32 height 7
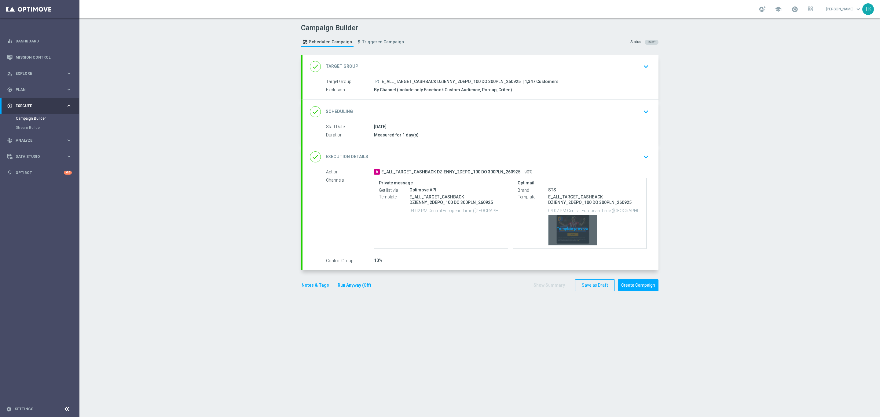
click at [569, 223] on div "Template preview" at bounding box center [572, 230] width 48 height 30
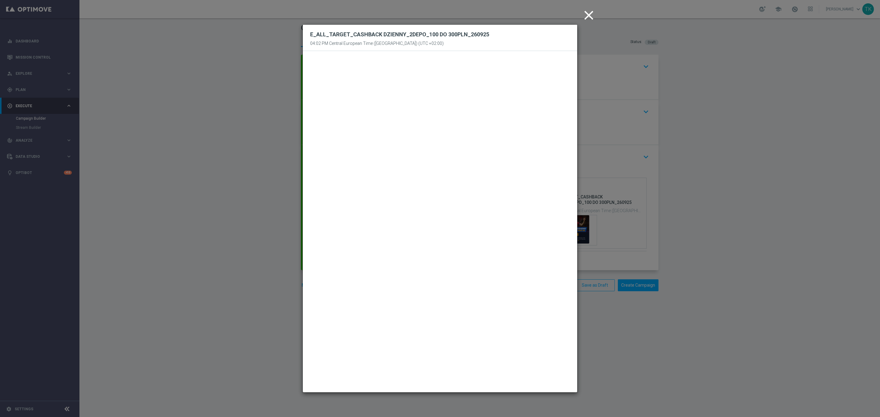
click at [589, 16] on icon "close" at bounding box center [588, 15] width 15 height 15
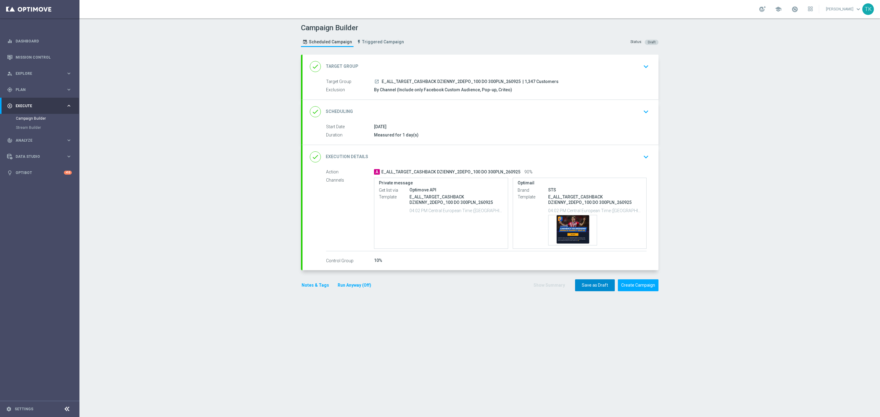
click at [586, 284] on button "Save as Draft" at bounding box center [595, 286] width 40 height 12
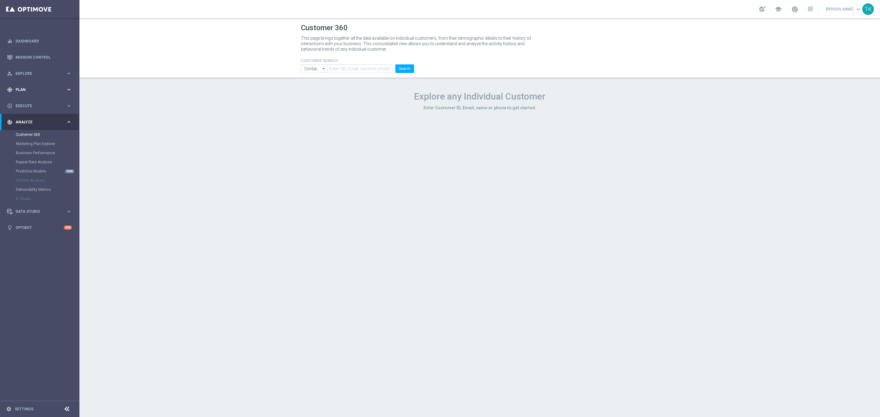
click at [17, 87] on div "gps_fixed Plan" at bounding box center [36, 89] width 59 height 5
click at [28, 101] on link "Target Groups" at bounding box center [40, 102] width 48 height 5
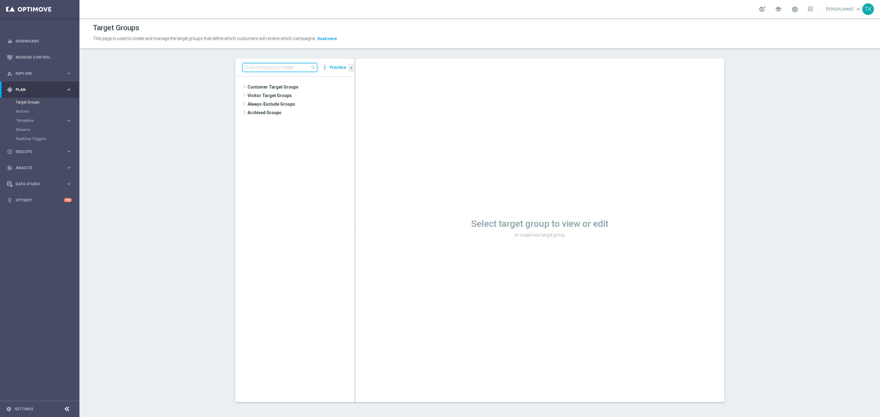
click at [274, 70] on input at bounding box center [280, 67] width 75 height 9
paste input "E_ALL_TARGET_OFFER_1DEPO WO WEEKEND_280925"
type input "E_ALL_TARGET_OFFER_1DEPO WO WEEKEND_280925"
click at [313, 138] on span "E_ALL_TARGET_OFFER_1DEPO WO WEEKEND_280925" at bounding box center [316, 138] width 50 height 5
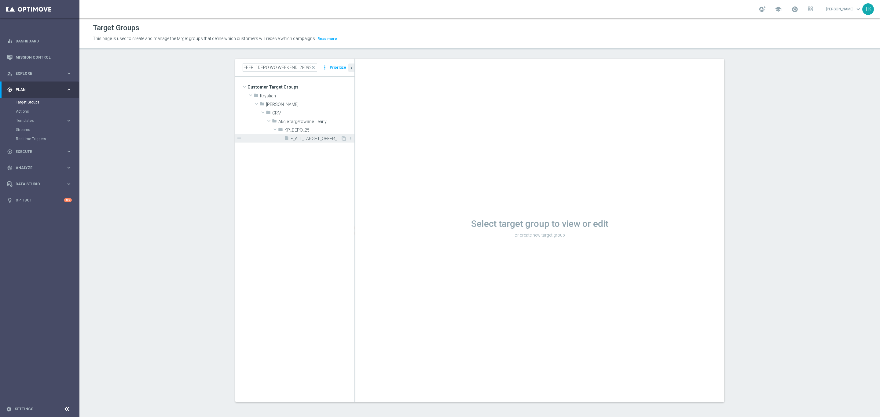
scroll to position [0, 0]
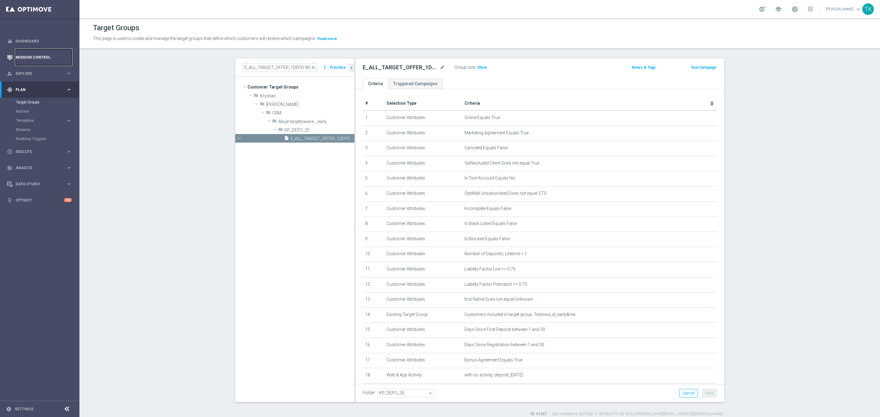
click at [35, 59] on link "Mission Control" at bounding box center [44, 57] width 56 height 16
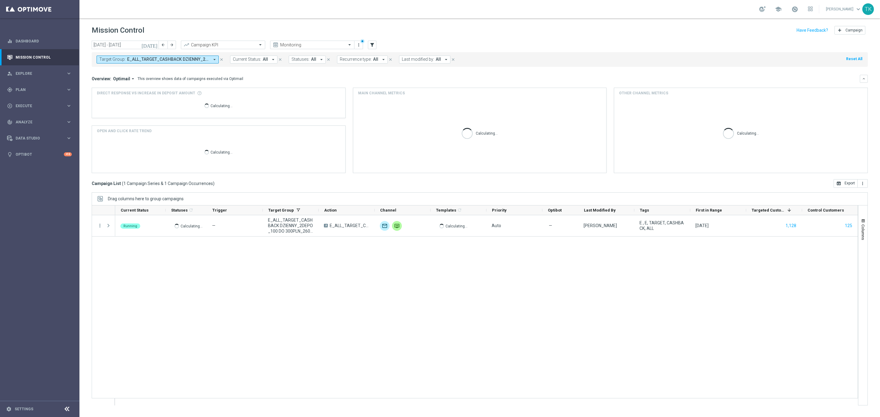
click at [175, 57] on span "E_ALL_TARGET_CASHBACK DZIENNY_2DEPO_100 DO 300PLN_260925" at bounding box center [168, 59] width 82 height 5
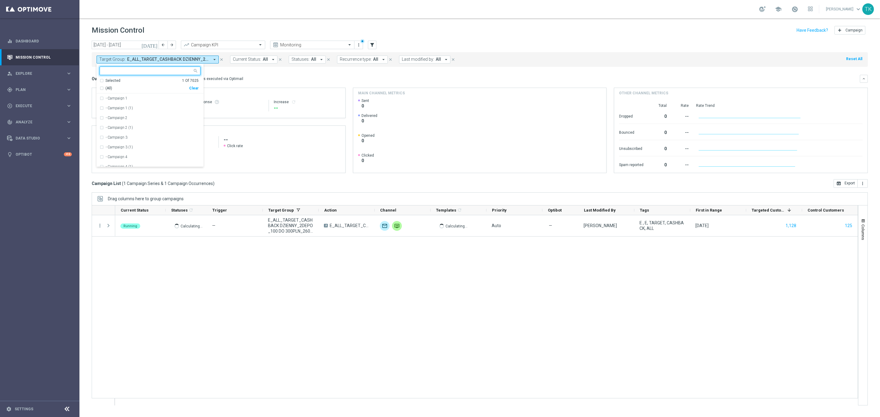
click at [0, 0] on div "Clear" at bounding box center [0, 0] width 0 height 0
click at [114, 71] on input "text" at bounding box center [148, 70] width 90 height 5
paste input "300PLN_260925"
click at [121, 117] on label "REACQ_ALL_TARGET_CASHBACK DZIENNY_100 DO 300PLN_260925" at bounding box center [153, 118] width 95 height 4
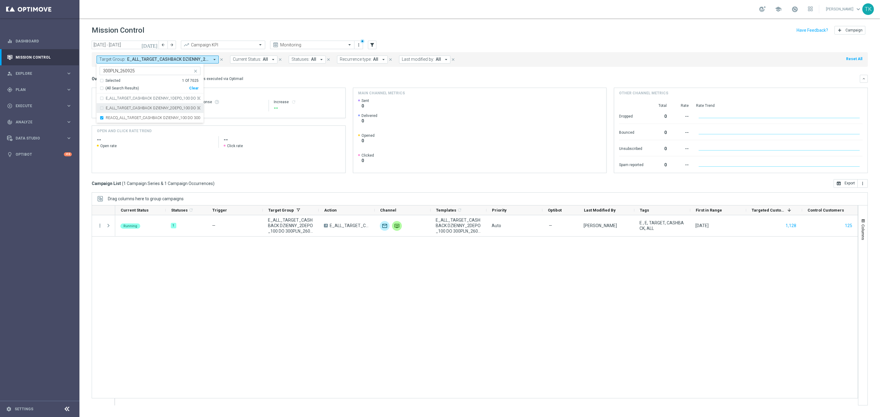
click at [119, 112] on div "E_ALL_TARGET_CASHBACK DZIENNY_2DEPO_100 DO 300PLN_260925" at bounding box center [150, 108] width 101 height 10
click at [118, 101] on div "E_ALL_TARGET_CASHBACK DZIENNY_1DEPO_100 DO 300PLN_260925" at bounding box center [150, 98] width 101 height 10
click at [106, 72] on input "300PLN_260925" at bounding box center [148, 70] width 90 height 5
click at [144, 102] on div "E_ALL_TARGET_DEPO_3DEPO_50 DO 200PLN_260925" at bounding box center [150, 98] width 101 height 10
type input "200PLN_260925"
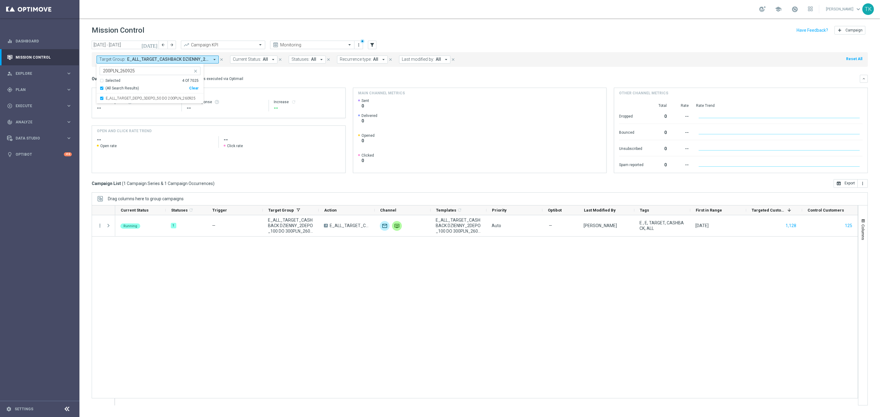
click at [79, 78] on sidenavbar "equalizer Dashboard Mission Control" at bounding box center [39, 208] width 79 height 417
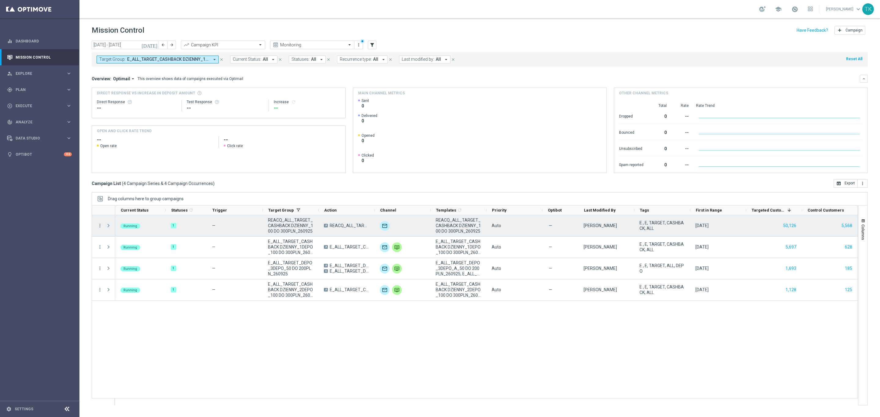
click at [108, 228] on span at bounding box center [108, 225] width 5 height 5
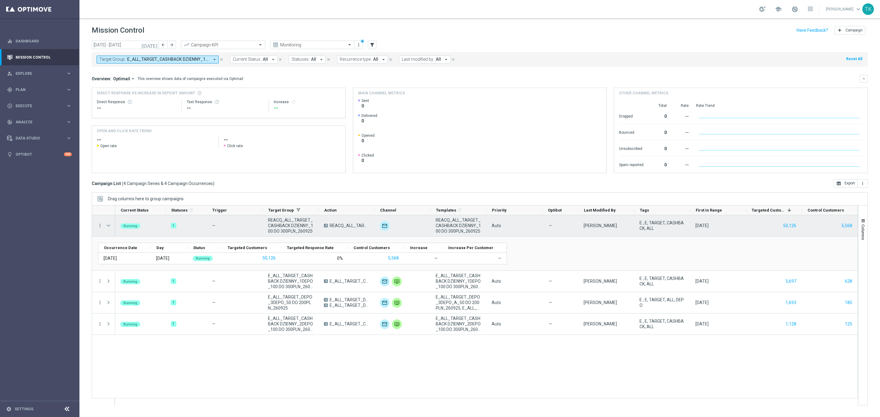
click at [104, 223] on div at bounding box center [109, 225] width 12 height 21
click at [108, 224] on span at bounding box center [108, 225] width 5 height 5
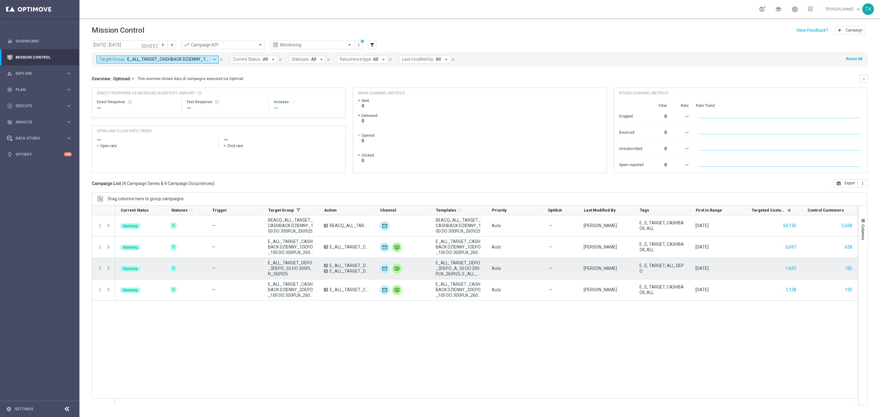
click at [108, 268] on span at bounding box center [108, 268] width 5 height 5
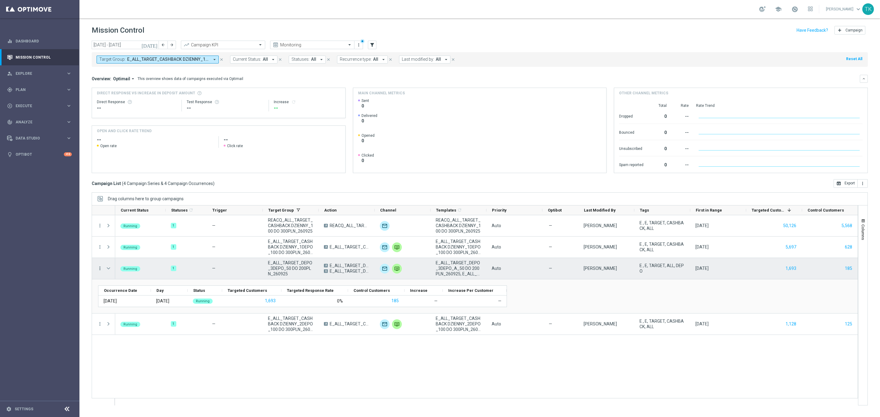
click at [99, 269] on icon "more_vert" at bounding box center [99, 268] width 5 height 5
click at [598, 302] on div "Occurrence Date Day" at bounding box center [474, 297] width 753 height 22
click at [339, 271] on span "E_ALL_TARGET_DEPO_3DEPO_B_50 DO 200PLN_260925" at bounding box center [350, 271] width 40 height 5
click at [101, 269] on icon "more_vert" at bounding box center [99, 268] width 5 height 5
click at [119, 271] on span "Campaign Details" at bounding box center [127, 273] width 31 height 4
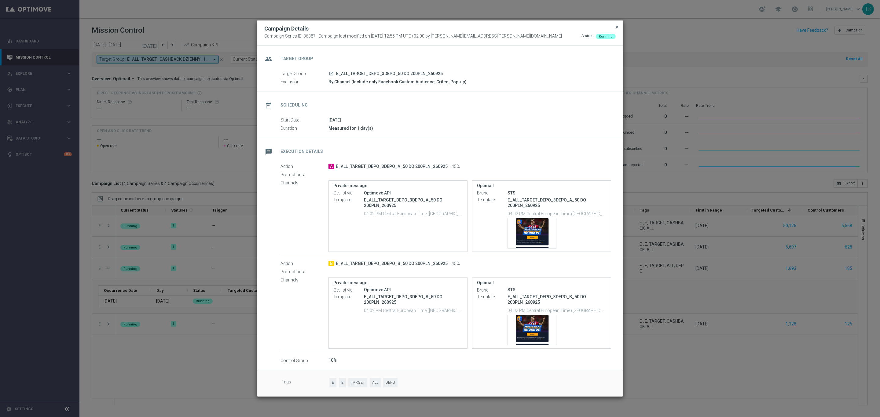
click at [618, 26] on span "close" at bounding box center [616, 27] width 5 height 5
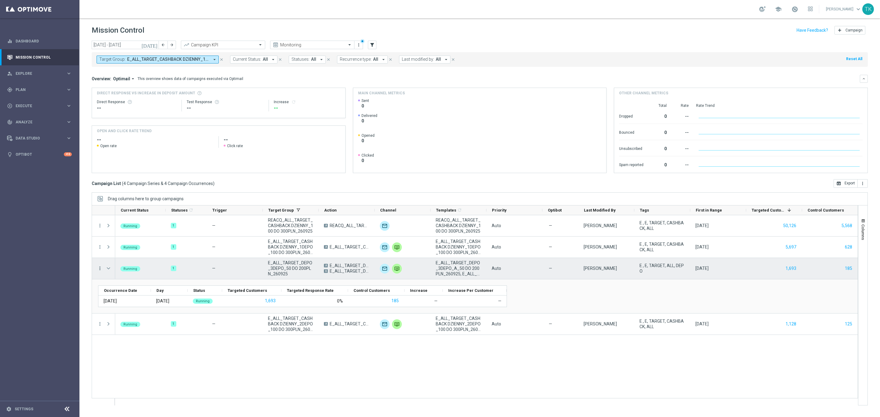
click at [100, 269] on icon "more_vert" at bounding box center [99, 268] width 5 height 5
click at [148, 306] on span "Go to Campaign Analysis" at bounding box center [134, 307] width 44 height 4
click at [788, 267] on button "1,693" at bounding box center [791, 269] width 12 height 8
click at [349, 269] on span "E_ALL_TARGET_DEPO_3DEPO_B_50 DO 200PLN_260925" at bounding box center [350, 271] width 40 height 5
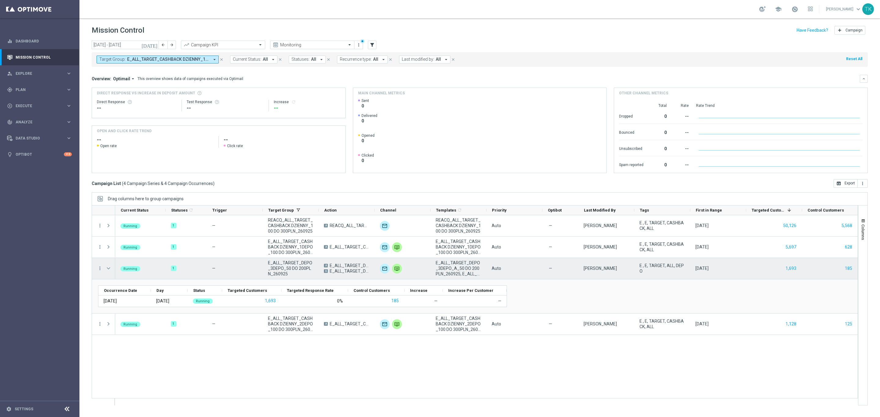
click at [349, 264] on span "E_ALL_TARGET_DEPO_3DEPO_A_50 DO 200PLN_260925" at bounding box center [350, 265] width 40 height 5
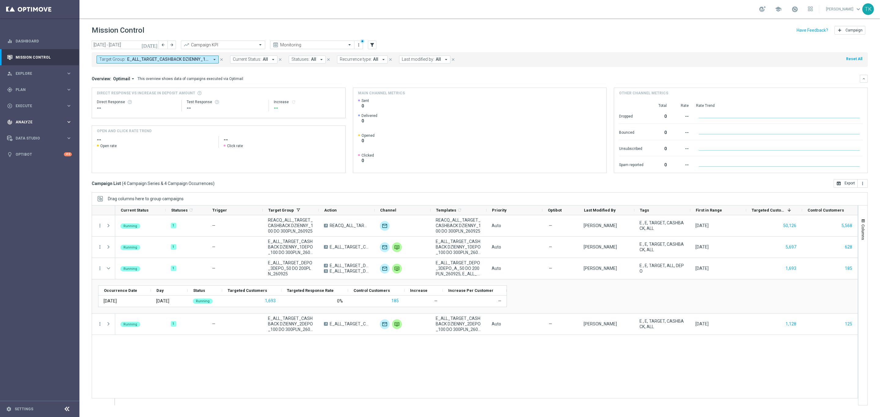
click at [25, 122] on span "Analyze" at bounding box center [41, 122] width 50 height 4
click at [27, 134] on link "Customer 360" at bounding box center [40, 134] width 48 height 5
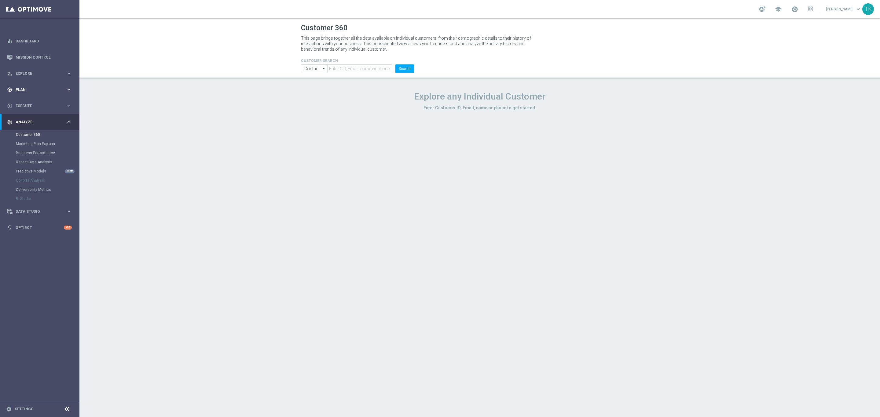
click at [26, 90] on span "Plan" at bounding box center [41, 90] width 50 height 4
click at [26, 72] on span "Explore" at bounding box center [41, 74] width 50 height 4
click at [33, 94] on link "Target Group Discovery" at bounding box center [40, 95] width 48 height 5
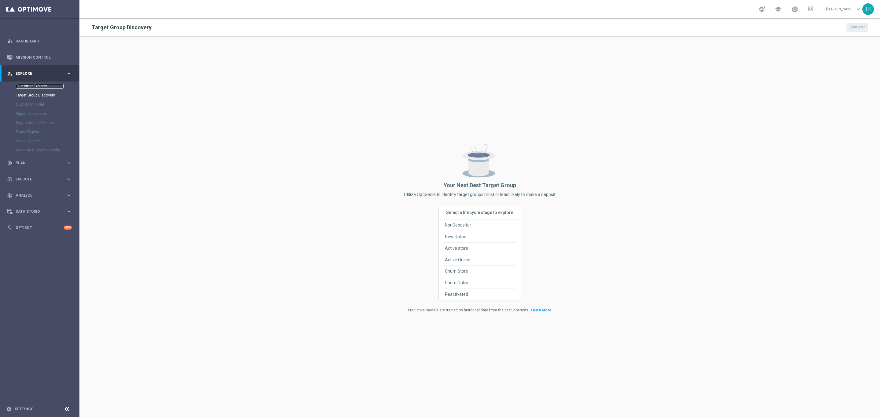
click at [33, 85] on link "Customer Explorer" at bounding box center [40, 86] width 48 height 5
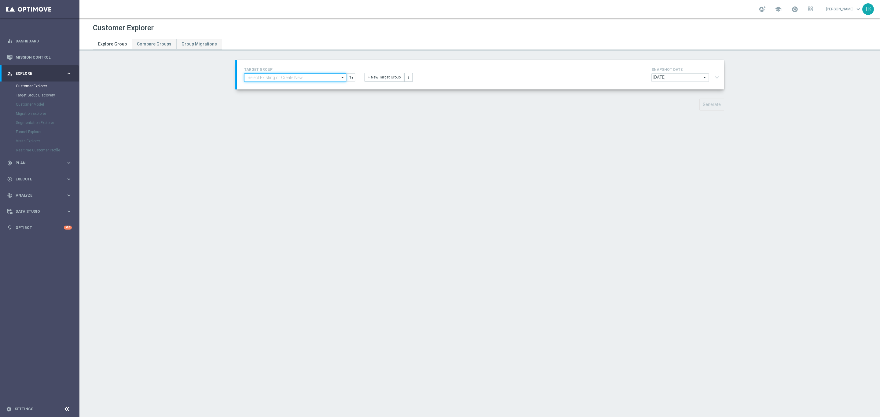
click at [260, 77] on input at bounding box center [295, 77] width 102 height 9
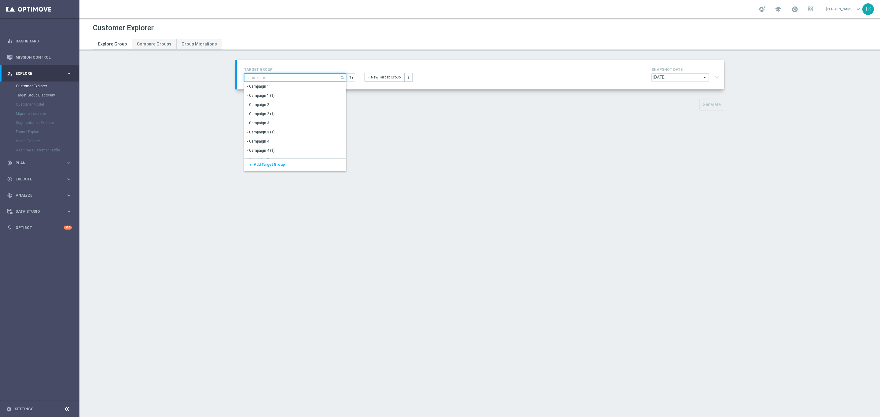
paste input "E_ALL_TARGET_DEPO_3DEPO_A_50 DO 200PLN_260925"
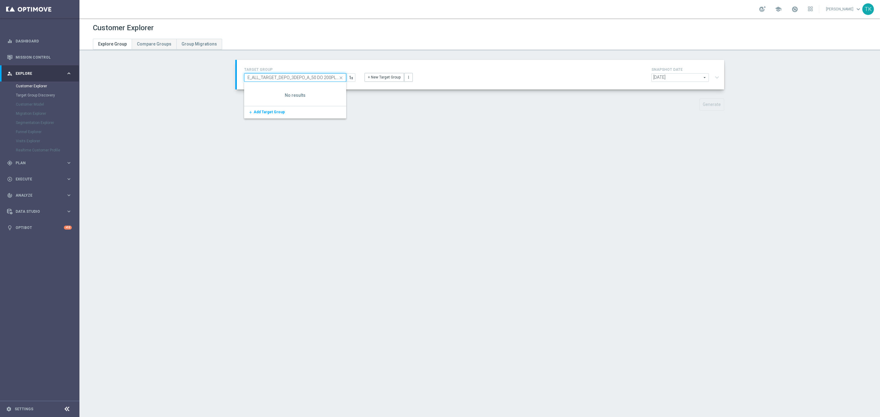
scroll to position [0, 15]
click at [292, 80] on input "E_ALL_TARGET_DEPO_3DEPO_A_50 DO 200PLN_260925" at bounding box center [295, 77] width 102 height 9
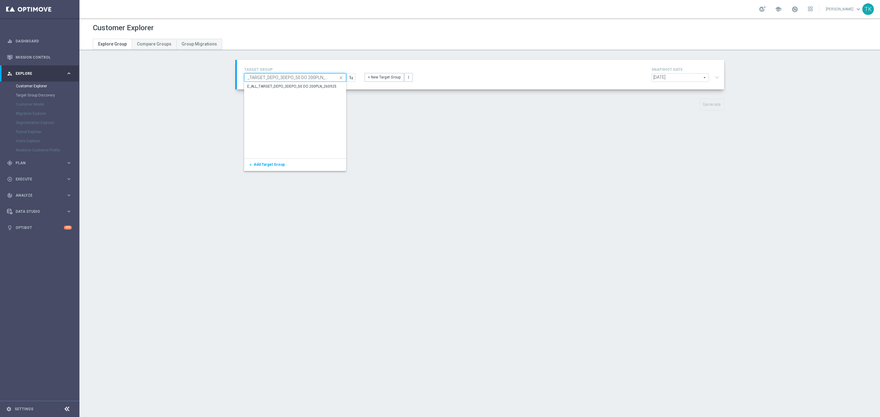
scroll to position [0, 10]
type input "E_ALL_TARGET_DEPO_3DEPO_50 DO 200PLN_260925"
click at [313, 86] on div "E_ALL_TARGET_DEPO_3DEPO_50 DO 200PLN_260925" at bounding box center [291, 86] width 89 height 5
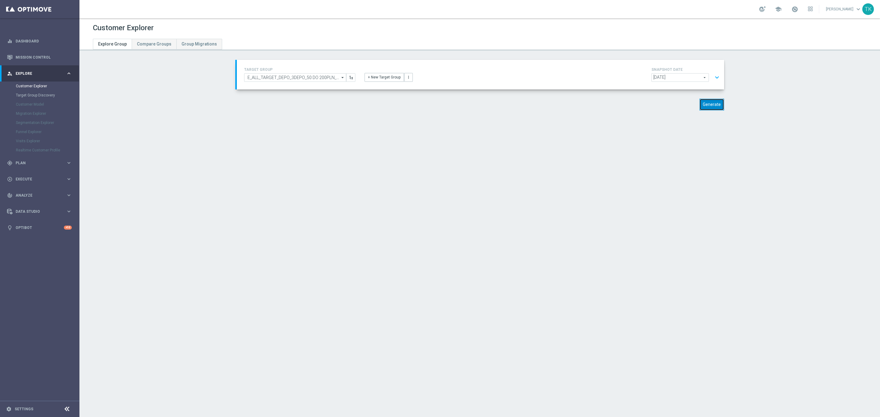
click at [710, 106] on button "Generate" at bounding box center [711, 105] width 25 height 12
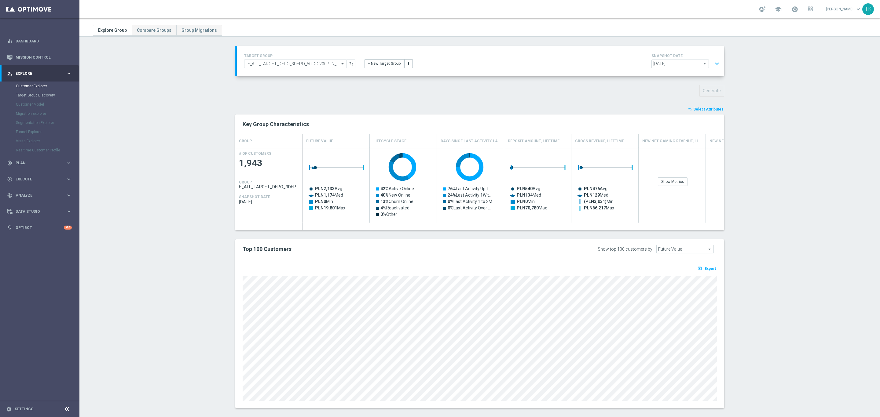
scroll to position [21, 0]
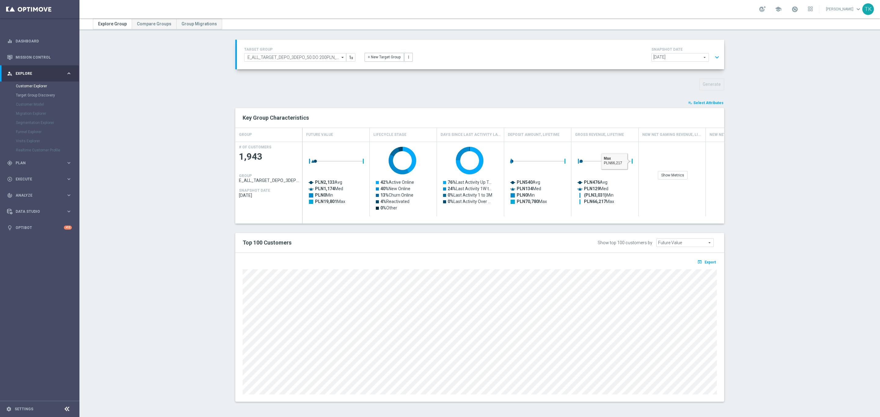
click at [698, 101] on span "Select Attributes" at bounding box center [708, 103] width 30 height 4
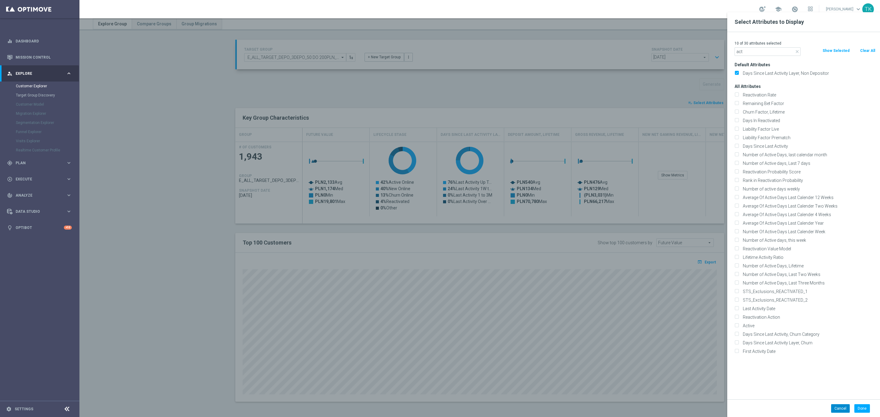
type input "act"
click at [843, 412] on button "Cancel" at bounding box center [840, 408] width 19 height 9
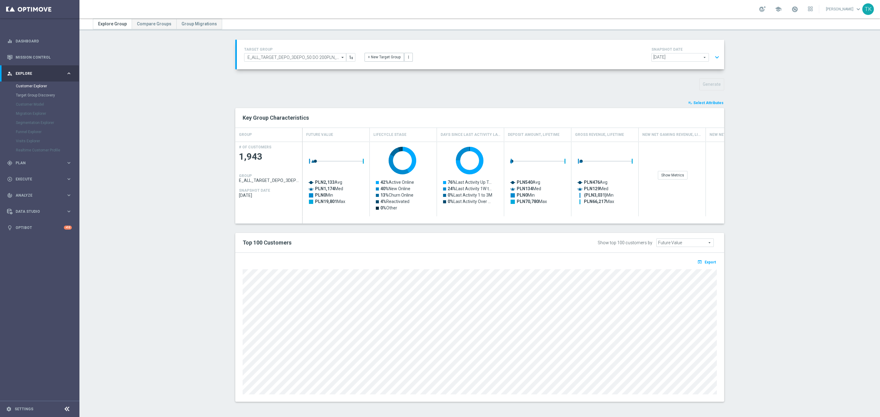
click at [712, 59] on button "expand_more" at bounding box center [716, 58] width 9 height 12
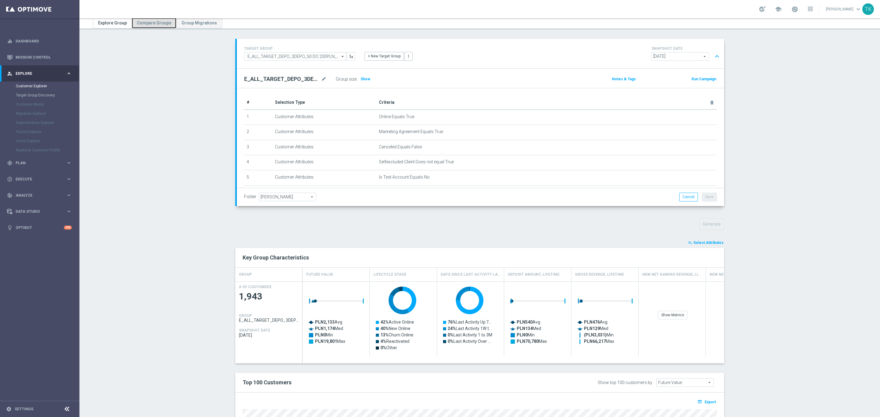
click at [148, 21] on span "Compare Groups" at bounding box center [154, 22] width 35 height 5
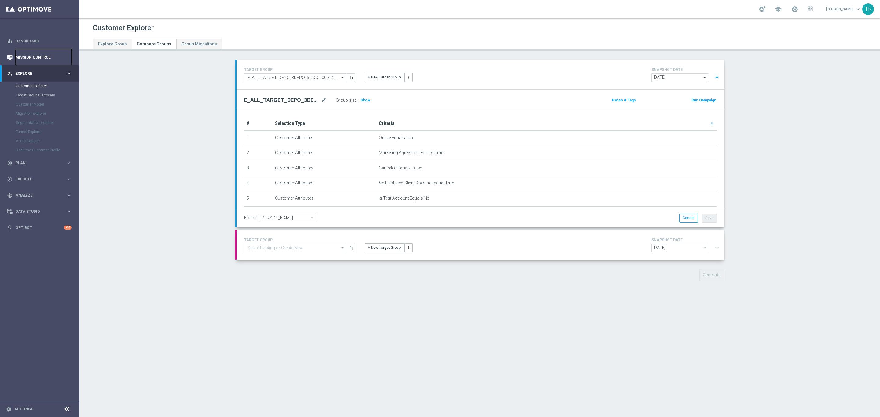
click at [28, 57] on link "Mission Control" at bounding box center [44, 57] width 56 height 16
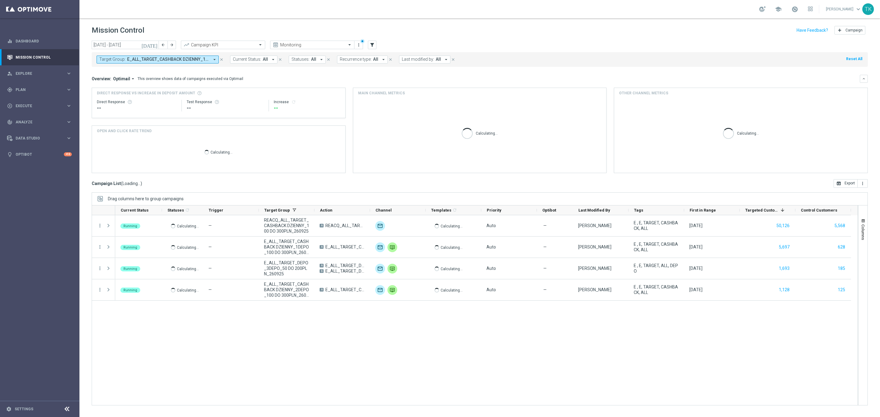
click at [180, 61] on span "E_ALL_TARGET_CASHBACK DZIENNY_1DEPO_100 DO 300PLN_260925, E_ALL_TARGET_CASHBACK…" at bounding box center [168, 59] width 82 height 5
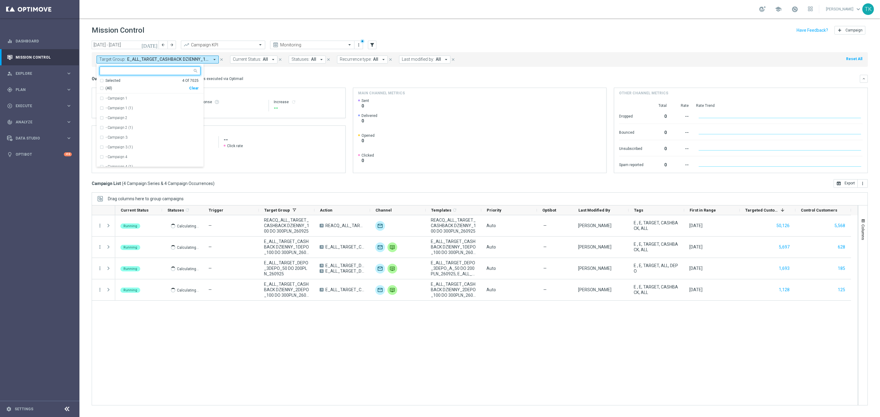
click at [0, 0] on div "Clear" at bounding box center [0, 0] width 0 height 0
click at [129, 71] on input "text" at bounding box center [148, 70] width 90 height 5
paste input "E_ALL_TARGET_DEPO_3DEPO_50 DO 200PLN_260925"
drag, startPoint x: 111, startPoint y: 99, endPoint x: 96, endPoint y: 95, distance: 15.4
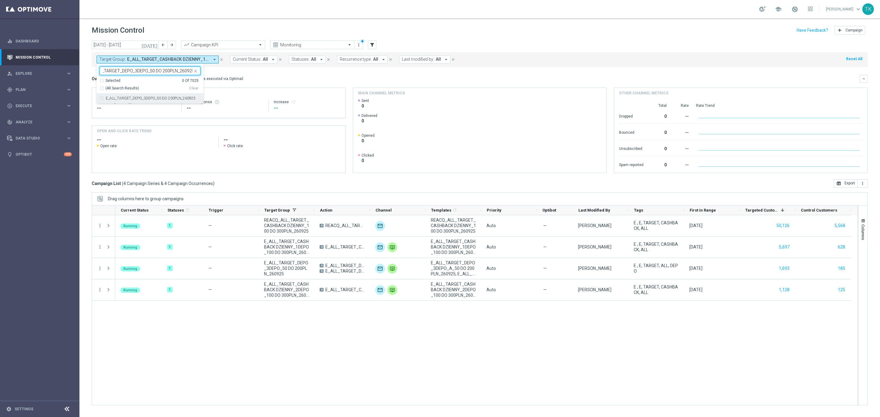
click at [110, 100] on label "E_ALL_TARGET_DEPO_3DEPO_50 DO 200PLN_260925" at bounding box center [151, 99] width 90 height 4
type input "E_ALL_TARGET_DEPO_3DEPO_50 DO 200PLN_260925"
click at [86, 79] on div "today 22 Sep 2025 - 28 Sep 2025 arrow_back arrow_forward Campaign KPI trending_…" at bounding box center [479, 226] width 800 height 371
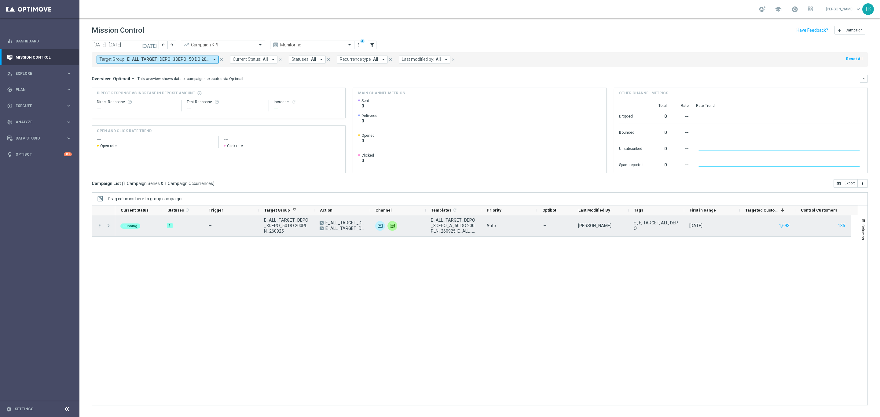
click at [108, 225] on span "Press SPACE to select this row." at bounding box center [108, 225] width 5 height 5
click at [329, 225] on span "E_ALL_TARGET_DEPO_3DEPO_A_50 DO 200PLN_260925" at bounding box center [344, 222] width 39 height 5
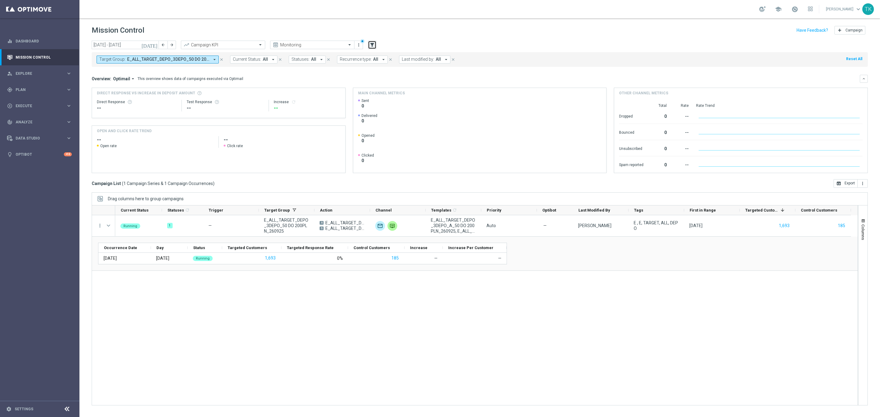
click at [371, 45] on icon "filter_alt" at bounding box center [371, 44] width 5 height 5
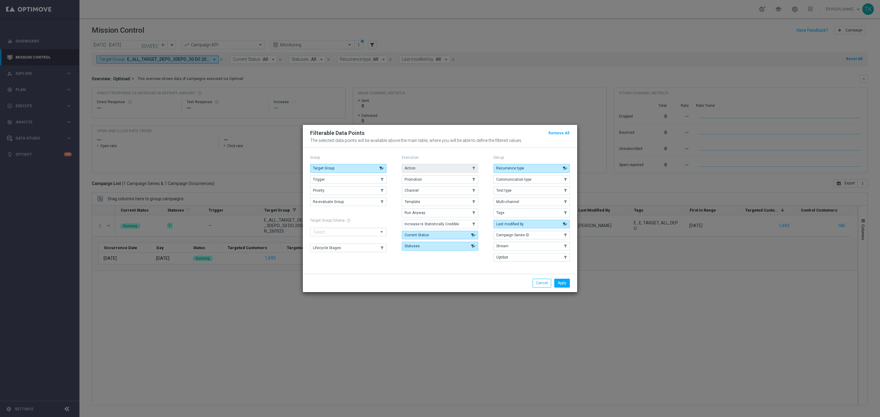
click at [421, 166] on button "Action" at bounding box center [440, 168] width 76 height 9
click at [563, 285] on button "Apply" at bounding box center [562, 283] width 16 height 9
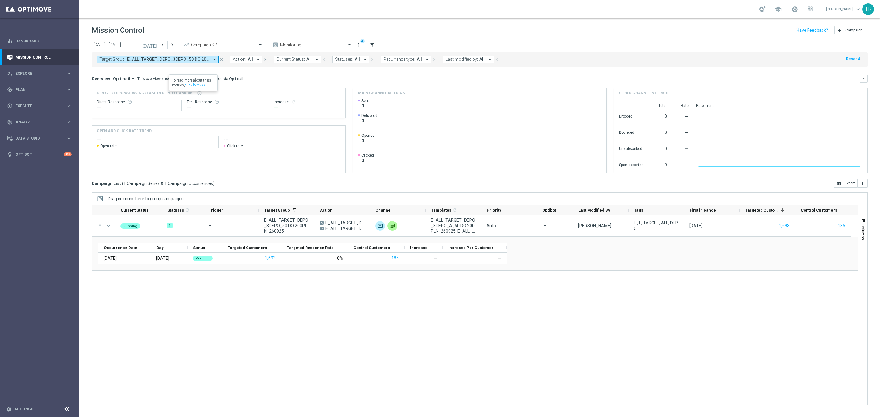
click at [177, 60] on span "E_ALL_TARGET_DEPO_3DEPO_50 DO 200PLN_260925" at bounding box center [168, 59] width 82 height 5
click at [0, 0] on div "Clear" at bounding box center [0, 0] width 0 height 0
click at [135, 72] on input "text" at bounding box center [148, 70] width 90 height 5
paste input "E_ALL_TARGET_DEPO_3DEPO_A_50 DO 200PLN_260925"
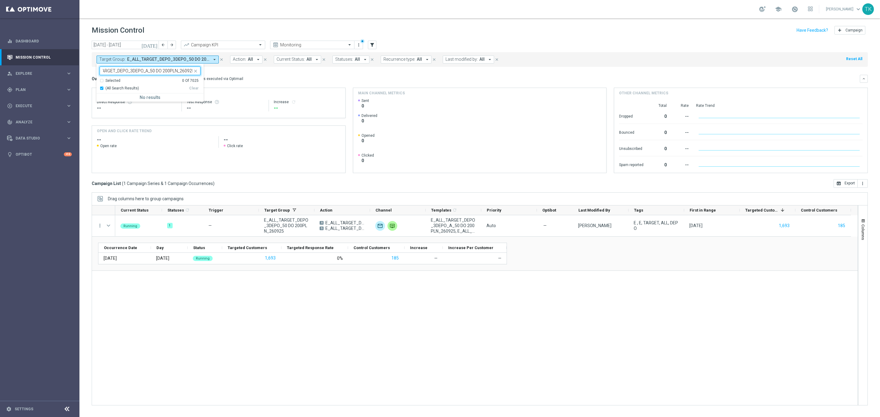
click at [102, 87] on div "(All Search Results)" at bounding box center [145, 88] width 90 height 5
type input "E_ALL_TARGET_DEPO_3DEPO_A_50 DO 200PLN_260925"
click at [149, 68] on div "E_ALL_TARGET_DEPO_3DEPO_A_50 DO 200PLN_260925" at bounding box center [146, 71] width 93 height 8
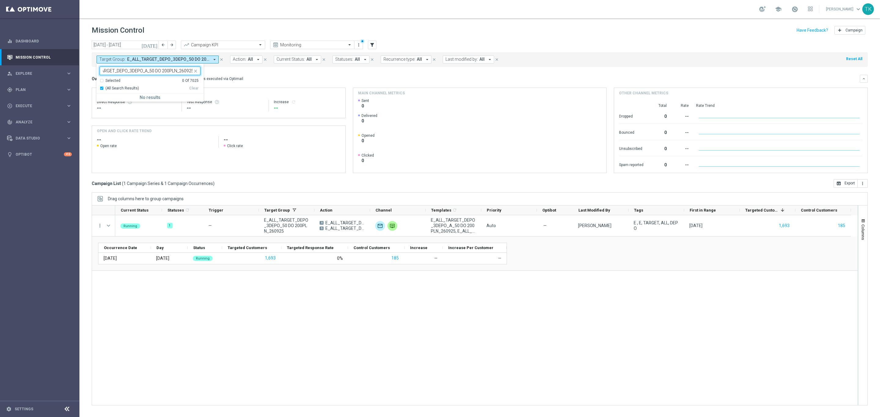
click at [149, 68] on div "E_ALL_TARGET_DEPO_3DEPO_A_50 DO 200PLN_260925" at bounding box center [146, 71] width 93 height 8
click at [219, 60] on icon "close" at bounding box center [221, 59] width 4 height 4
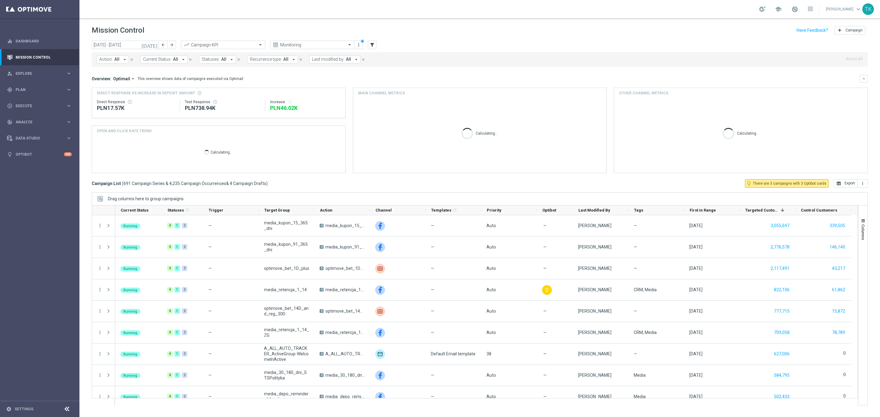
click at [109, 59] on span "Action:" at bounding box center [105, 59] width 13 height 5
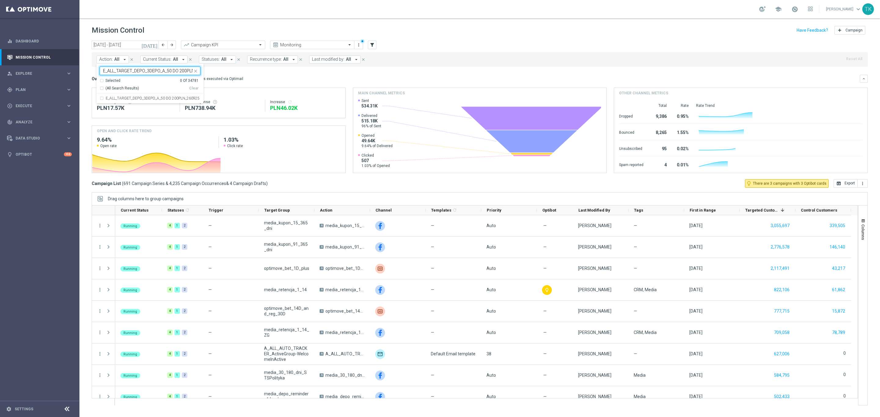
scroll to position [0, 17]
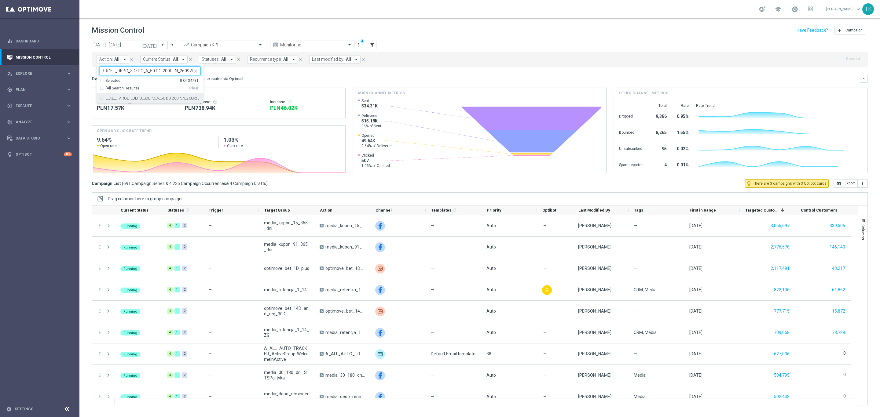
click at [120, 99] on label "E_ALL_TARGET_DEPO_3DEPO_A_50 DO 200PLN_260925" at bounding box center [153, 99] width 94 height 4
type input "E_ALL_TARGET_DEPO_3DEPO_A_50 DO 200PLN_260925"
click at [87, 72] on div "today 22 Sep 2025 - 28 Sep 2025 arrow_back arrow_forward Campaign KPI trending_…" at bounding box center [479, 226] width 800 height 371
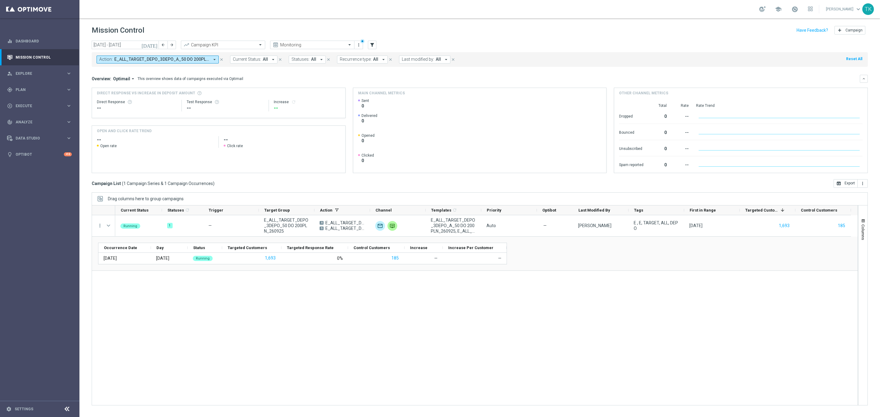
click at [180, 61] on span "E_ALL_TARGET_DEPO_3DEPO_A_50 DO 200PLN_260925" at bounding box center [161, 59] width 95 height 5
click at [148, 68] on div "E_ALL_TARGET_DEPO_3DEPO_A_50 DO 200PLN_260925" at bounding box center [146, 71] width 93 height 8
click at [146, 72] on input "E_ALL_TARGET_DEPO_3DEPO_A_50 DO 200PLN_260925" at bounding box center [148, 70] width 90 height 5
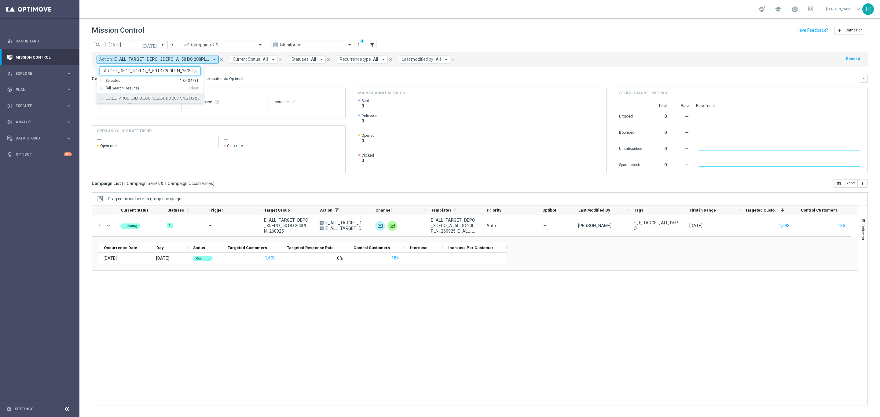
click at [139, 98] on label "E_ALL_TARGET_DEPO_3DEPO_B_50 DO 200PLN_260925" at bounding box center [153, 99] width 94 height 4
type input "E_ALL_TARGET_DEPO_3DEPO_B_50 DO 200PLN_260925"
click at [83, 74] on div "today 22 Sep 2025 - 28 Sep 2025 arrow_back arrow_forward Campaign KPI trending_…" at bounding box center [479, 226] width 800 height 371
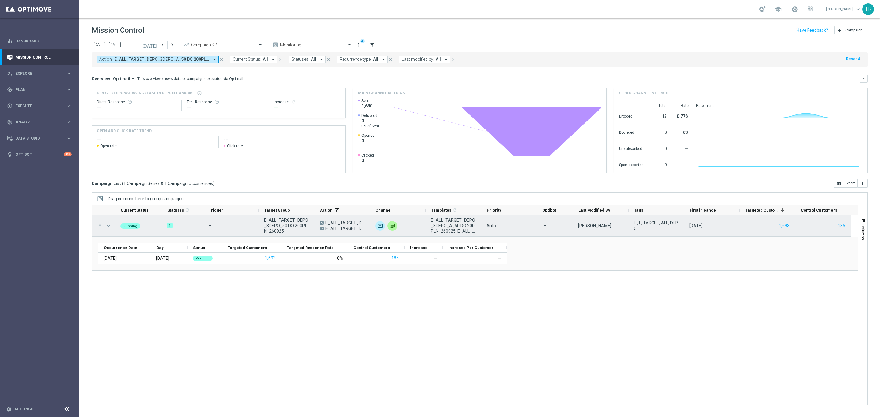
click at [105, 225] on div at bounding box center [109, 225] width 12 height 21
click at [108, 228] on span at bounding box center [108, 225] width 5 height 5
click at [342, 224] on span "E_ALL_TARGET_DEPO_3DEPO_A_50 DO 200PLN_260925" at bounding box center [344, 222] width 39 height 5
click at [338, 224] on span "E_ALL_TARGET_DEPO_3DEPO_A_50 DO 200PLN_260925" at bounding box center [344, 222] width 39 height 5
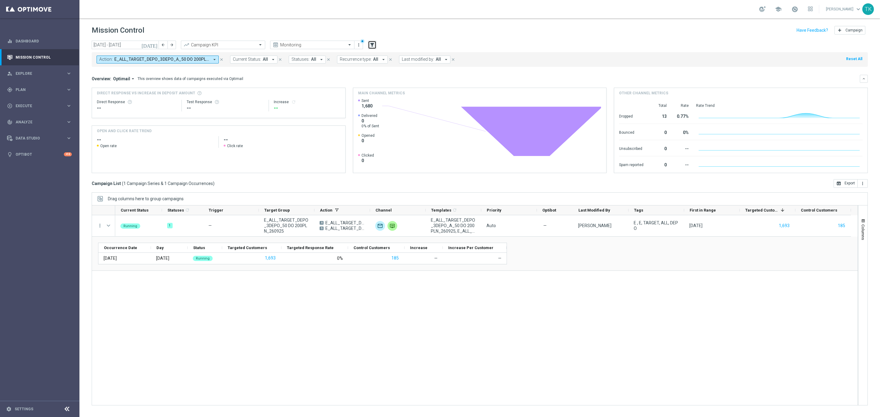
click at [373, 44] on icon "filter_alt" at bounding box center [371, 44] width 5 height 5
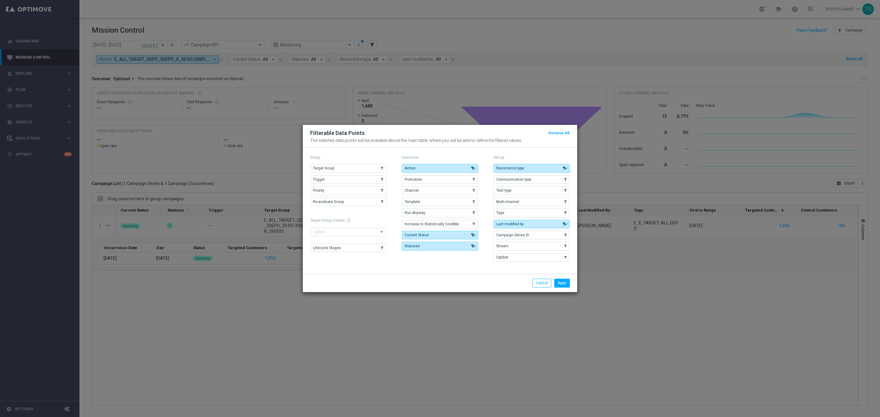
click at [569, 130] on div "Filterable Data Points Remove All" at bounding box center [440, 133] width 269 height 7
click at [593, 340] on modal-container "Filterable Data Points Remove All The selected data points will be available ab…" at bounding box center [440, 208] width 880 height 417
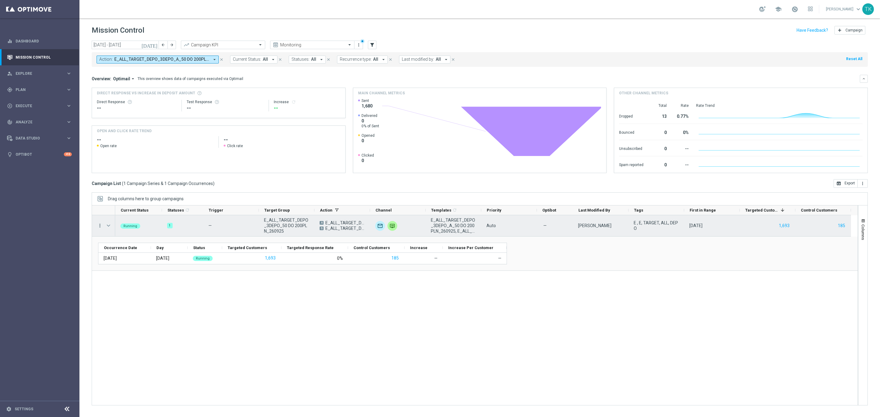
click at [99, 226] on icon "more_vert" at bounding box center [99, 225] width 5 height 5
click at [139, 228] on span "Campaign Details" at bounding box center [127, 230] width 31 height 4
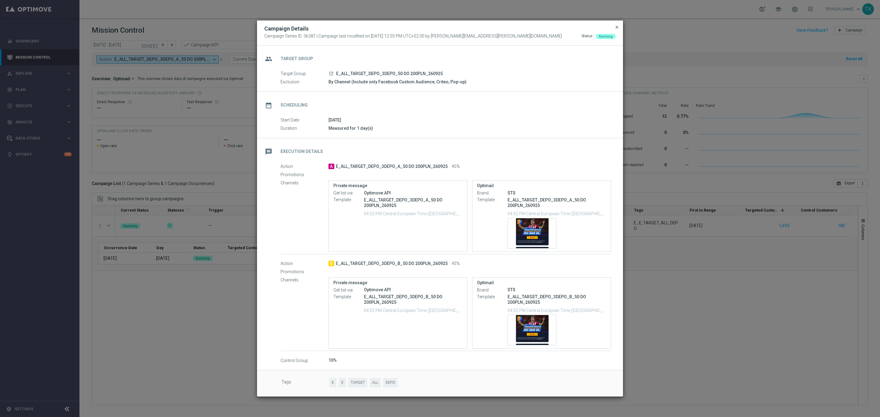
click at [615, 25] on span "close" at bounding box center [616, 27] width 5 height 5
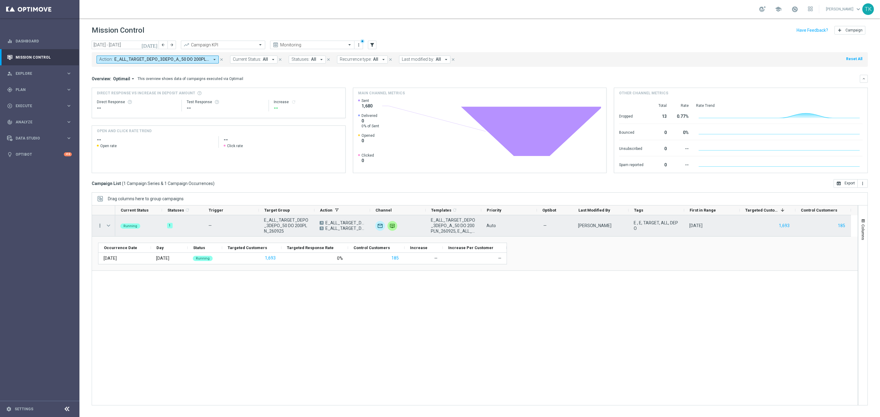
click at [98, 226] on icon "more_vert" at bounding box center [99, 225] width 5 height 5
click at [217, 332] on div "Running 1 — E_ALL_TARGET_DEPO_3DEPO_50 DO 200PLN_260925 A E_ALL_TARGET_DEPO_3DE…" at bounding box center [486, 310] width 742 height 190
click at [333, 225] on span "E_ALL_TARGET_DEPO_3DEPO_A_50 DO 200PLN_260925" at bounding box center [344, 222] width 39 height 5
click at [98, 227] on icon "more_vert" at bounding box center [99, 225] width 5 height 5
click at [117, 228] on span "Campaign Details" at bounding box center [127, 230] width 31 height 4
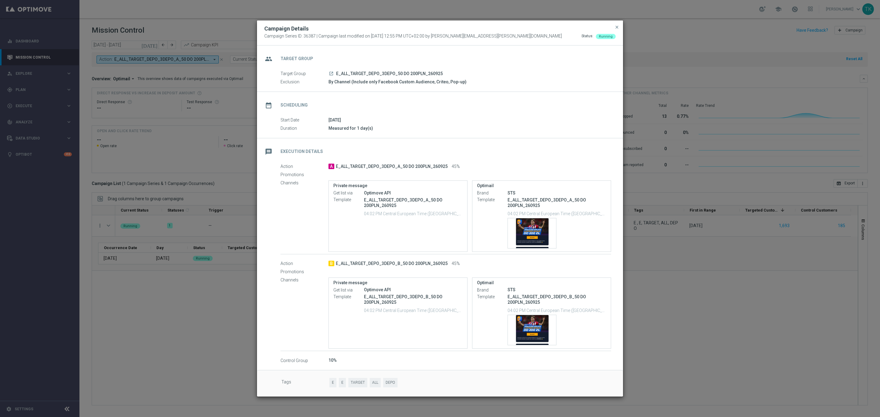
click at [394, 71] on span "E_ALL_TARGET_DEPO_3DEPO_50 DO 200PLN_260925" at bounding box center [389, 73] width 107 height 5
click at [615, 28] on span "close" at bounding box center [616, 27] width 5 height 5
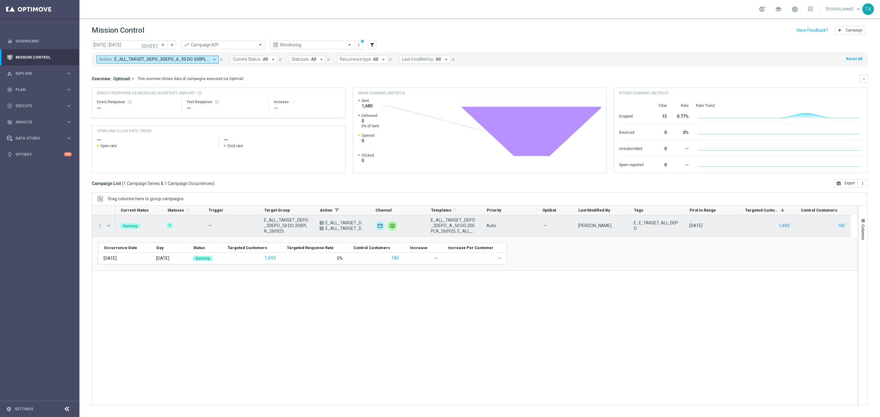
click at [786, 229] on button "1,693" at bounding box center [784, 226] width 12 height 8
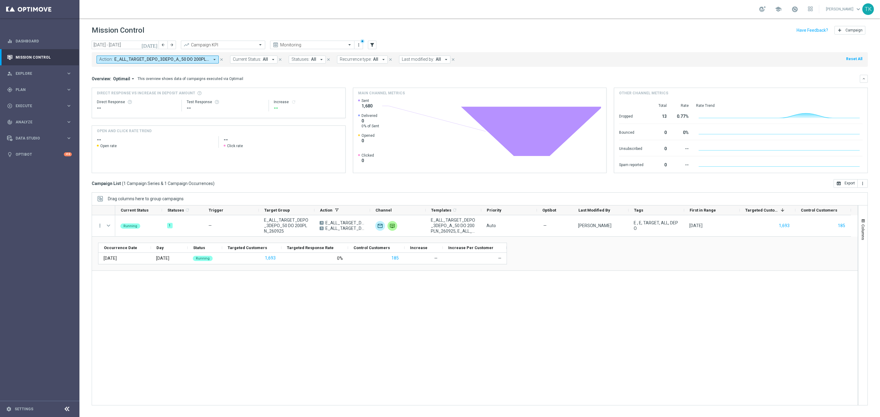
click at [159, 60] on span "E_ALL_TARGET_DEPO_3DEPO_A_50 DO 200PLN_260925, E_ALL_TARGET_DEPO_3DEPO_B_50 DO …" at bounding box center [161, 59] width 95 height 5
drag, startPoint x: 193, startPoint y: 89, endPoint x: 160, endPoint y: 82, distance: 34.4
click at [0, 0] on div "Clear" at bounding box center [0, 0] width 0 height 0
click at [117, 70] on input "text" at bounding box center [148, 70] width 90 height 5
paste input "REACQ_ALL_TARGET_CASHBACK DZIENNY_100 DO 300PLN_260925"
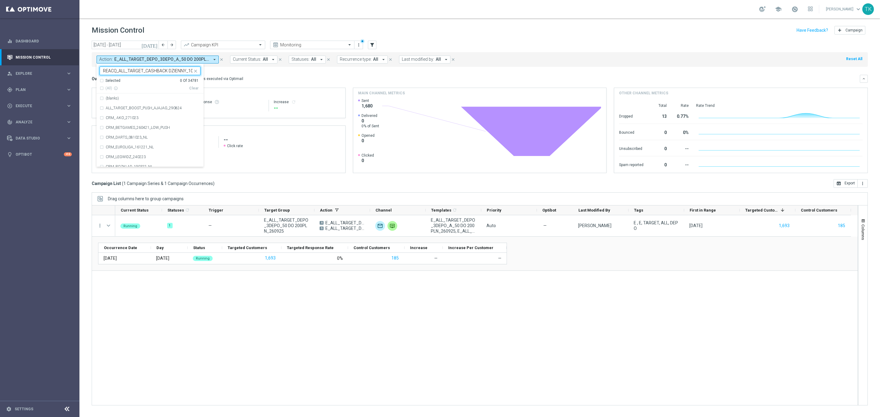
scroll to position [0, 40]
click at [125, 97] on label "REACQ_ALL_TARGET_CASHBACK DZIENNY_100 DO 300PLN_260925" at bounding box center [153, 99] width 95 height 4
type input "REACQ_ALL_TARGET_CASHBACK DZIENNY_100 DO 300PLN_260925"
click at [86, 71] on div "today 22 Sep 2025 - 28 Sep 2025 arrow_back arrow_forward Campaign KPI trending_…" at bounding box center [479, 226] width 800 height 371
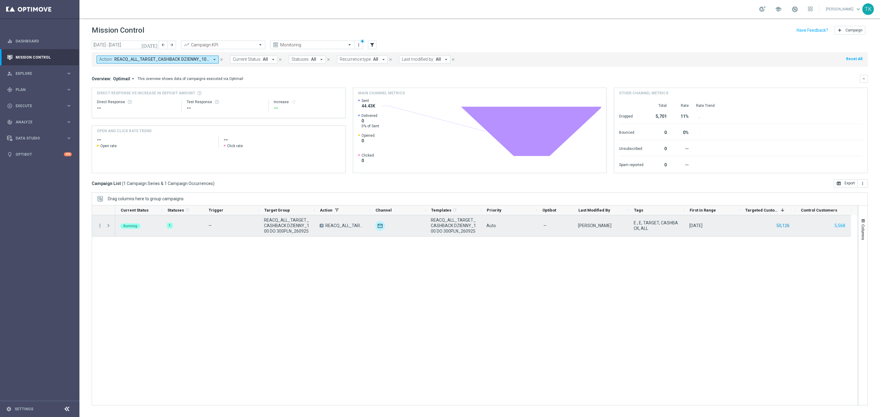
click at [778, 226] on button "50,126" at bounding box center [783, 226] width 14 height 8
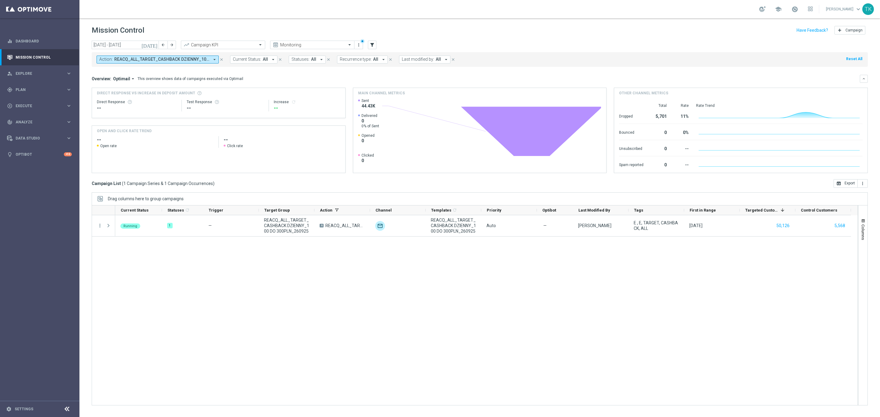
click at [183, 60] on span "REACQ_ALL_TARGET_CASHBACK DZIENNY_100 DO 300PLN_260925" at bounding box center [161, 59] width 95 height 5
click at [0, 0] on div "Clear" at bounding box center [0, 0] width 0 height 0
click at [144, 72] on input "text" at bounding box center [148, 70] width 90 height 5
paste input "E_ALL_TARGET_CASHBACK DZIENNY_1DEPO_100 DO 300PLN_260925"
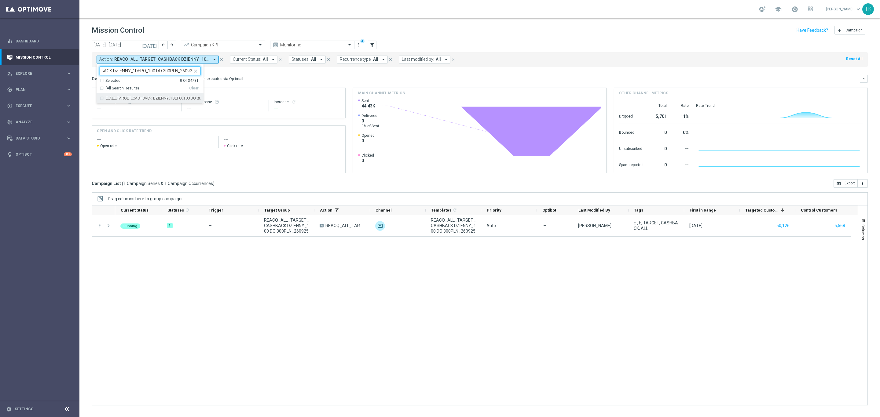
click at [123, 97] on label "E_ALL_TARGET_CASHBACK DZIENNY_1DEPO_100 DO 300PLN_260925" at bounding box center [153, 99] width 95 height 4
type input "E_ALL_TARGET_CASHBACK DZIENNY_1DEPO_100 DO 300PLN_260925"
click at [83, 82] on div "today 22 Sep 2025 - 28 Sep 2025 arrow_back arrow_forward Campaign KPI trending_…" at bounding box center [479, 226] width 800 height 371
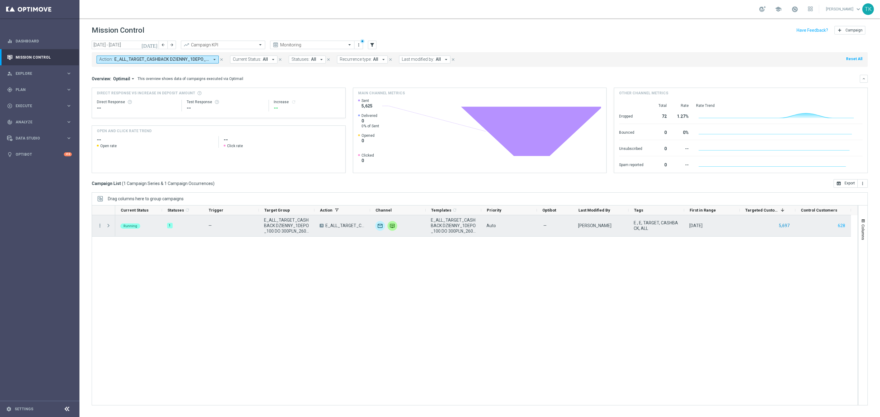
click at [782, 227] on button "5,697" at bounding box center [784, 226] width 12 height 8
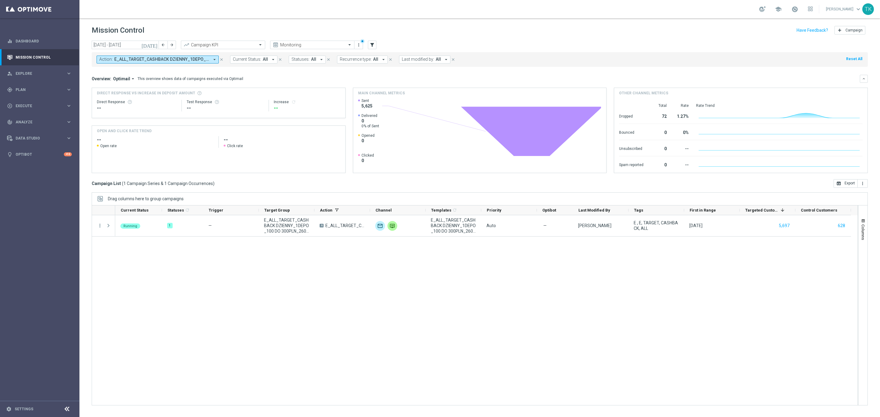
click at [191, 58] on span "E_ALL_TARGET_CASHBACK DZIENNY_1DEPO_100 DO 300PLN_260925" at bounding box center [161, 59] width 95 height 5
click at [0, 0] on div "Clear" at bounding box center [0, 0] width 0 height 0
click at [145, 69] on input "text" at bounding box center [148, 70] width 90 height 5
paste input "E_ALL_TARGET_CASHBACK DZIENNY_2DEPO_100 DO 300PLN_260925"
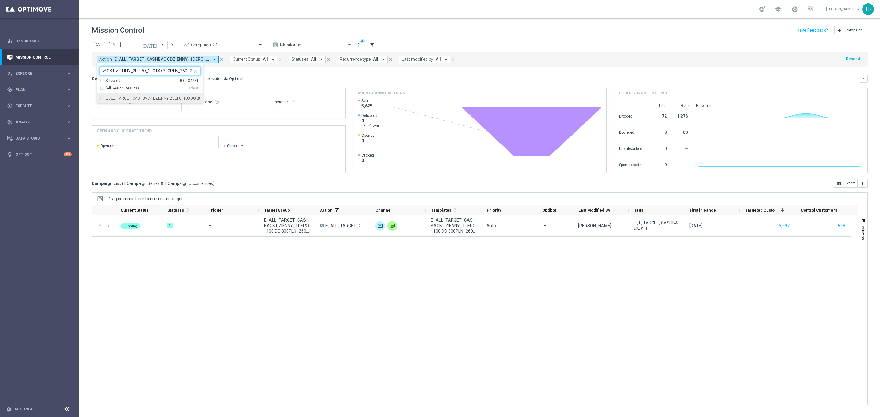
click at [126, 103] on div "E_ALL_TARGET_CASHBACK DZIENNY_2DEPO_100 DO 300PLN_260925" at bounding box center [150, 98] width 101 height 10
type input "E_ALL_TARGET_CASHBACK DZIENNY_2DEPO_100 DO 300PLN_260925"
click at [87, 71] on div "today 22 Sep 2025 - 28 Sep 2025 arrow_back arrow_forward Campaign KPI trending_…" at bounding box center [479, 226] width 800 height 371
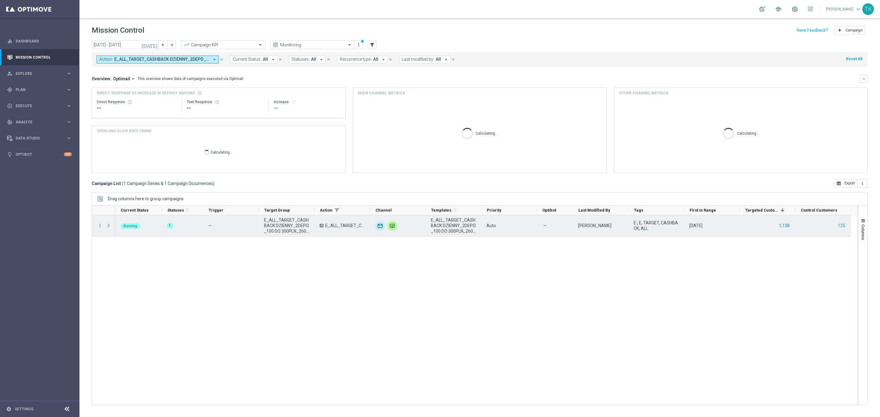
click at [782, 226] on button "1,128" at bounding box center [784, 226] width 12 height 8
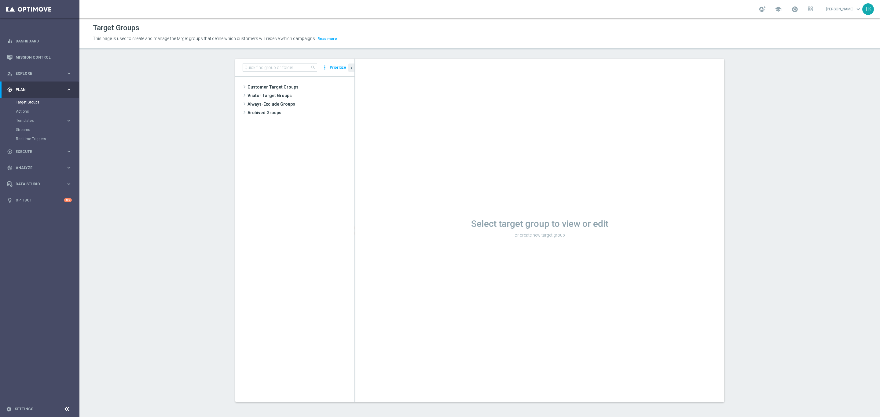
click at [259, 74] on div "search more_vert Prioritize" at bounding box center [294, 68] width 119 height 18
click at [259, 69] on input at bounding box center [280, 67] width 75 height 9
paste input "E_ALL_TARGET_OFFER_2DEPO WO WEEKEND_280925"
type input "E_ALL_TARGET_OFFER_2DEPO WO WEEKEND_280925"
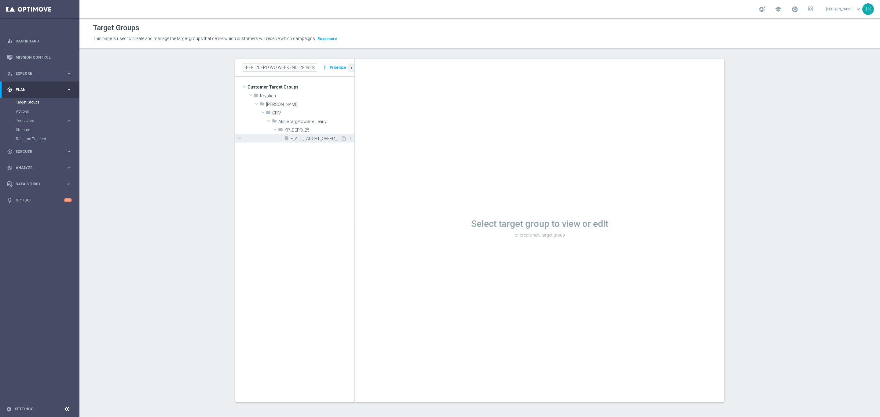
click at [300, 135] on div "insert_drive_file E_ALL_TARGET_OFFER_2DEPO WO WEEKEND_280925" at bounding box center [312, 138] width 57 height 9
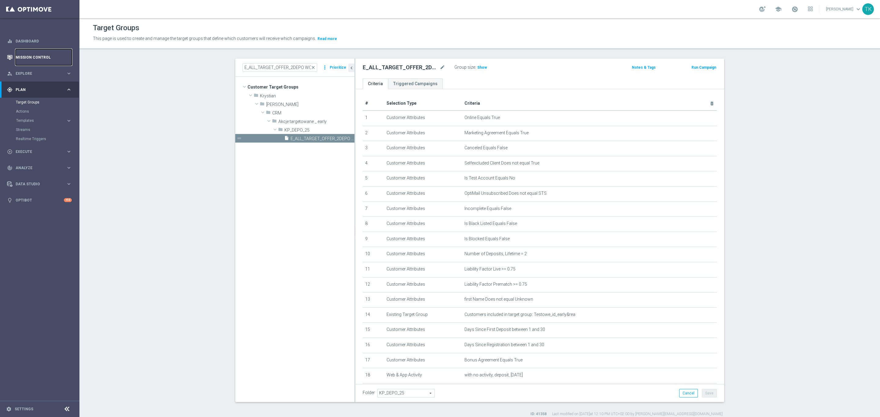
click at [31, 58] on link "Mission Control" at bounding box center [44, 57] width 56 height 16
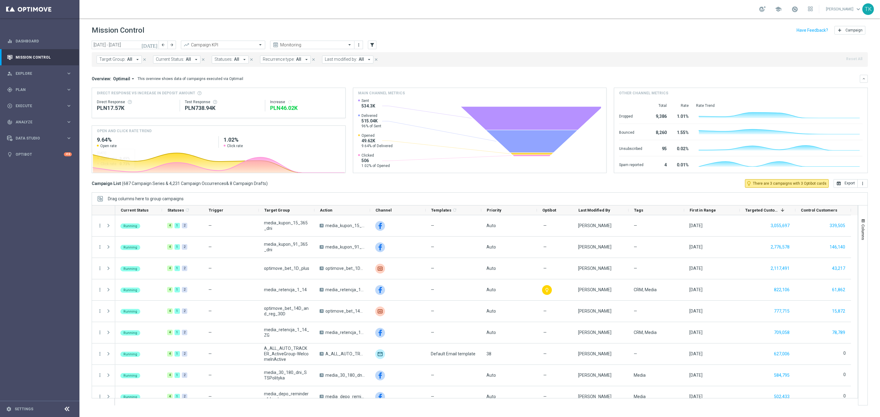
click at [123, 59] on span "Target Group:" at bounding box center [112, 59] width 26 height 5
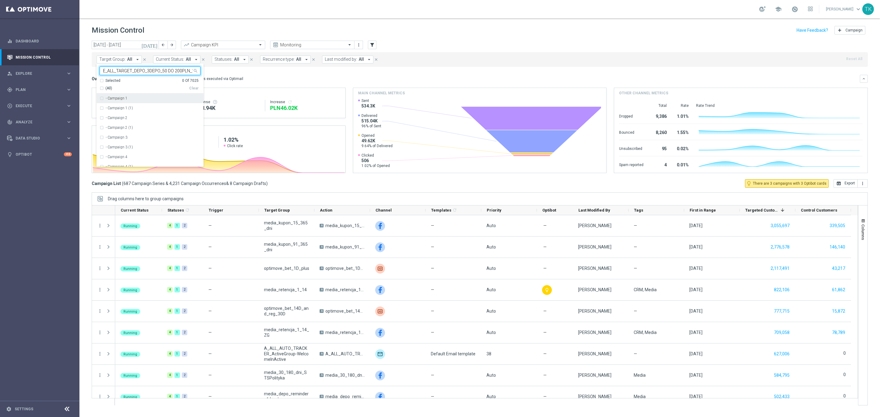
scroll to position [0, 12]
click at [134, 98] on label "E_ALL_TARGET_DEPO_3DEPO_50 DO 200PLN_260925" at bounding box center [151, 99] width 90 height 4
type input "E_ALL_TARGET_DEPO_3DEPO_50 DO 200PLN_260925"
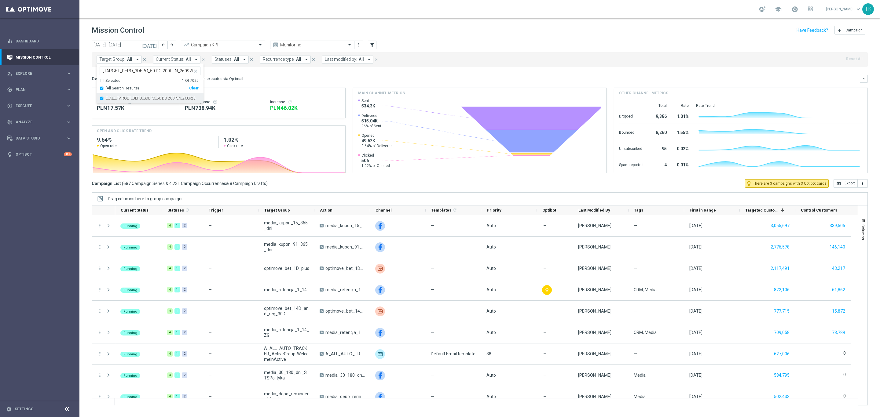
scroll to position [0, 0]
click at [87, 79] on div "today 22 Sep 2025 - 28 Sep 2025 arrow_back arrow_forward Campaign KPI trending_…" at bounding box center [479, 226] width 800 height 371
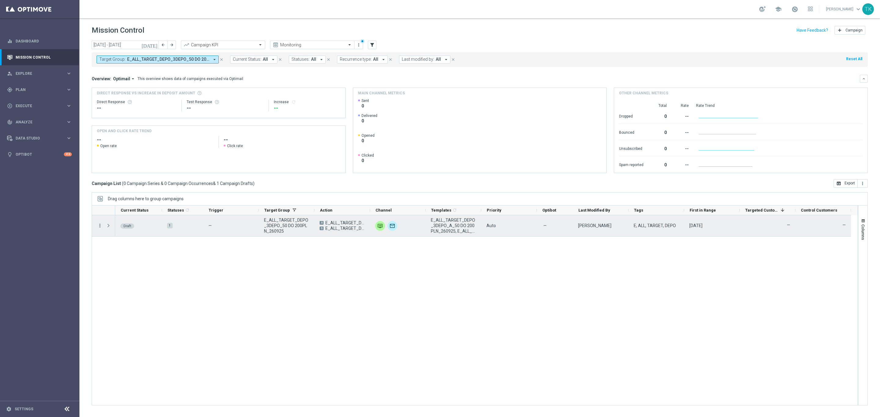
click at [98, 227] on icon "more_vert" at bounding box center [99, 225] width 5 height 5
click at [121, 252] on div "edit Edit" at bounding box center [137, 250] width 69 height 9
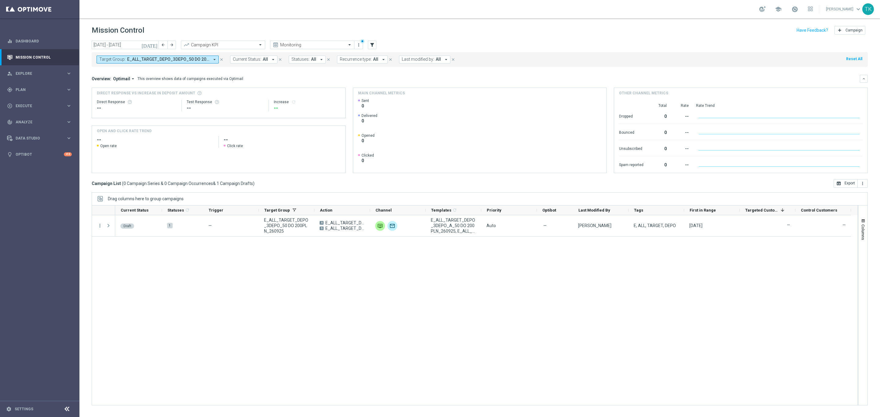
click at [139, 62] on button "Target Group: E_ALL_TARGET_DEPO_3DEPO_50 DO 200PLN_260925 arrow_drop_down" at bounding box center [158, 60] width 122 height 8
click at [0, 0] on div "Clear" at bounding box center [0, 0] width 0 height 0
click at [118, 69] on input "text" at bounding box center [148, 70] width 90 height 5
paste input "REACQ_ALL_TARGET_CASHBACK DZIENNY_100 DO 300PLN_260925"
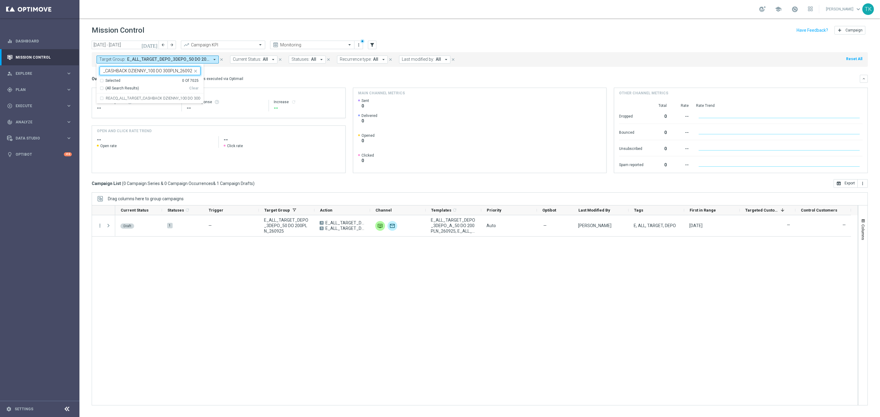
click at [124, 93] on div "Selected 0 Of 7025 (All Search Results) Clear" at bounding box center [150, 86] width 107 height 16
click at [123, 101] on div "REACQ_ALL_TARGET_CASHBACK DZIENNY_100 DO 300PLN_260925" at bounding box center [150, 98] width 101 height 10
type input "REACQ_ALL_TARGET_CASHBACK DZIENNY_100 DO 300PLN_260925"
click at [84, 78] on div "today 22 Sep 2025 - 28 Sep 2025 arrow_back arrow_forward Campaign KPI trending_…" at bounding box center [479, 226] width 800 height 371
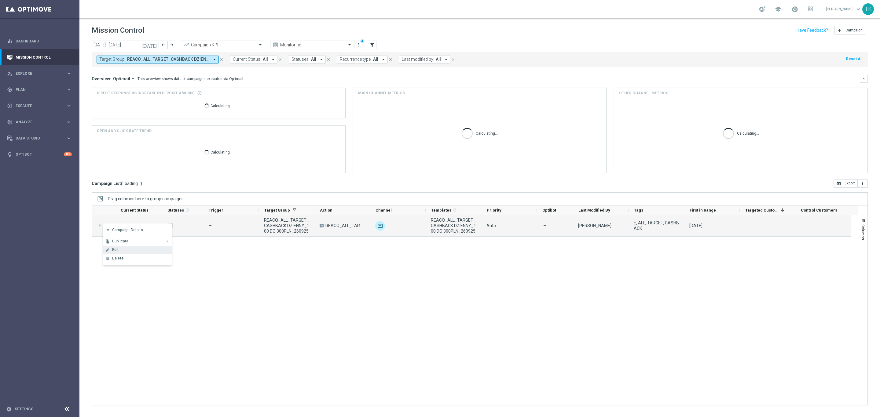
click at [119, 252] on div "Edit" at bounding box center [140, 250] width 57 height 4
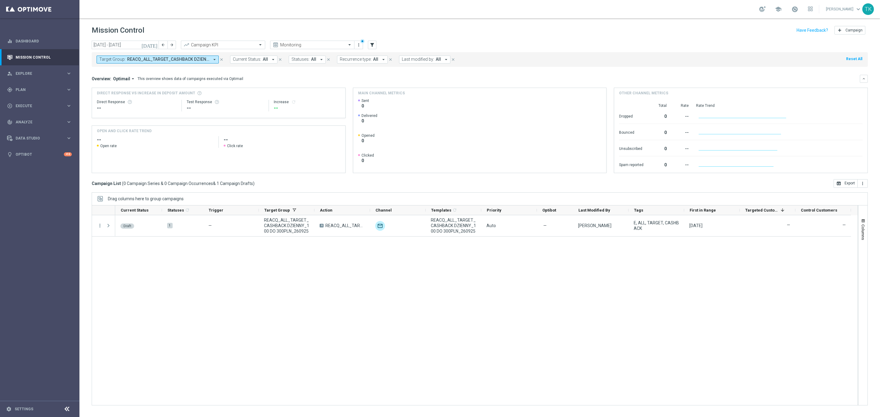
click at [170, 59] on span "REACQ_ALL_TARGET_CASHBACK DZIENNY_100 DO 300PLN_260925" at bounding box center [168, 59] width 82 height 5
click at [0, 0] on div "Clear" at bounding box center [0, 0] width 0 height 0
click at [117, 70] on input "text" at bounding box center [148, 70] width 90 height 5
paste input "E_ALL_TARGET_CASHBACK DZIENNY_1DEPO_100 DO 300PLN_260925"
type input "E_ALL_TARGET_CASHBACK DZIENNY_1DEPO_100 DO 300PLN_260925"
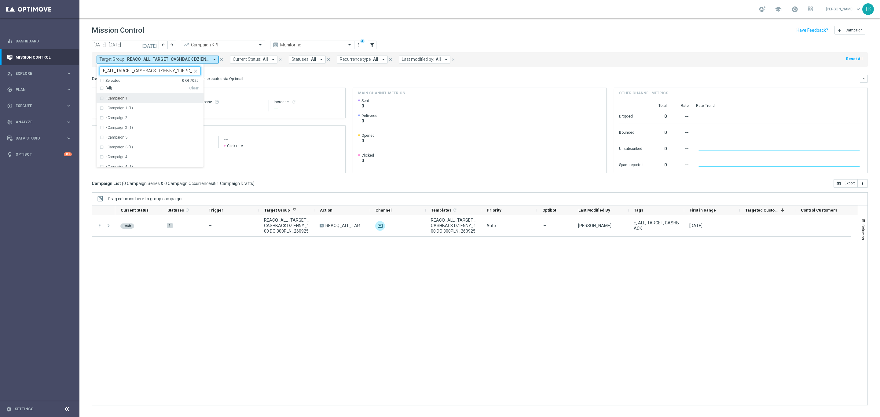
scroll to position [0, 44]
click at [115, 100] on label "E_ALL_TARGET_CASHBACK DZIENNY_1DEPO_100 DO 300PLN_260925" at bounding box center [153, 99] width 95 height 4
click at [87, 76] on div "today 22 Sep 2025 - 28 Sep 2025 arrow_back arrow_forward Campaign KPI trending_…" at bounding box center [479, 226] width 800 height 371
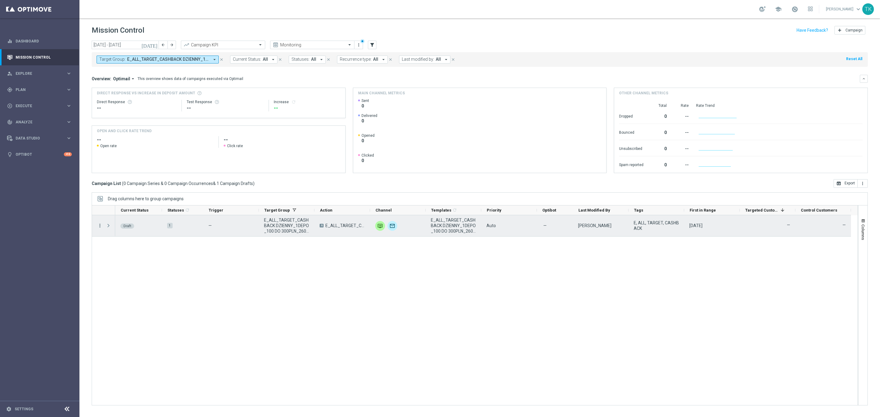
click at [99, 229] on icon "more_vert" at bounding box center [99, 225] width 5 height 5
click at [124, 249] on div "Edit" at bounding box center [140, 250] width 57 height 4
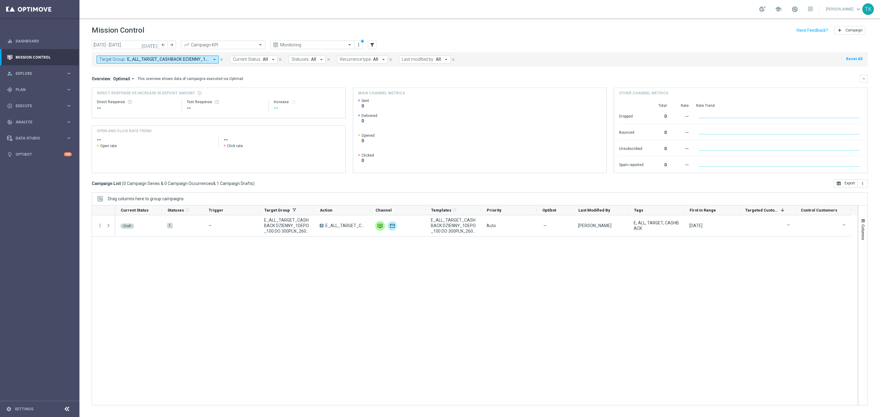
click at [172, 63] on button "Target Group: E_ALL_TARGET_CASHBACK DZIENNY_1DEPO_100 DO 300PLN_260925 arrow_dr…" at bounding box center [158, 60] width 122 height 8
click at [0, 0] on div "Clear" at bounding box center [0, 0] width 0 height 0
click at [136, 71] on input "text" at bounding box center [148, 70] width 90 height 5
paste input "E_ALL_TARGET_CASHBACK DZIENNY_2DEPO_100 DO 300PLN_260925"
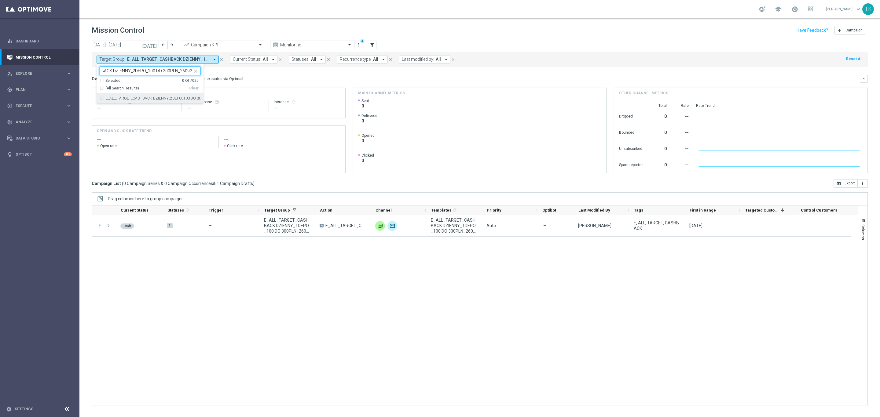
click at [135, 101] on div "E_ALL_TARGET_CASHBACK DZIENNY_2DEPO_100 DO 300PLN_260925" at bounding box center [150, 98] width 101 height 10
type input "E_ALL_TARGET_CASHBACK DZIENNY_2DEPO_100 DO 300PLN_260925"
click at [87, 82] on div "today 22 Sep 2025 - 28 Sep 2025 arrow_back arrow_forward Campaign KPI trending_…" at bounding box center [479, 226] width 800 height 371
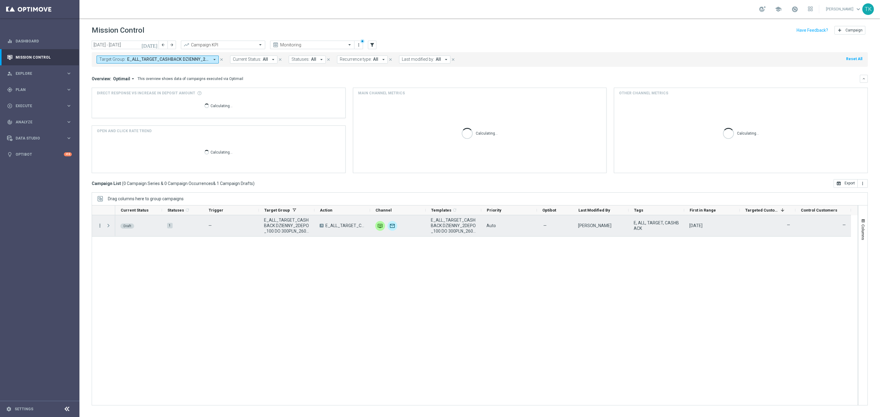
click at [99, 226] on icon "more_vert" at bounding box center [99, 225] width 5 height 5
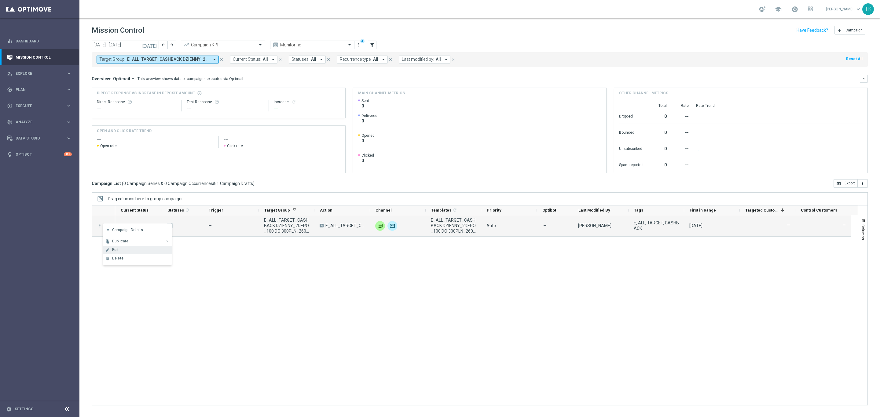
click at [131, 246] on div "edit Edit" at bounding box center [137, 250] width 69 height 9
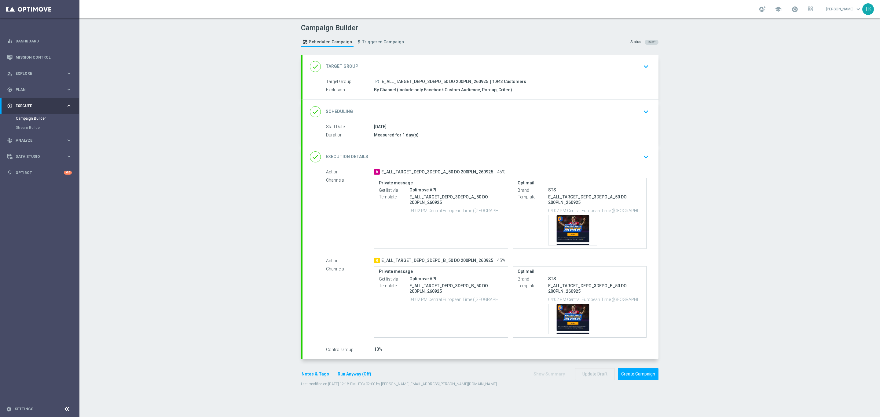
click at [404, 80] on span "E_ALL_TARGET_DEPO_3DEPO_50 DO 200PLN_260925" at bounding box center [435, 81] width 107 height 5
copy div "E_ALL_TARGET_DEPO_3DEPO_50 DO 200PLN_260925"
click at [436, 46] on div "Campaign Builder Scheduled Campaign Triggered Campaign Status: Draft" at bounding box center [479, 36] width 367 height 28
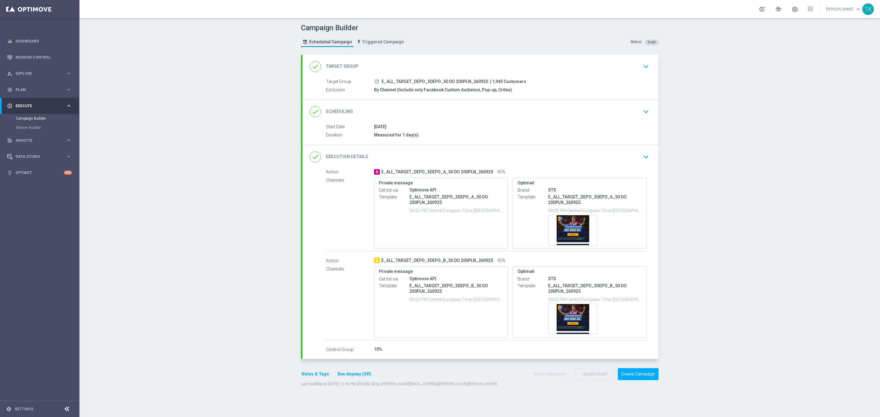
click at [429, 200] on p "E_ALL_TARGET_DEPO_3DEPO_A_50 DO 200PLN_260925" at bounding box center [456, 199] width 94 height 11
copy div "E_ALL_TARGET_DEPO_3DEPO_A_50 DO 200PLN_260925"
click at [416, 259] on div "B E_ALL_TARGET_DEPO_3DEPO_B_50 DO 200PLN_260925 45%" at bounding box center [510, 261] width 273 height 6
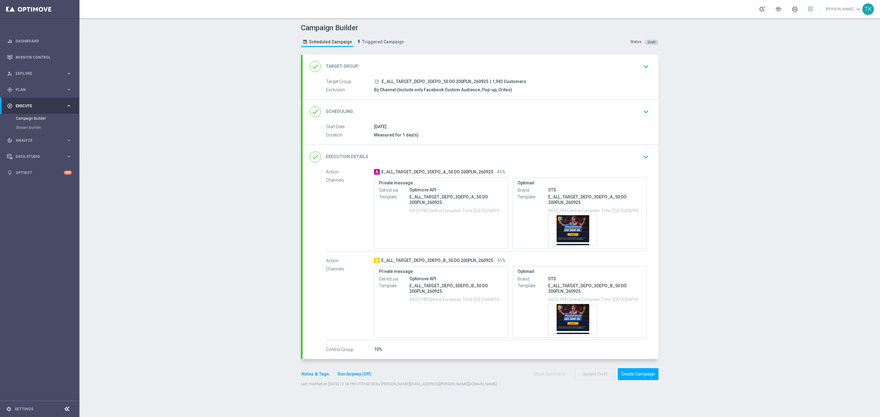
click at [415, 262] on span "E_ALL_TARGET_DEPO_3DEPO_B_50 DO 200PLN_260925" at bounding box center [437, 260] width 112 height 5
copy div "E_ALL_TARGET_DEPO_3DEPO_B_50 DO 200PLN_260925"
click at [304, 377] on button "Notes & Tags" at bounding box center [315, 375] width 29 height 8
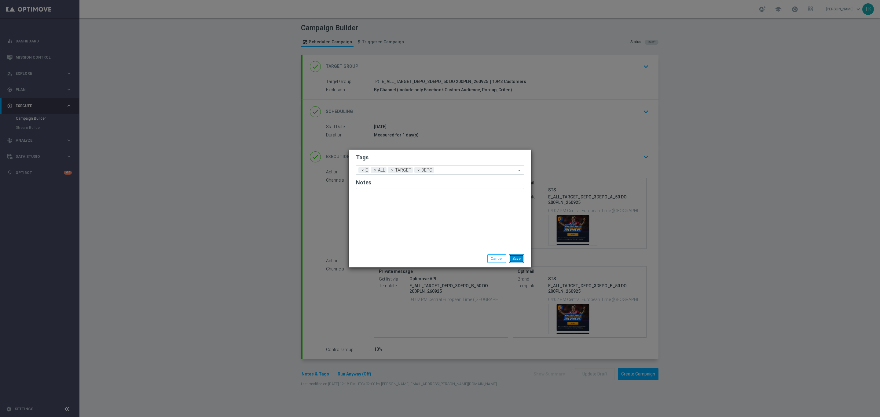
click at [517, 257] on button "Save" at bounding box center [516, 258] width 15 height 9
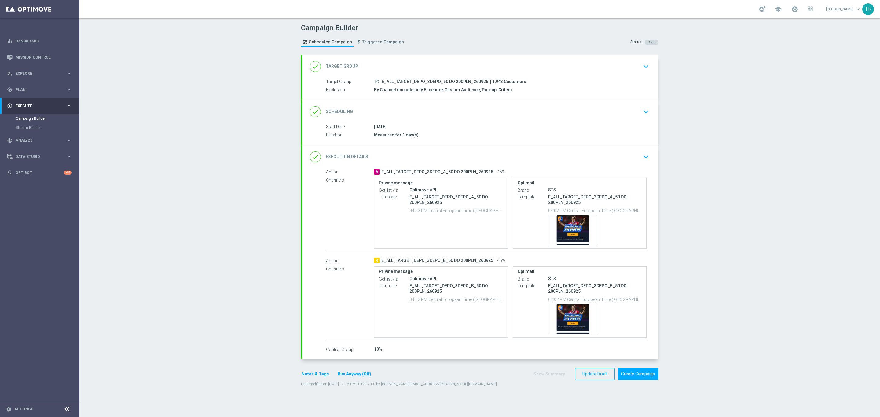
click at [496, 112] on div "done Scheduling keyboard_arrow_down" at bounding box center [480, 112] width 341 height 12
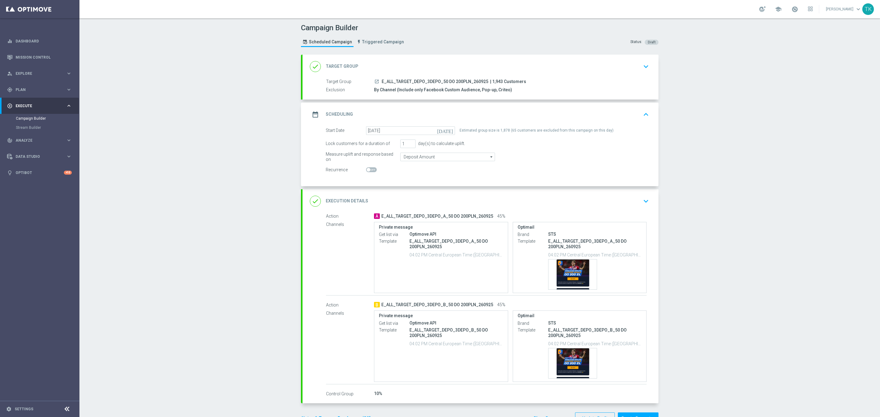
click at [496, 112] on div "date_range Scheduling keyboard_arrow_up" at bounding box center [480, 115] width 341 height 12
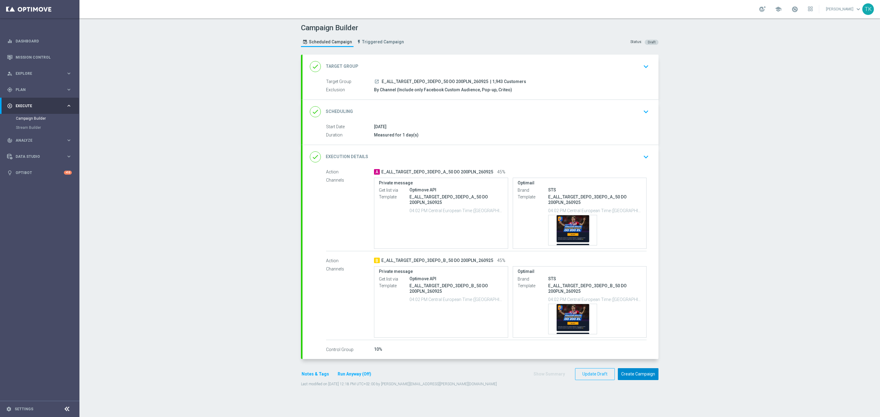
click at [635, 376] on button "Create Campaign" at bounding box center [638, 374] width 41 height 12
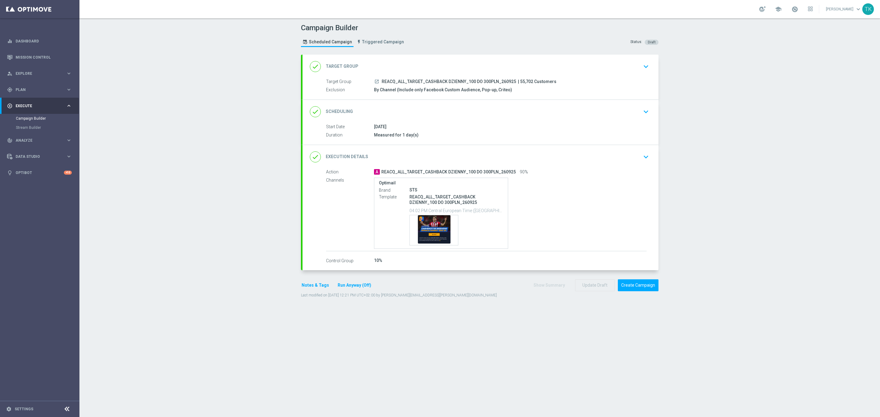
click at [448, 81] on span "REACQ_ALL_TARGET_CASHBACK DZIENNY_100 DO 300PLN_260925" at bounding box center [449, 81] width 134 height 5
copy div "REACQ_ALL_TARGET_CASHBACK DZIENNY_100 DO 300PLN_260925"
click at [463, 47] on div "Campaign Builder Scheduled Campaign Triggered Campaign Status: Draft" at bounding box center [479, 36] width 367 height 28
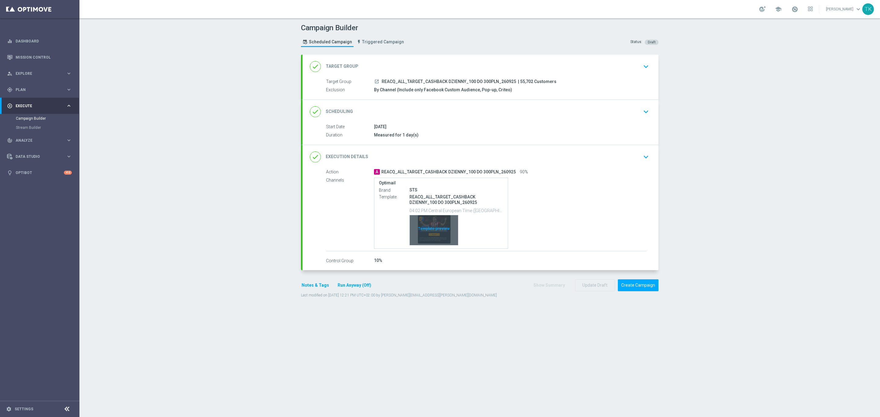
click at [434, 224] on div "Template preview" at bounding box center [434, 230] width 48 height 30
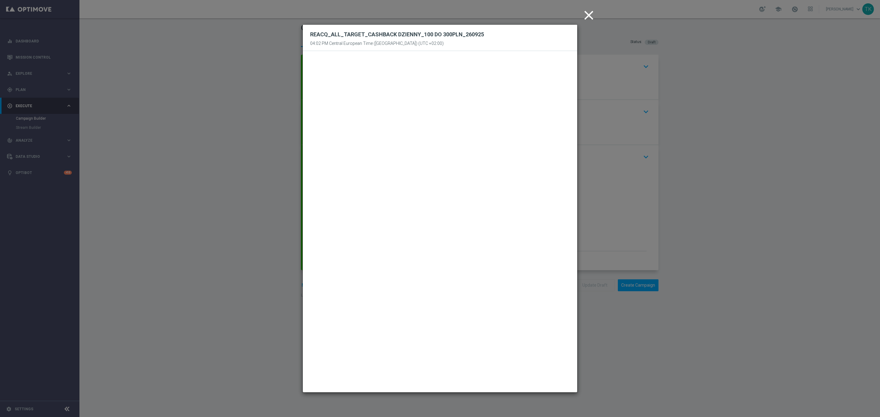
click at [588, 19] on icon "close" at bounding box center [588, 15] width 15 height 15
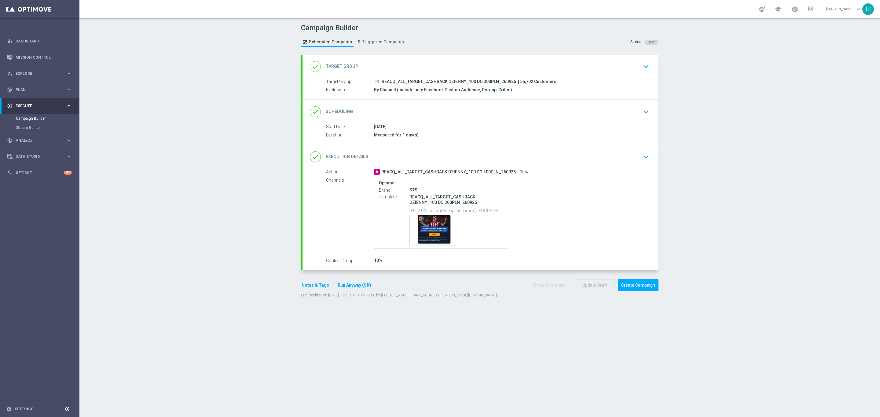
click at [304, 286] on button "Notes & Tags" at bounding box center [315, 286] width 29 height 8
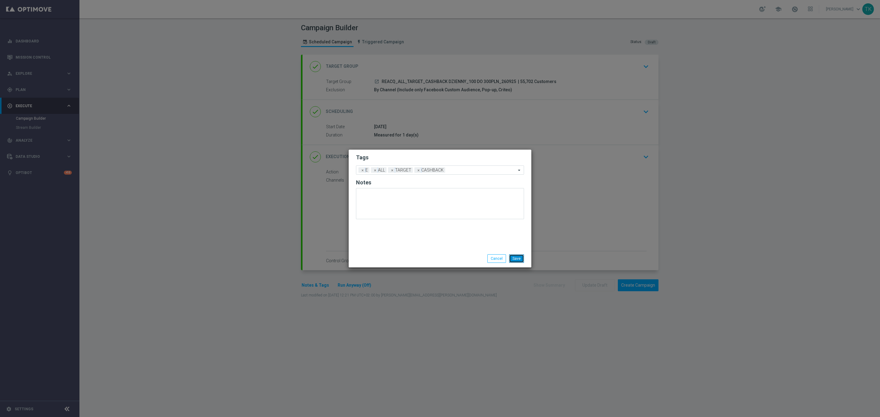
click at [518, 257] on button "Save" at bounding box center [516, 258] width 15 height 9
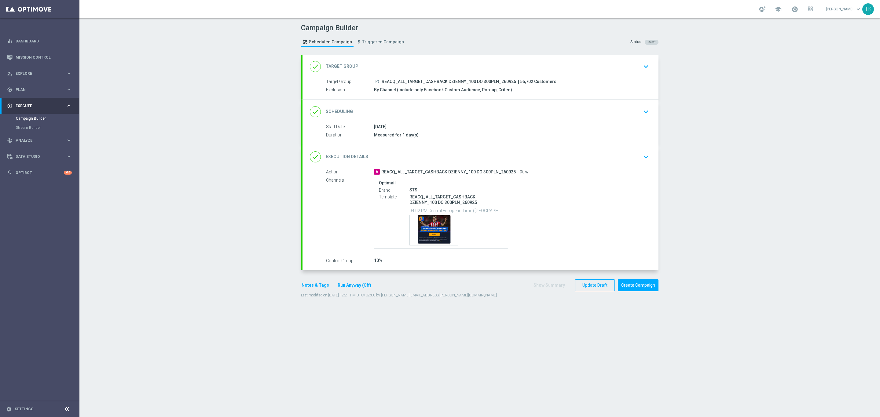
click at [526, 116] on div "done Scheduling keyboard_arrow_down" at bounding box center [480, 112] width 341 height 12
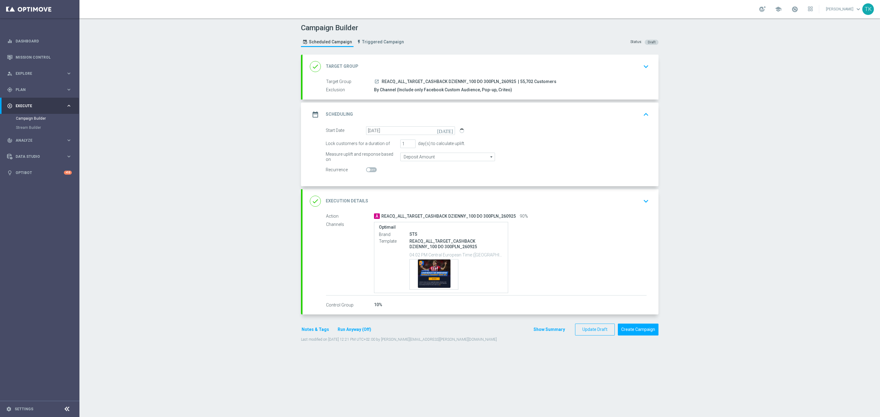
click at [514, 108] on div "date_range Scheduling keyboard_arrow_up" at bounding box center [480, 115] width 356 height 24
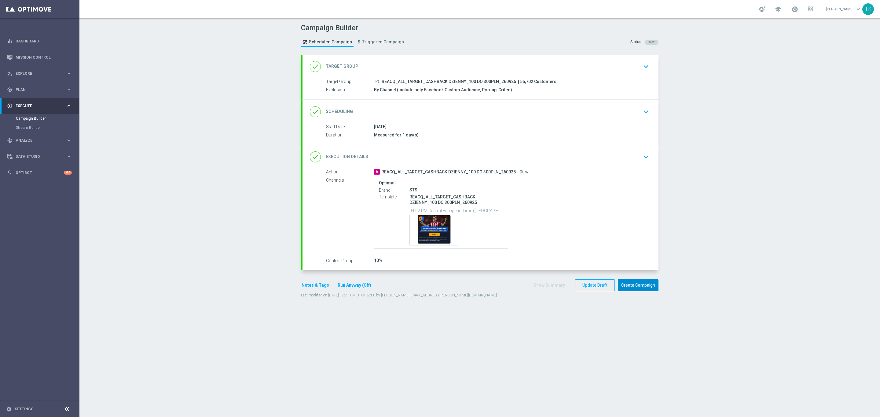
click at [639, 289] on button "Create Campaign" at bounding box center [638, 286] width 41 height 12
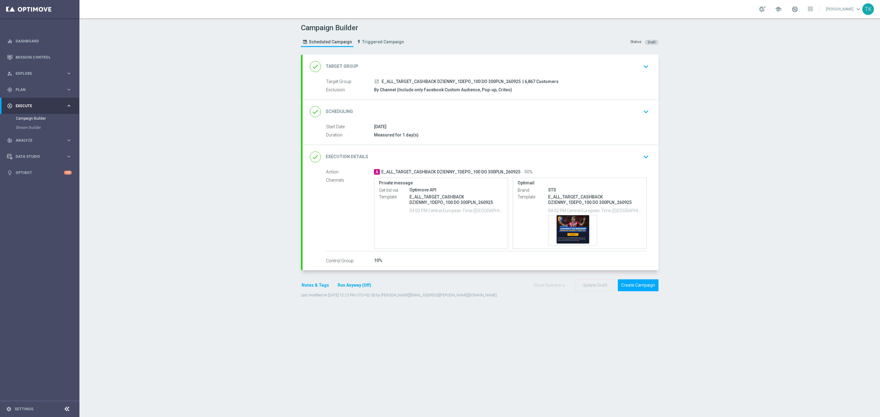
click at [441, 82] on span "E_ALL_TARGET_CASHBACK DZIENNY_1DEPO_100 DO 300PLN_260925" at bounding box center [451, 81] width 139 height 5
copy div "E_ALL_TARGET_CASHBACK DZIENNY_1DEPO_100 DO 300PLN_260925"
click at [458, 35] on div "Campaign Builder Scheduled Campaign Triggered Campaign Status: Draft" at bounding box center [479, 36] width 367 height 28
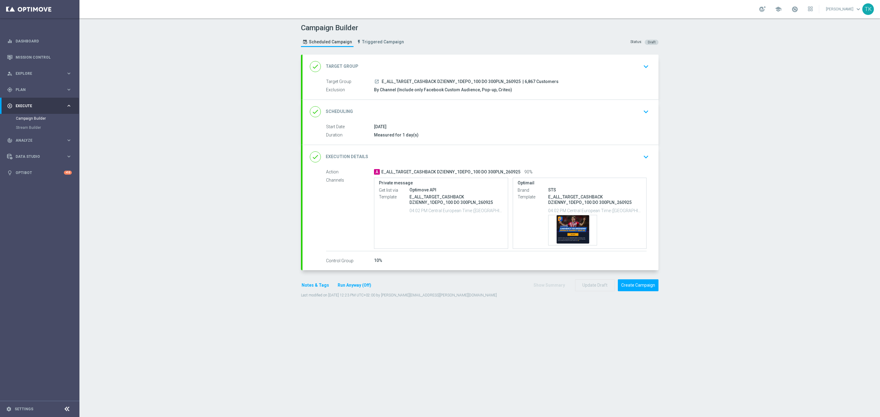
click at [310, 287] on button "Notes & Tags" at bounding box center [315, 286] width 29 height 8
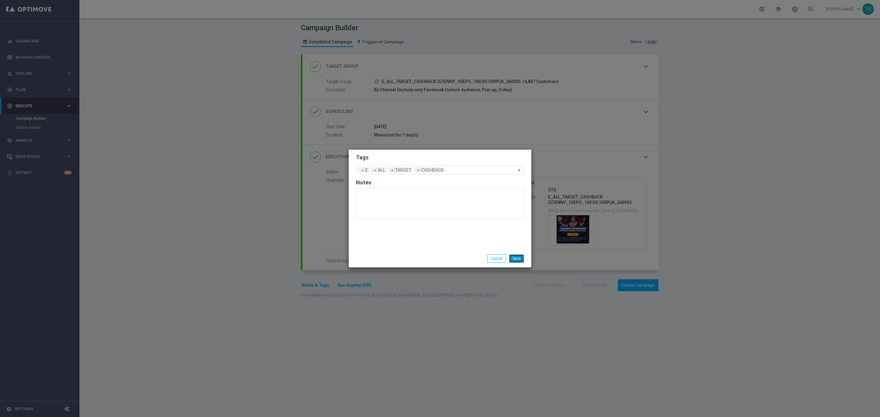
click at [512, 259] on button "Save" at bounding box center [516, 258] width 15 height 9
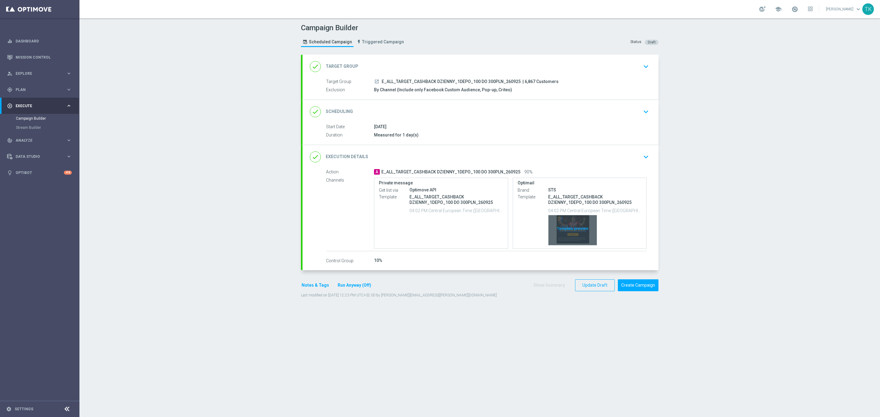
click at [566, 221] on div "Template preview" at bounding box center [572, 230] width 48 height 30
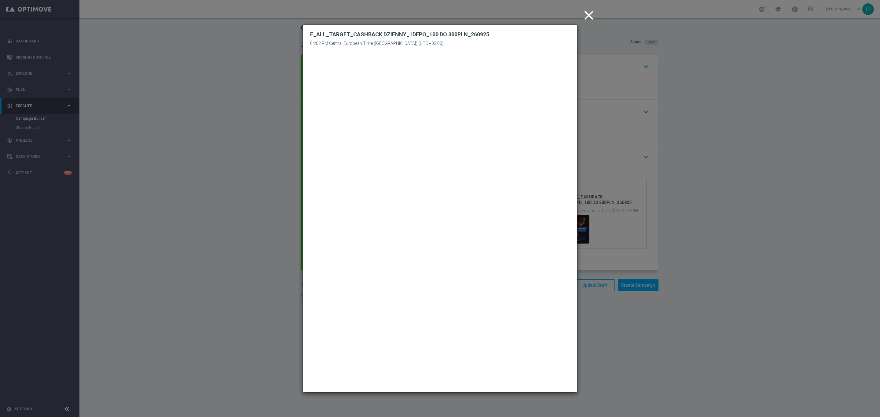
click at [591, 17] on icon "close" at bounding box center [588, 15] width 15 height 15
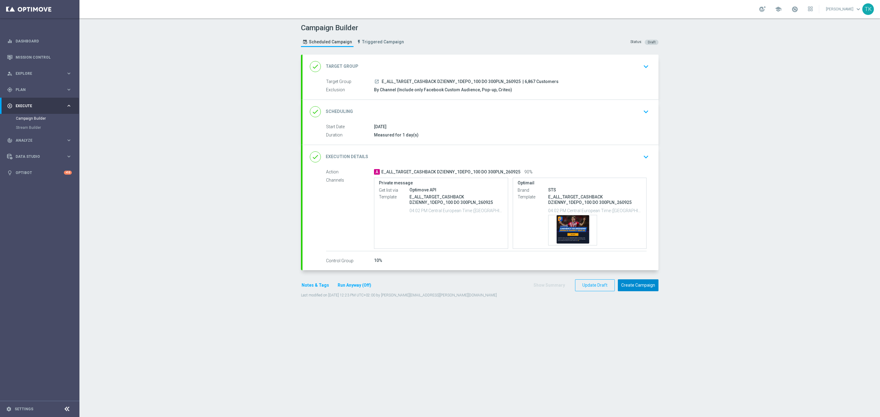
click at [631, 286] on button "Create Campaign" at bounding box center [638, 286] width 41 height 12
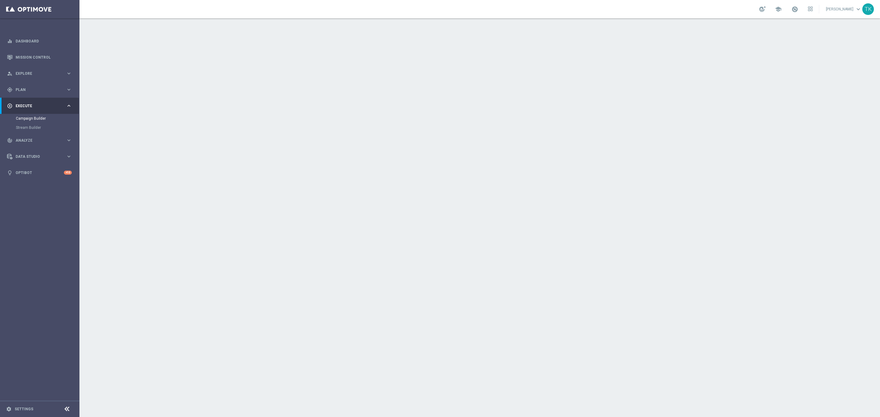
click at [459, 80] on span "E_ALL_TARGET_CASHBACK DZIENNY_2DEPO_100 DO 300PLN_260925" at bounding box center [451, 81] width 139 height 5
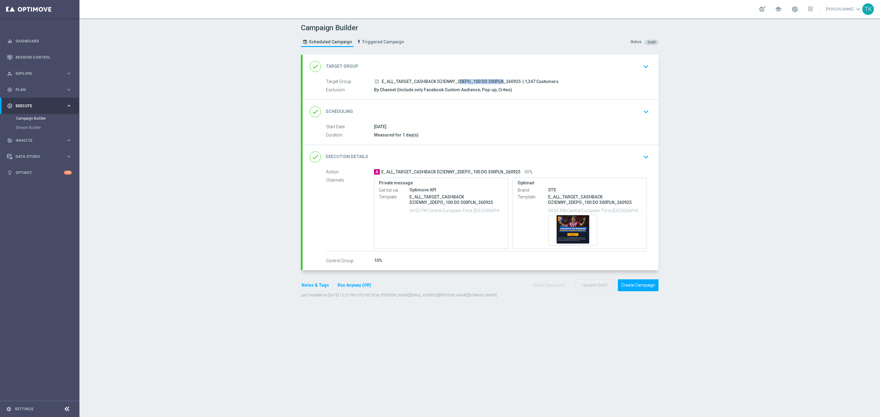
click at [459, 80] on span "E_ALL_TARGET_CASHBACK DZIENNY_2DEPO_100 DO 300PLN_260925" at bounding box center [451, 81] width 139 height 5
copy div "E_ALL_TARGET_CASHBACK DZIENNY_2DEPO_100 DO 300PLN_260925"
click at [443, 44] on div "Campaign Builder Scheduled Campaign Triggered Campaign Status: Draft" at bounding box center [479, 36] width 367 height 28
click at [307, 282] on div "Notes & Tags Run Anyway (Off)" at bounding box center [340, 286] width 78 height 12
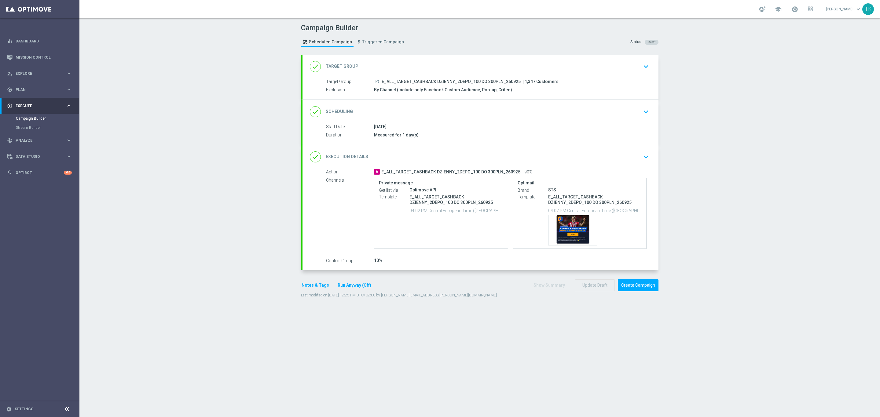
click at [307, 286] on button "Notes & Tags" at bounding box center [315, 286] width 29 height 8
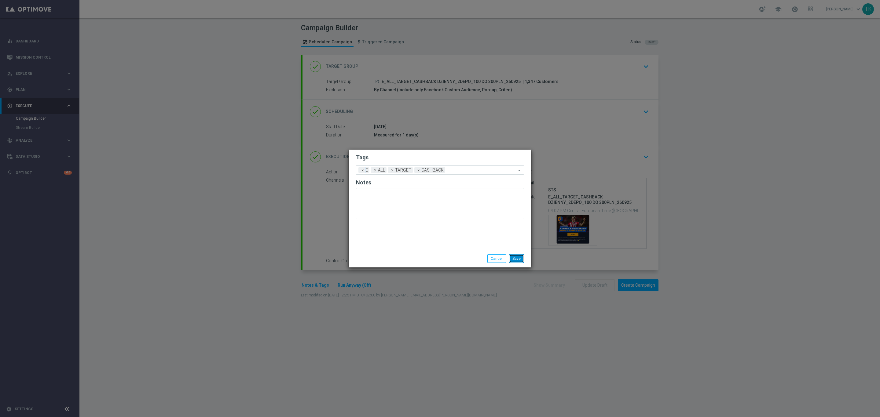
click at [514, 257] on button "Save" at bounding box center [516, 258] width 15 height 9
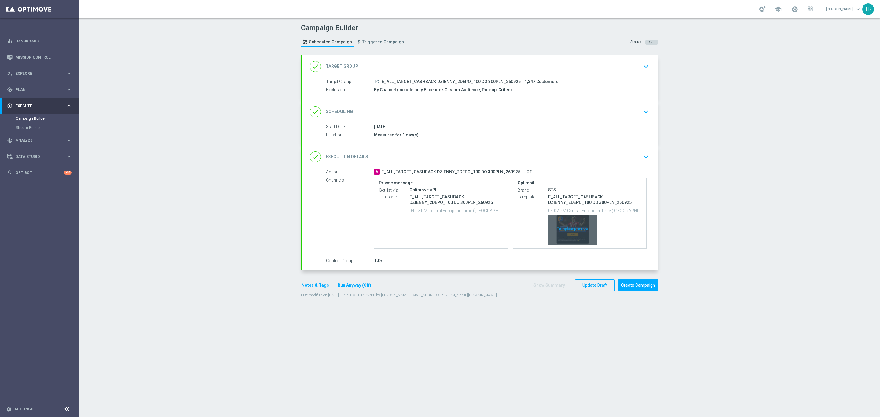
click at [578, 226] on div "Template preview" at bounding box center [572, 230] width 48 height 30
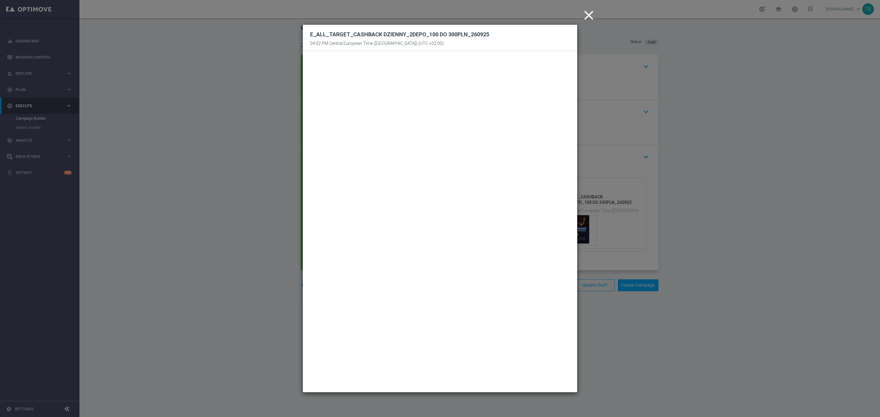
click at [589, 16] on icon "close" at bounding box center [588, 15] width 15 height 15
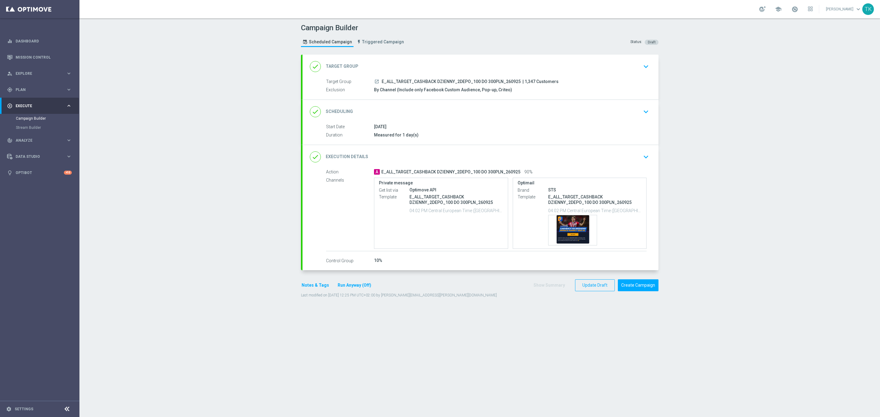
click at [528, 113] on div "done Scheduling keyboard_arrow_down" at bounding box center [480, 112] width 341 height 12
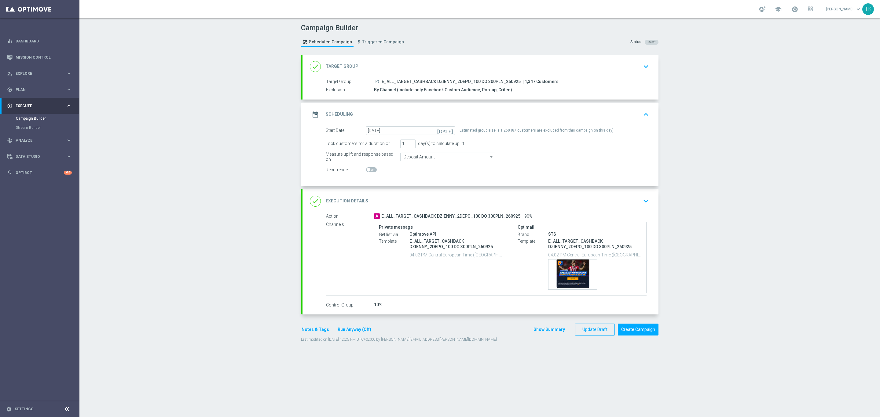
click at [525, 113] on div "date_range Scheduling keyboard_arrow_up" at bounding box center [480, 115] width 341 height 12
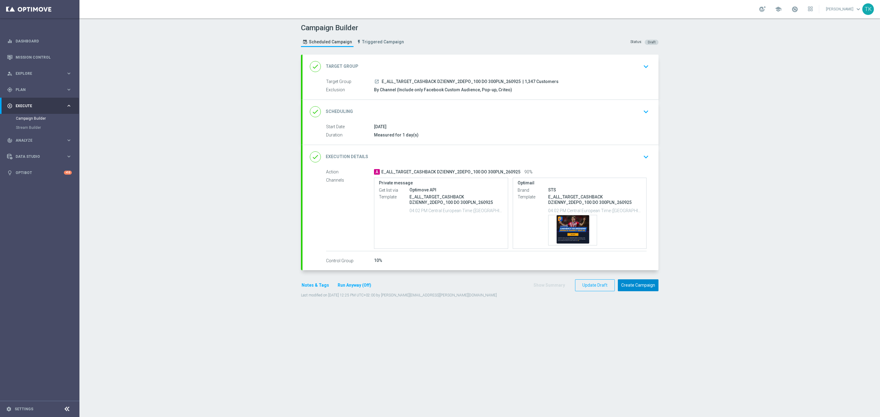
click at [633, 284] on button "Create Campaign" at bounding box center [638, 286] width 41 height 12
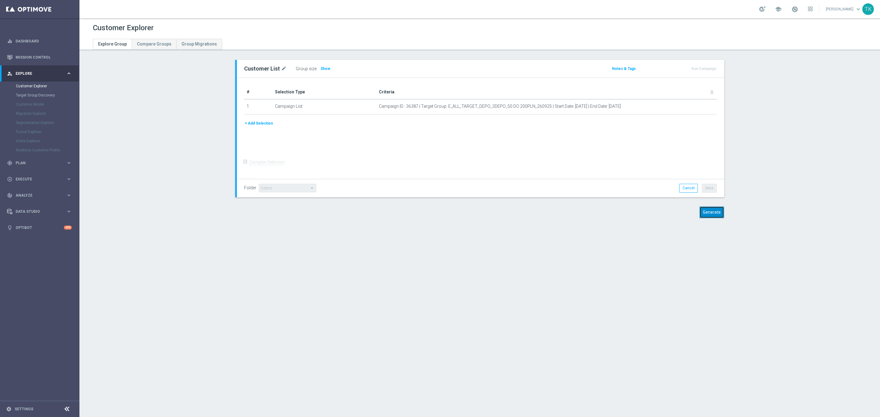
click at [714, 212] on button "Generate" at bounding box center [711, 213] width 25 height 12
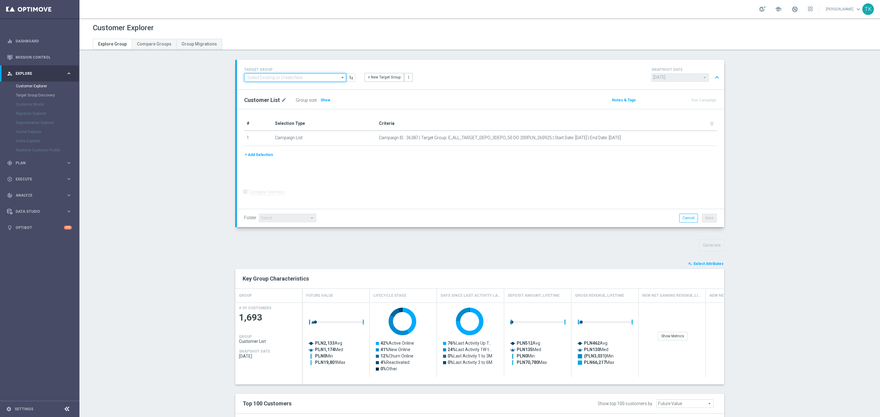
click at [284, 77] on input at bounding box center [295, 77] width 102 height 9
click at [263, 76] on input at bounding box center [295, 77] width 102 height 9
paste input "E_ALL_TARGET_DEPO_3DEPO_A_50 DO 200PLN_260925"
type input "E_ALL_TARGET_DEPO_3DEPO_A_50 DO 200PLN_260925"
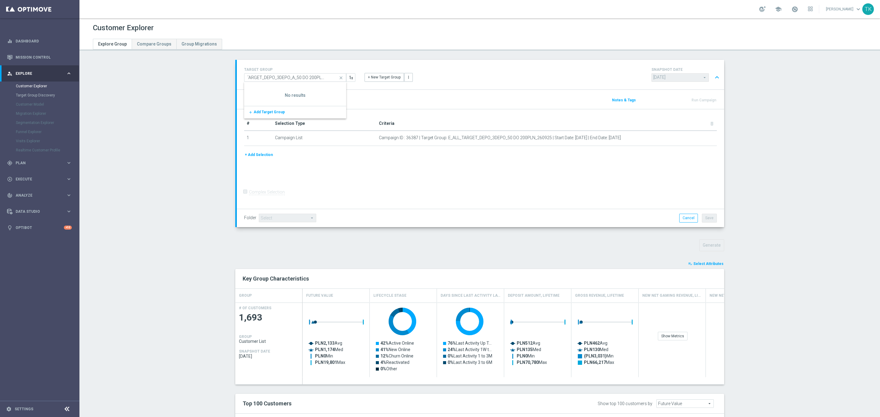
click at [338, 76] on icon "close" at bounding box center [341, 78] width 9 height 9
click at [352, 66] on div "TARGET GROUP search Show Selected 0 of NaN - Campaign 1 - Campaign 1 (1)" at bounding box center [300, 74] width 120 height 16
click at [406, 76] on icon "more_vert" at bounding box center [408, 77] width 4 height 4
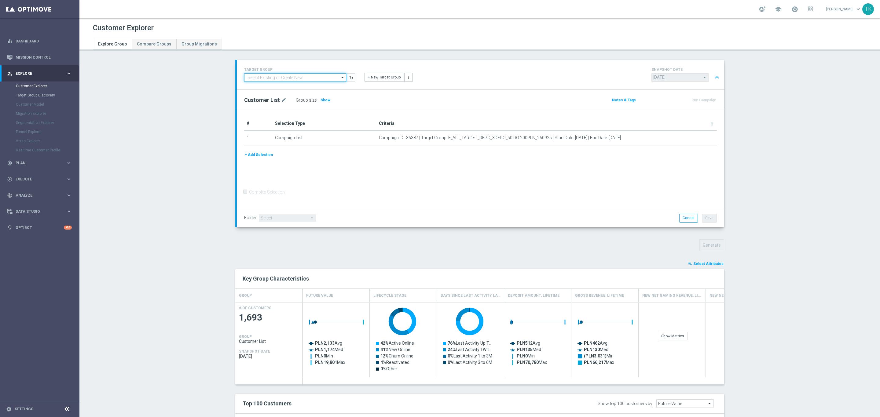
click at [277, 75] on input at bounding box center [295, 77] width 102 height 9
click at [273, 75] on input at bounding box center [295, 77] width 102 height 9
click at [349, 78] on icon "button" at bounding box center [351, 77] width 4 height 4
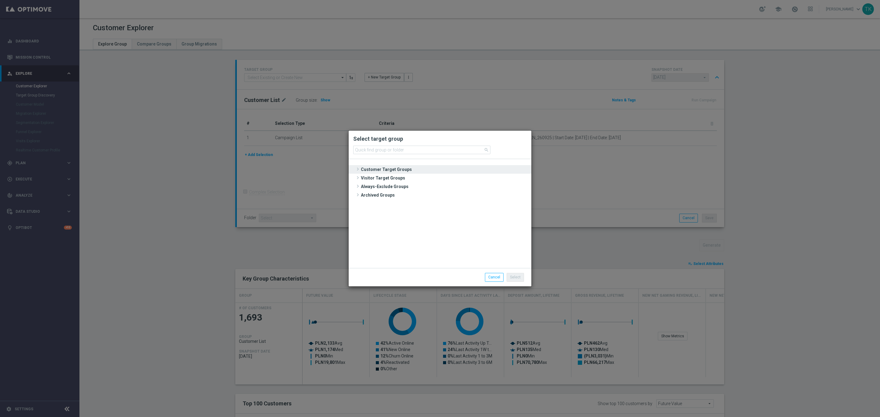
click at [389, 167] on span "Customer Target Groups" at bounding box center [445, 169] width 169 height 9
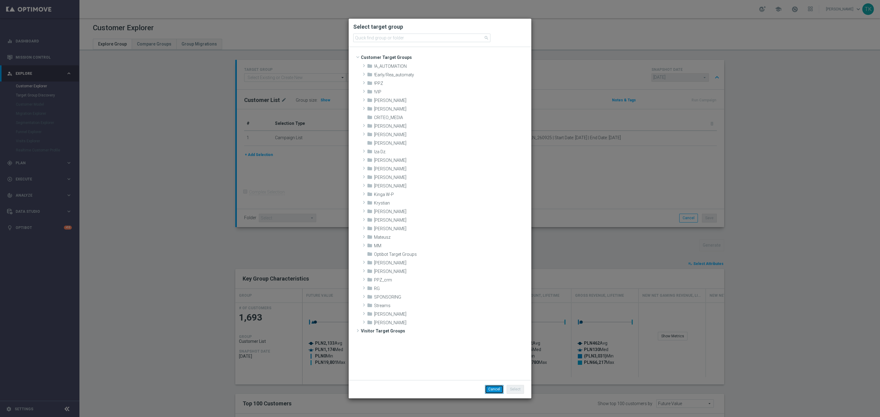
click at [499, 390] on button "Cancel" at bounding box center [494, 389] width 19 height 9
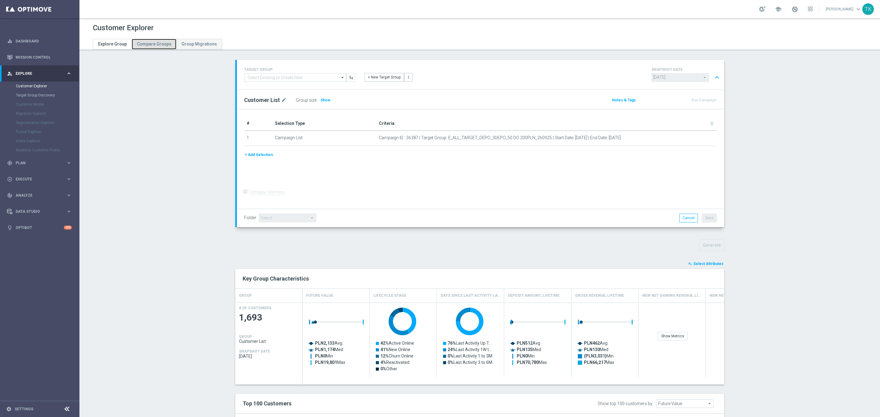
click at [147, 43] on span "Compare Groups" at bounding box center [154, 44] width 35 height 5
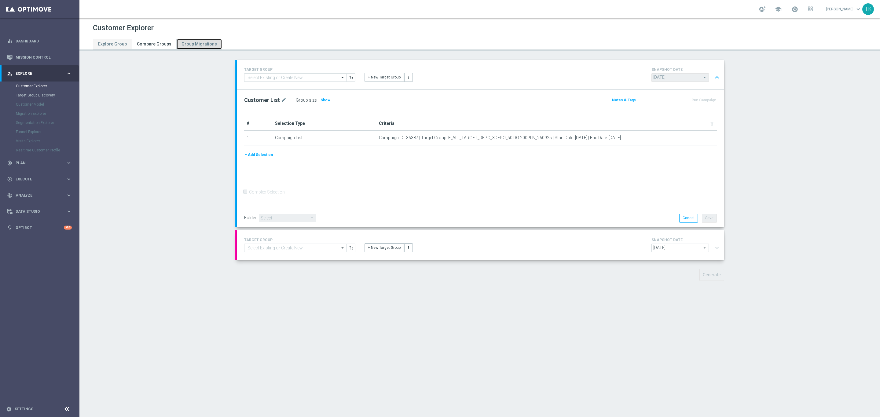
click at [191, 48] on link "Group Migrations" at bounding box center [199, 44] width 46 height 11
type input "2024-09-22"
click at [260, 247] on input at bounding box center [295, 248] width 102 height 9
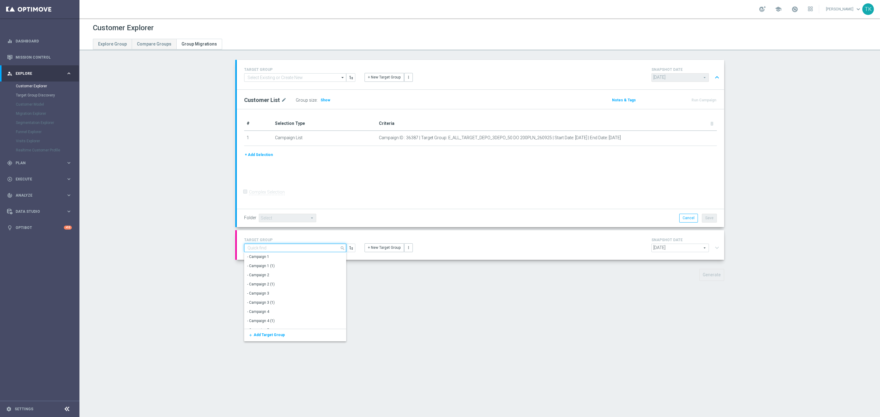
paste input "E_ALL_TARGET_DEPO_3DEPO_A_50 DO 200PLN_260925"
type input "E_ALL_TARGET_DEPO_3DEPO_A_50 DO 200PLN_260925"
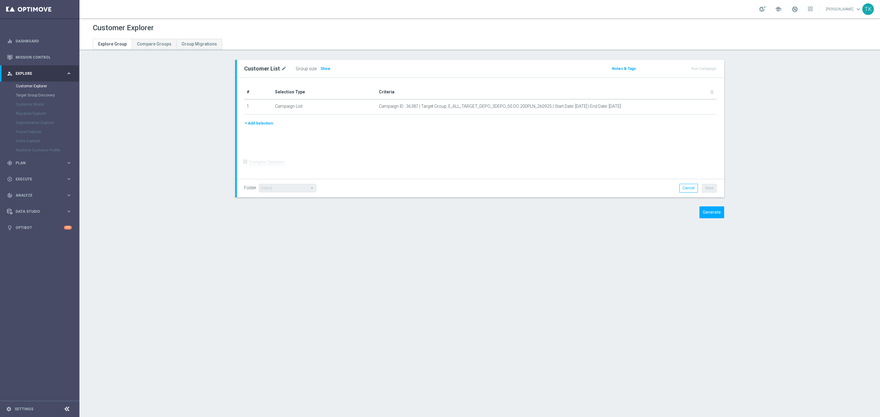
click at [253, 121] on button "+ Add Selection" at bounding box center [258, 123] width 29 height 7
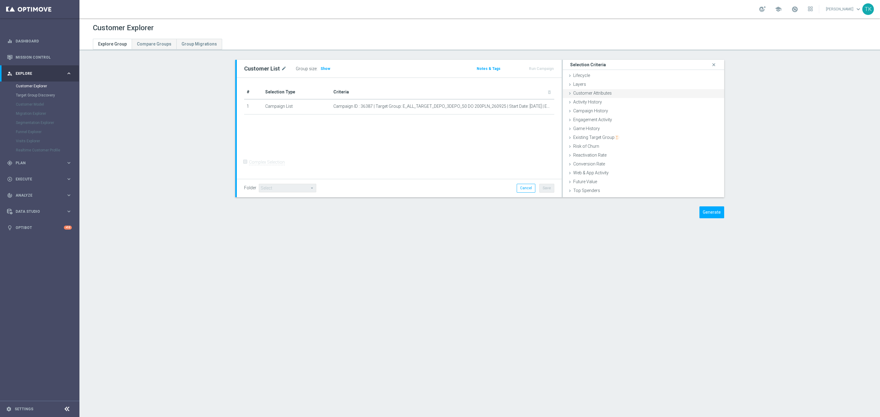
click at [599, 89] on div "Customer Attributes done" at bounding box center [643, 93] width 161 height 9
click at [639, 108] on span at bounding box center [669, 110] width 92 height 8
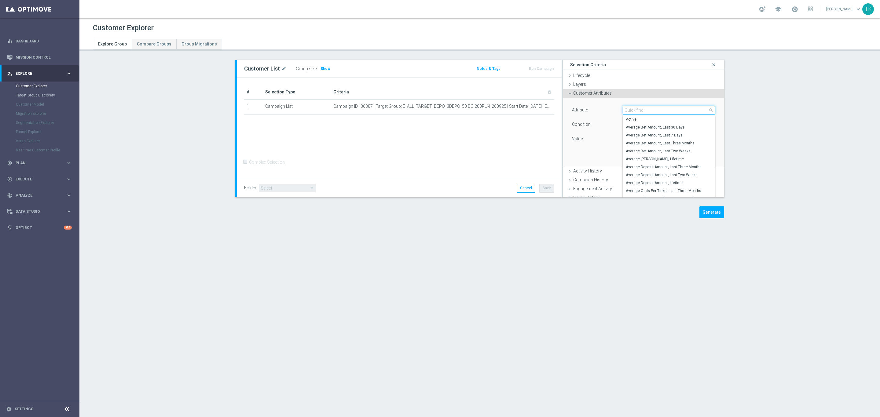
click at [632, 111] on input "search" at bounding box center [669, 110] width 92 height 9
type input "custom"
click at [499, 154] on div "# Selection Type Criteria delete_forever 1 Campaign List Campaign ID : 36387 | …" at bounding box center [399, 128] width 325 height 101
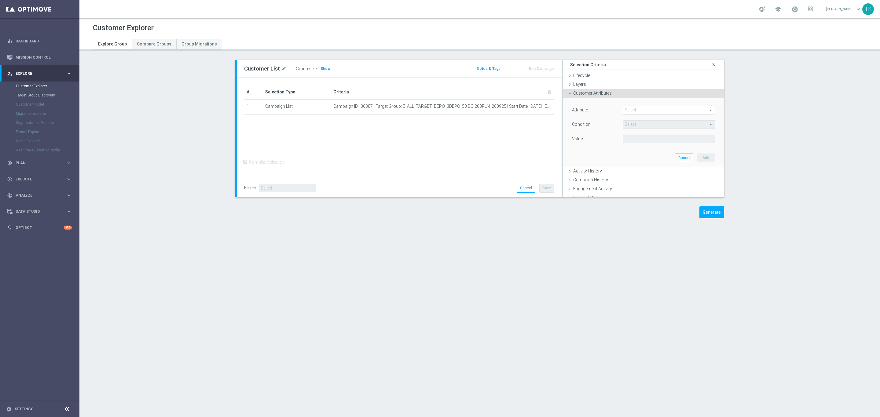
click at [579, 95] on span "Customer Attributes" at bounding box center [592, 93] width 38 height 5
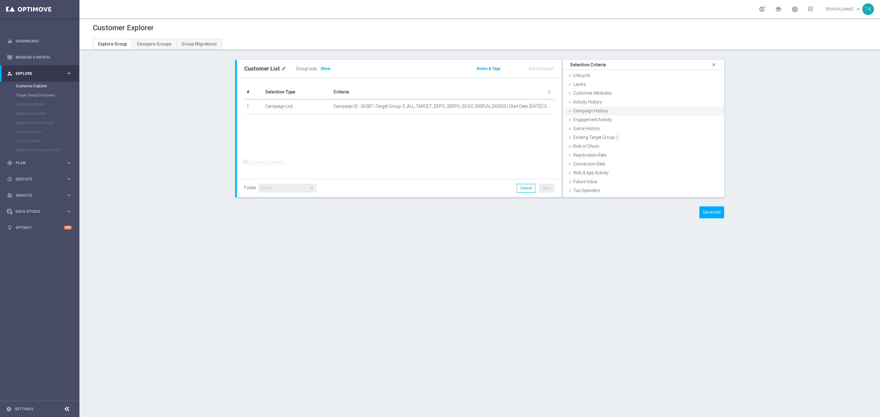
click at [591, 109] on span "Campaign History" at bounding box center [590, 110] width 35 height 5
click at [628, 130] on span "Under-exposure" at bounding box center [669, 128] width 92 height 8
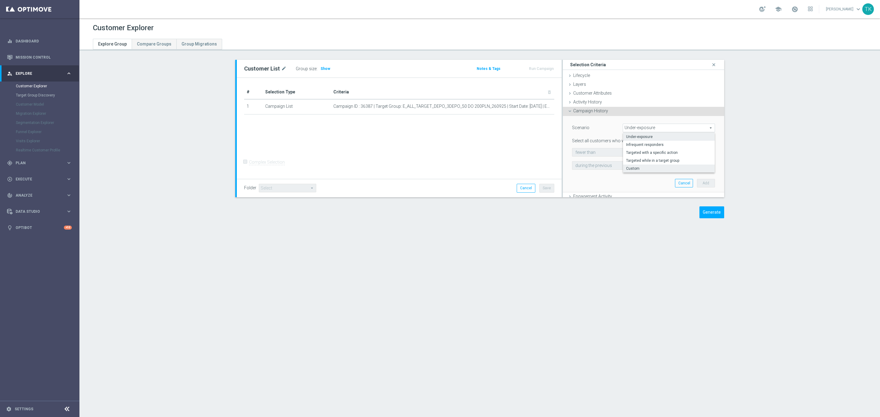
click at [635, 168] on span "Custom" at bounding box center [669, 168] width 86 height 5
type input "Custom"
click at [598, 151] on span "have" at bounding box center [601, 152] width 58 height 8
click at [593, 159] on span "have" at bounding box center [601, 161] width 52 height 5
click at [657, 150] on span "responded to" at bounding box center [675, 152] width 79 height 8
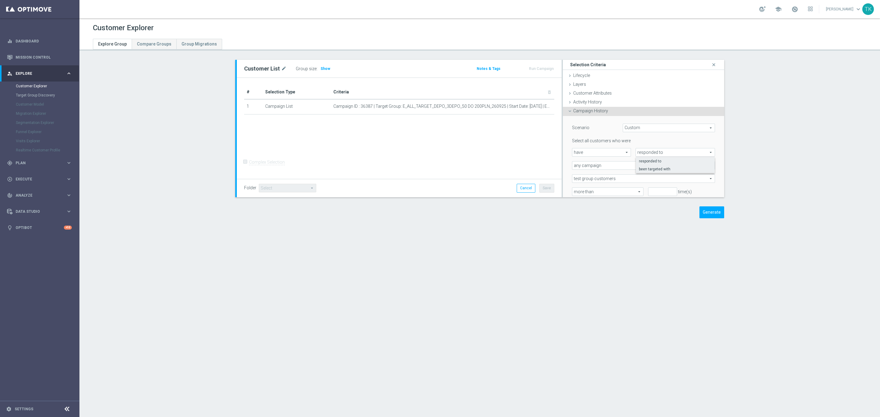
click at [657, 167] on span "been targeted with" at bounding box center [675, 169] width 73 height 5
type input "been targeted with"
click at [591, 163] on span "any campaign" at bounding box center [643, 166] width 142 height 8
click at [591, 190] on span "one or more actions" at bounding box center [643, 190] width 136 height 5
type input "one or more actions"
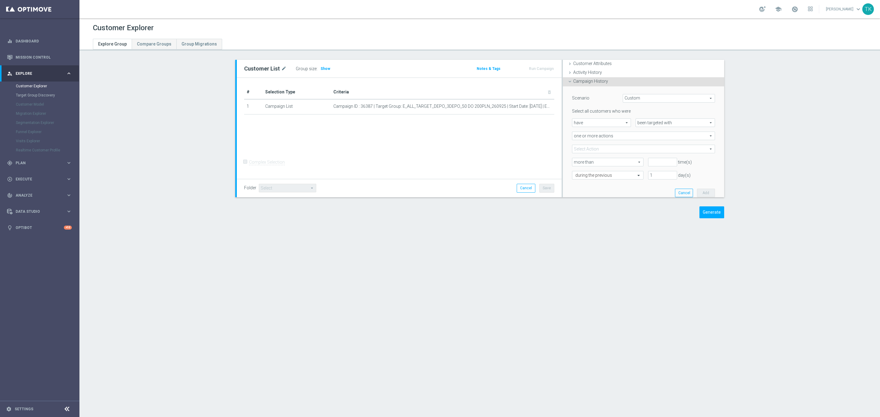
scroll to position [46, 0]
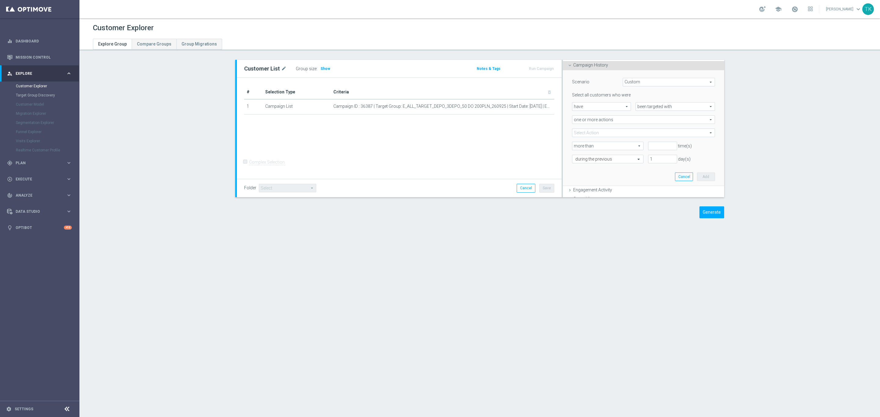
click at [579, 132] on span at bounding box center [643, 133] width 142 height 8
click at [580, 134] on input "search" at bounding box center [643, 133] width 143 height 9
paste input "E_ALL_TARGET_DEPO_3DEPO_A_50 DO 200PLN_260925"
type input "E_ALL_TARGET_DEPO_3DEPO_A_50 DO 200PLN_260925"
click at [594, 162] on span "E_ALL_TARGET_DEPO_3DEPO_A_50 DO 200PLN_260925" at bounding box center [647, 163] width 134 height 5
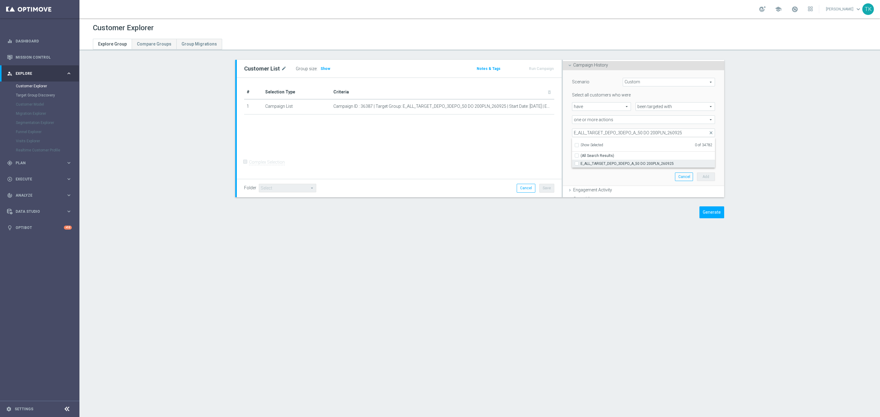
click at [580, 162] on input "E_ALL_TARGET_DEPO_3DEPO_A_50 DO 200PLN_260925" at bounding box center [578, 164] width 4 height 4
checkbox input "true"
type input "E_ALL_TARGET_DEPO_3DEPO_A_50 DO 200PLN_260925"
checkbox input "true"
click at [629, 181] on div "Scenario Custom Custom arrow_drop_down search Select all customers who were hav…" at bounding box center [643, 128] width 152 height 116
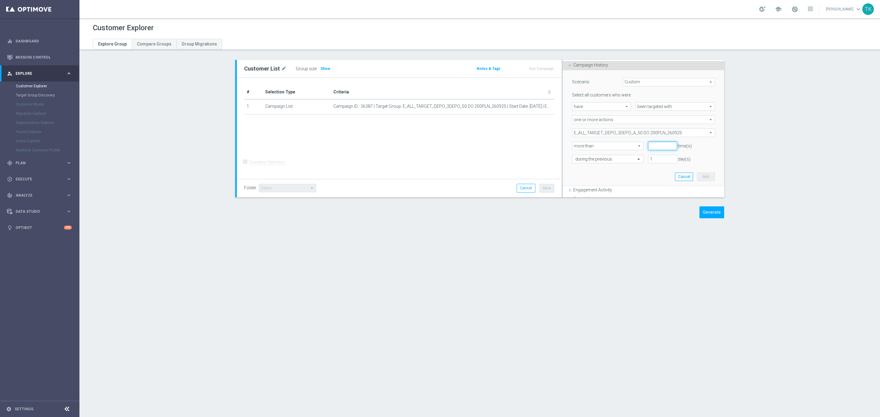
click at [648, 149] on input "number" at bounding box center [662, 146] width 29 height 9
click at [628, 145] on span "more than" at bounding box center [607, 146] width 71 height 8
click at [651, 148] on input "number" at bounding box center [662, 146] width 29 height 9
type input "0"
click at [606, 159] on input "text" at bounding box center [601, 159] width 53 height 5
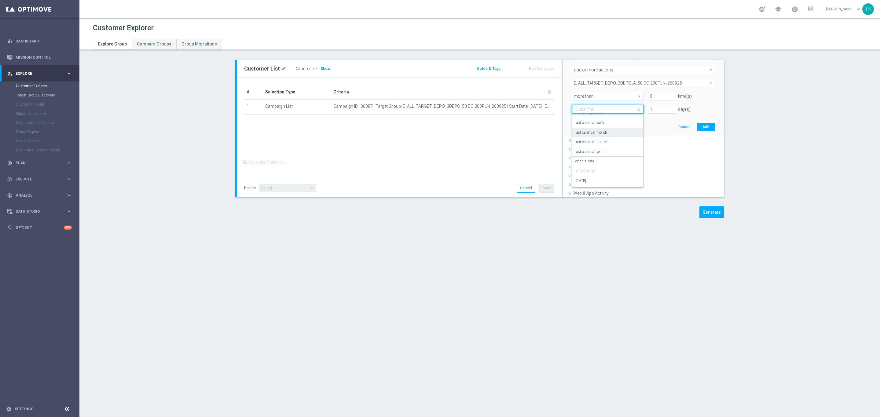
scroll to position [141, 0]
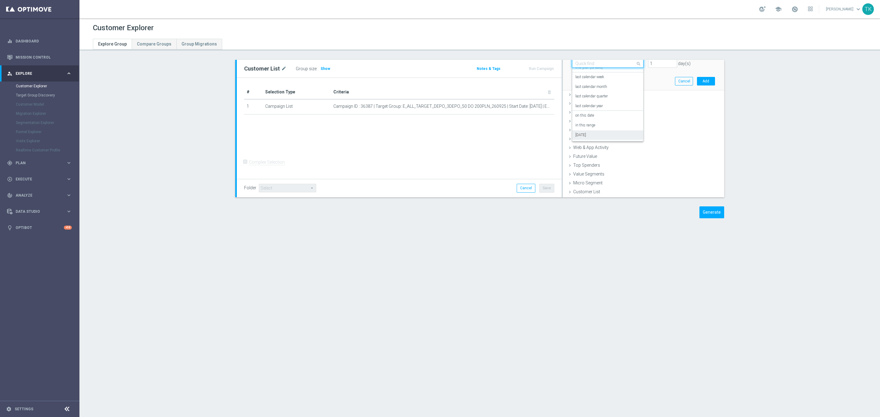
click at [593, 135] on div "today" at bounding box center [607, 135] width 65 height 10
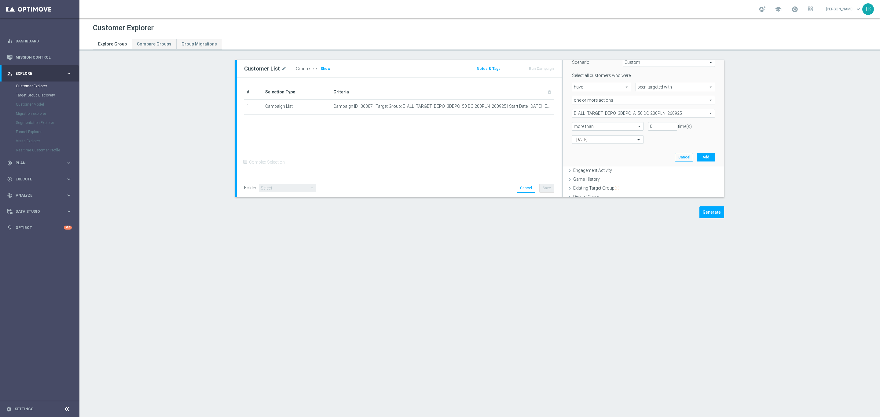
scroll to position [0, 0]
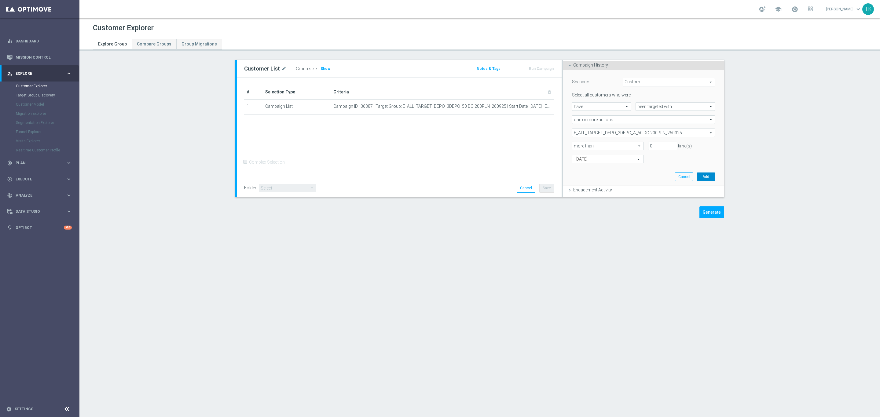
click at [699, 174] on button "Add" at bounding box center [706, 177] width 18 height 9
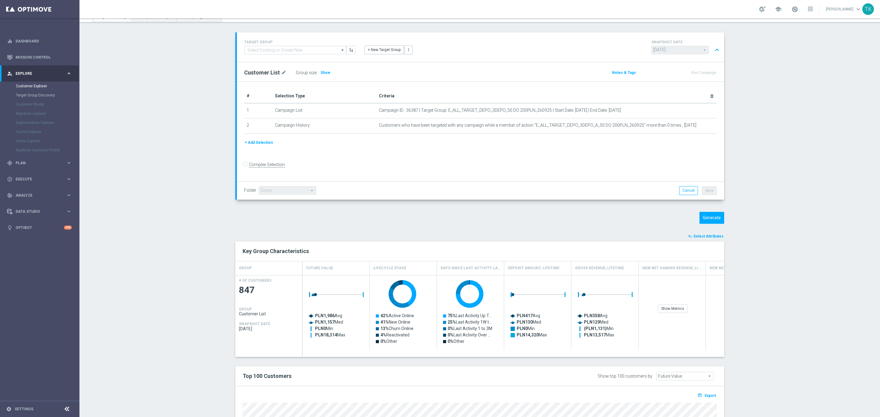
scroll to position [162, 0]
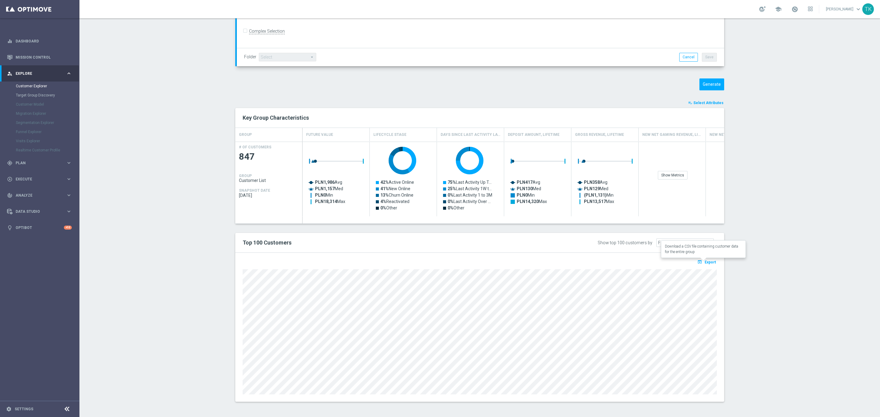
click at [707, 261] on span "Export" at bounding box center [709, 262] width 11 height 4
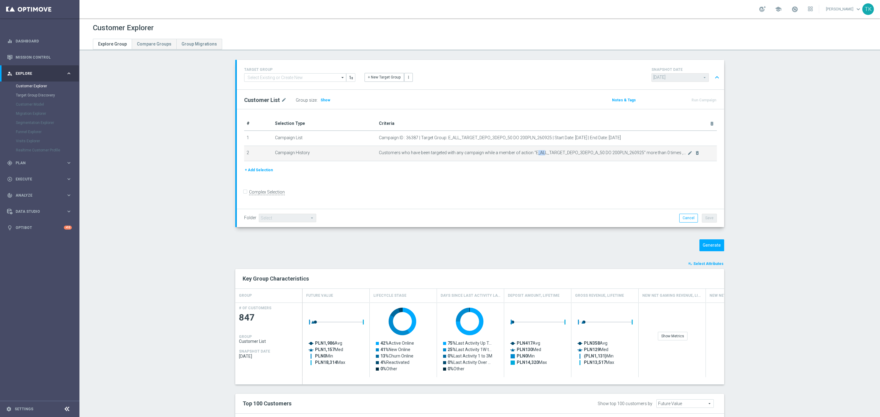
drag, startPoint x: 530, startPoint y: 152, endPoint x: 539, endPoint y: 152, distance: 8.9
click at [539, 152] on span "Customers who have been targeted with any campaign while a member of action "E_…" at bounding box center [533, 152] width 309 height 5
click at [529, 152] on span "Customers who have been targeted with any campaign while a member of action "E_…" at bounding box center [533, 152] width 309 height 5
drag, startPoint x: 529, startPoint y: 152, endPoint x: 635, endPoint y: 154, distance: 106.6
click at [635, 154] on span "Customers who have been targeted with any campaign while a member of action "E_…" at bounding box center [533, 152] width 309 height 5
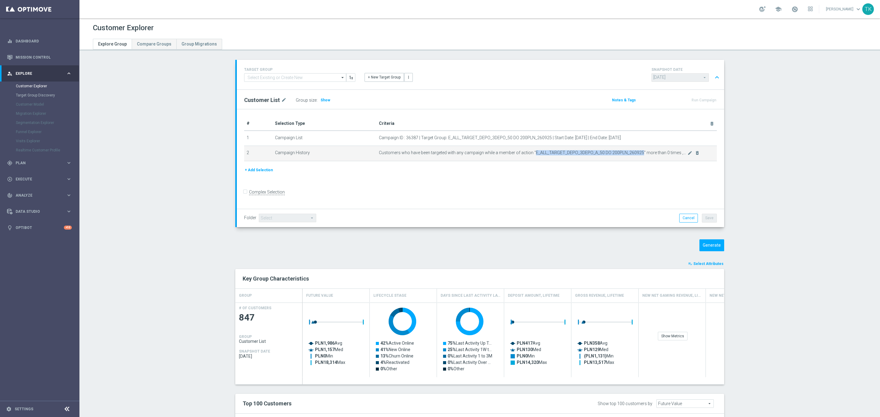
copy span "E_ALL_TARGET_DEPO_3DEPO_A_50 DO 200PLN_260925"
click at [670, 181] on div "# Selection Type Criteria delete_forever 1 Campaign List Campaign ID : 36387 | …" at bounding box center [480, 159] width 487 height 100
click at [435, 154] on span "Customers who have been targeted with any campaign while a member of action "E_…" at bounding box center [533, 152] width 309 height 5
click at [687, 152] on icon "mode_edit" at bounding box center [689, 153] width 5 height 5
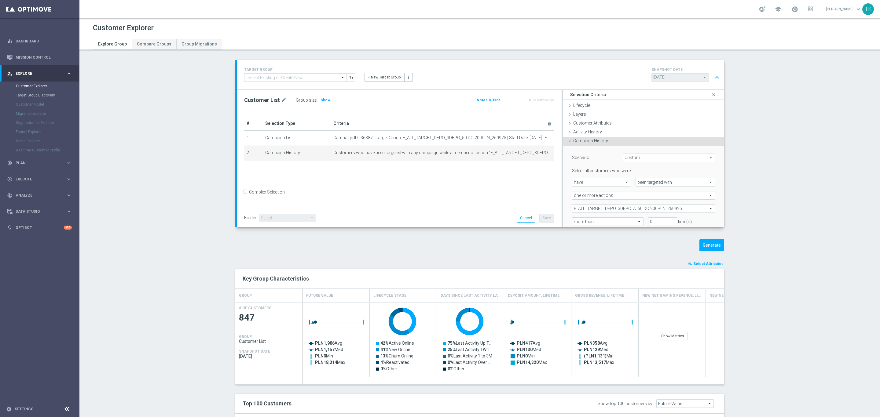
click at [602, 206] on span "E_ALL_TARGET_DEPO_3DEPO_A_50 DO 200PLN_260925" at bounding box center [643, 209] width 142 height 8
click at [587, 210] on input "search" at bounding box center [643, 208] width 143 height 9
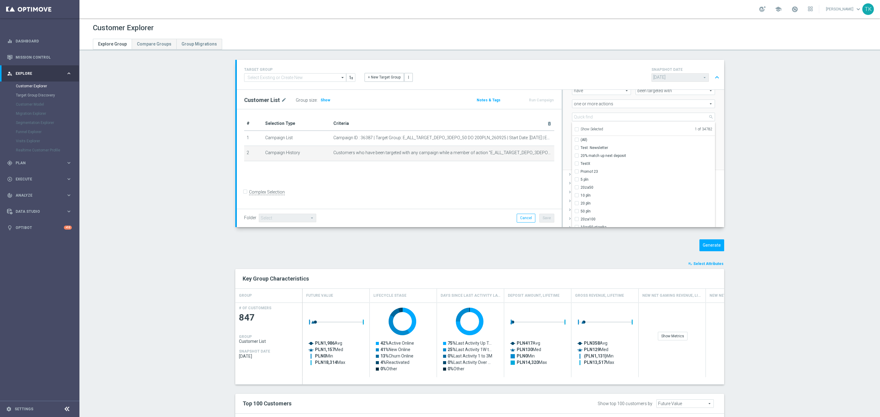
click at [574, 131] on input "Show Selected" at bounding box center [576, 130] width 4 height 4
checkbox input "true"
click at [623, 149] on span "E_ALL_TARGET_DEPO_3DEPO_A_50 DO 200PLN_260925" at bounding box center [647, 147] width 134 height 5
click at [580, 149] on input "E_ALL_TARGET_DEPO_3DEPO_A_50 DO 200PLN_260925" at bounding box center [578, 148] width 4 height 4
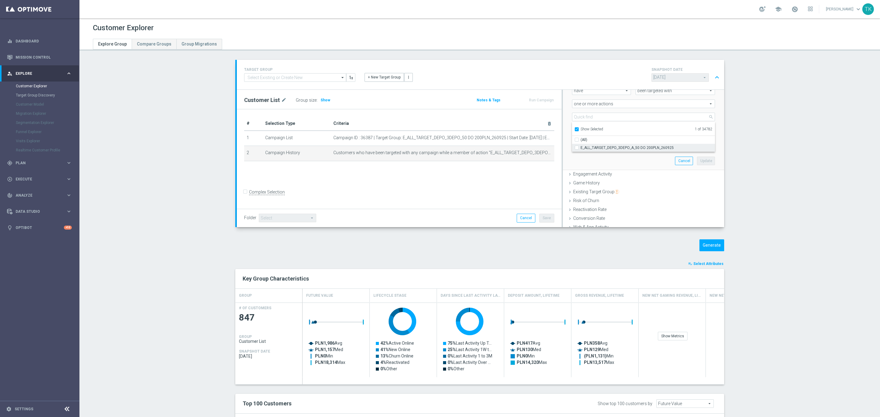
checkbox input "false"
type input "Select Action"
checkbox input "false"
click at [574, 131] on input "Show Selected" at bounding box center [576, 130] width 4 height 4
checkbox input "false"
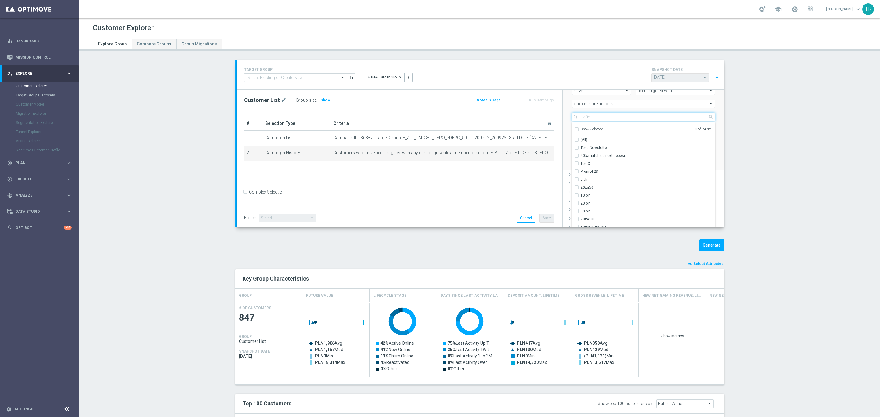
click at [589, 119] on input "search" at bounding box center [643, 117] width 143 height 9
paste input "E_ALL_TARGET_DEPO_3DEPO_A_50 DO 200PLN_260925"
click at [628, 118] on input "E_ALL_TARGET_DEPO_3DEPO_A_50 DO 200PLN_260925" at bounding box center [643, 117] width 143 height 9
type input "E_ALL_TARGET_DEPO_3DEPO_B_50 DO 200PLN_260925"
click at [617, 150] on span "E_ALL_TARGET_DEPO_3DEPO_B_50 DO 200PLN_260925" at bounding box center [647, 147] width 134 height 5
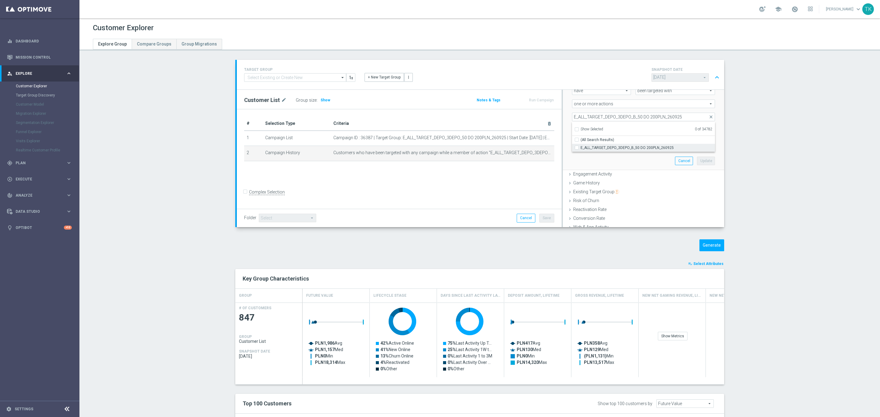
click at [580, 150] on input "E_ALL_TARGET_DEPO_3DEPO_B_50 DO 200PLN_260925" at bounding box center [578, 148] width 4 height 4
checkbox input "true"
type input "E_ALL_TARGET_DEPO_3DEPO_B_50 DO 200PLN_260925"
checkbox input "true"
click at [567, 138] on div "Scenario Custom Custom arrow_drop_down search Select all customers who were hav…" at bounding box center [643, 112] width 152 height 116
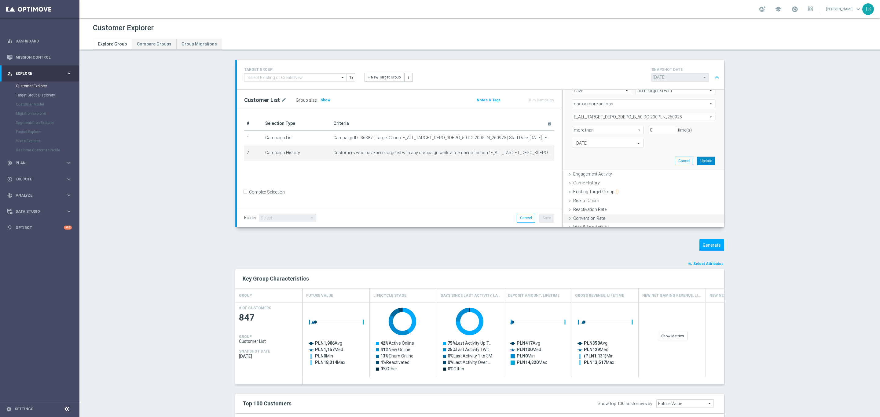
drag, startPoint x: 696, startPoint y: 159, endPoint x: 695, endPoint y: 166, distance: 7.4
click at [697, 160] on button "Update" at bounding box center [706, 161] width 18 height 9
click at [709, 247] on button "Generate" at bounding box center [711, 246] width 25 height 12
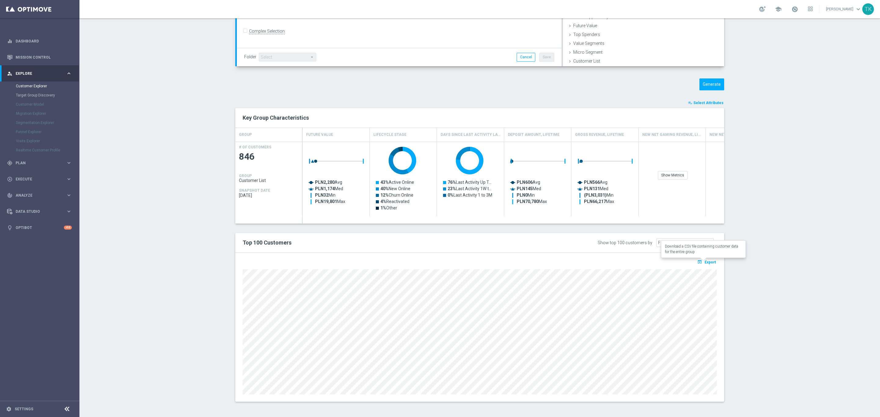
click at [707, 262] on span "Export" at bounding box center [709, 262] width 11 height 4
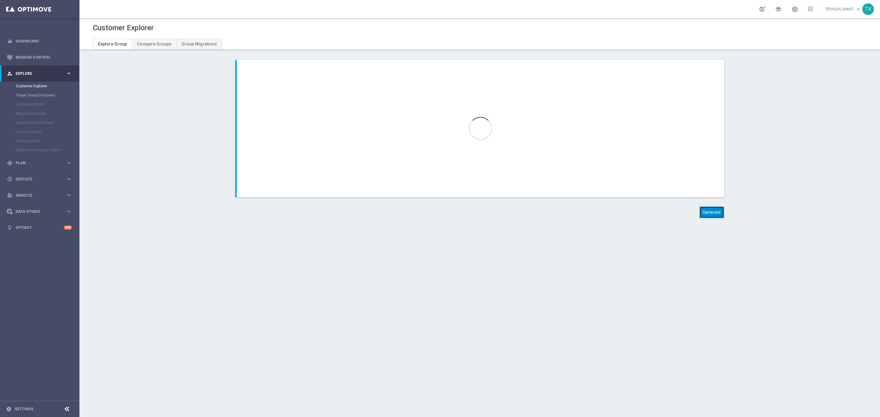
click at [716, 212] on button "Generate" at bounding box center [711, 213] width 25 height 12
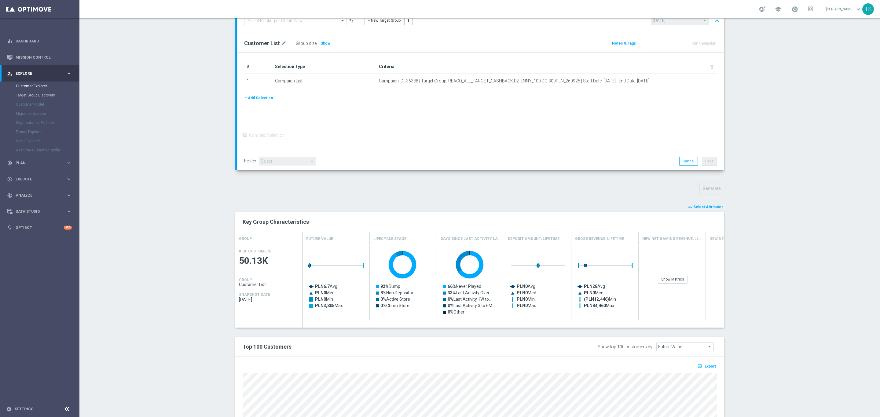
scroll to position [162, 0]
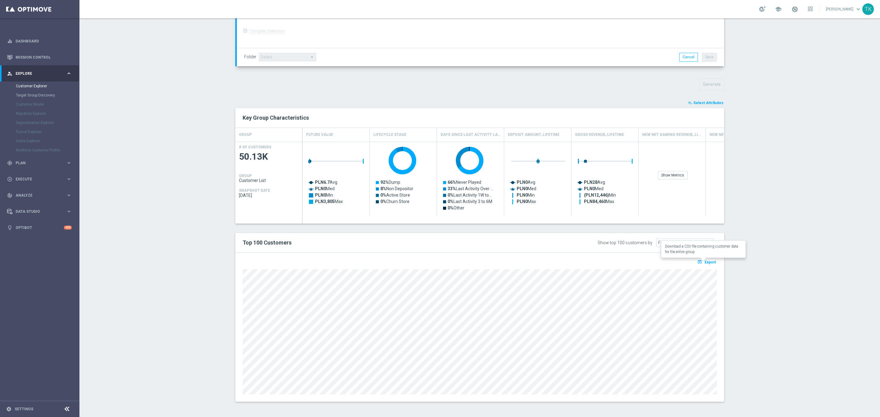
click at [704, 263] on span "Export" at bounding box center [709, 262] width 11 height 4
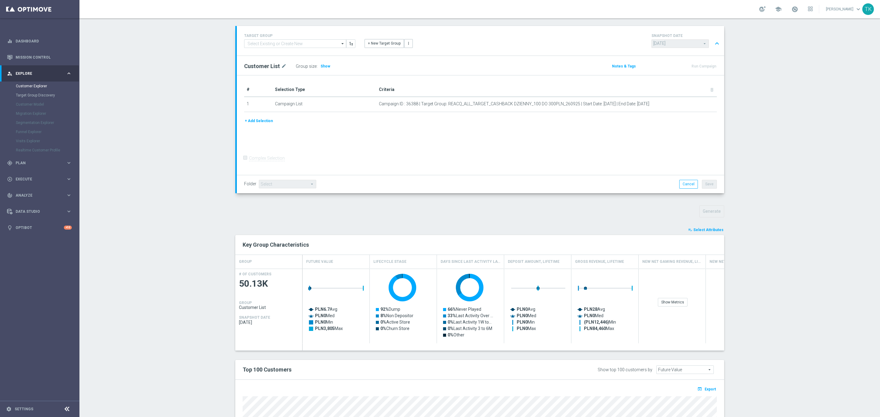
scroll to position [0, 0]
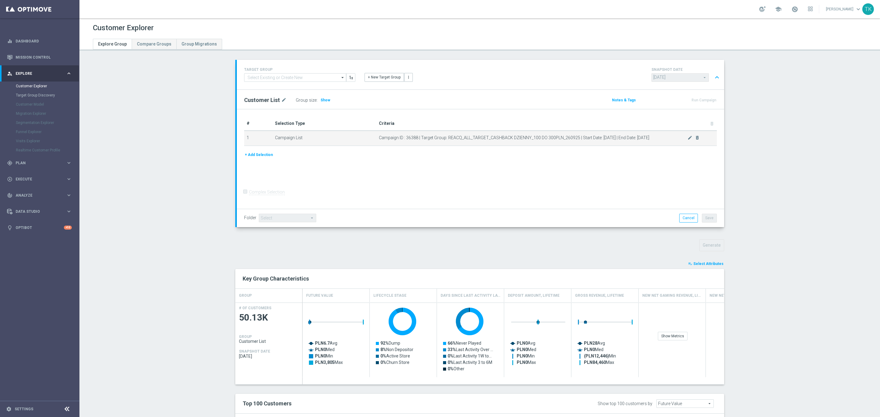
drag, startPoint x: 445, startPoint y: 135, endPoint x: 475, endPoint y: 145, distance: 32.0
click at [475, 145] on td "Campaign ID : 36388 | Target Group: REACQ_ALL_TARGET_CASHBACK DZIENNY_100 DO 30…" at bounding box center [546, 138] width 340 height 15
click at [460, 141] on td "Campaign ID : 36388 | Target Group: REACQ_ALL_TARGET_CASHBACK DZIENNY_100 DO 30…" at bounding box center [546, 138] width 340 height 15
drag, startPoint x: 444, startPoint y: 137, endPoint x: 573, endPoint y: 139, distance: 129.2
click at [573, 139] on span "Campaign ID : 36388 | Target Group: REACQ_ALL_TARGET_CASHBACK DZIENNY_100 DO 30…" at bounding box center [533, 137] width 309 height 5
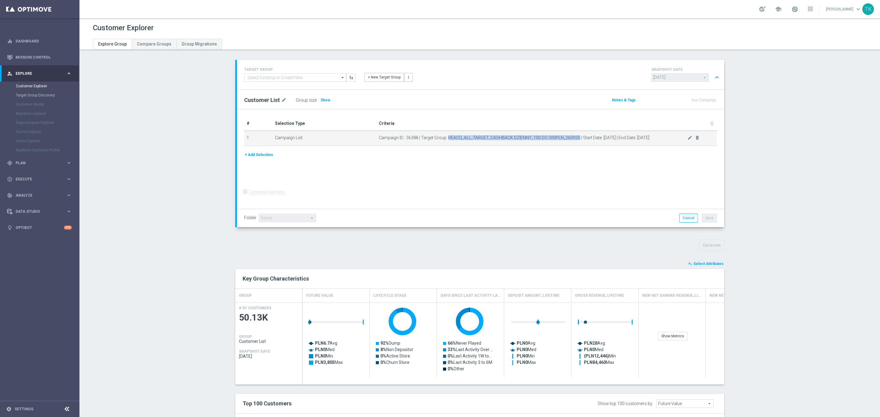
copy span "REACQ_ALL_TARGET_CASHBACK DZIENNY_100 DO 300PLN_260925"
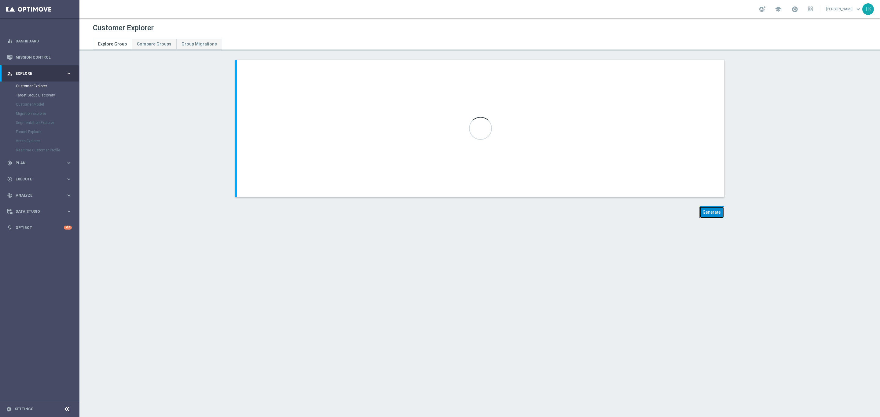
click at [710, 215] on button "Generate" at bounding box center [711, 213] width 25 height 12
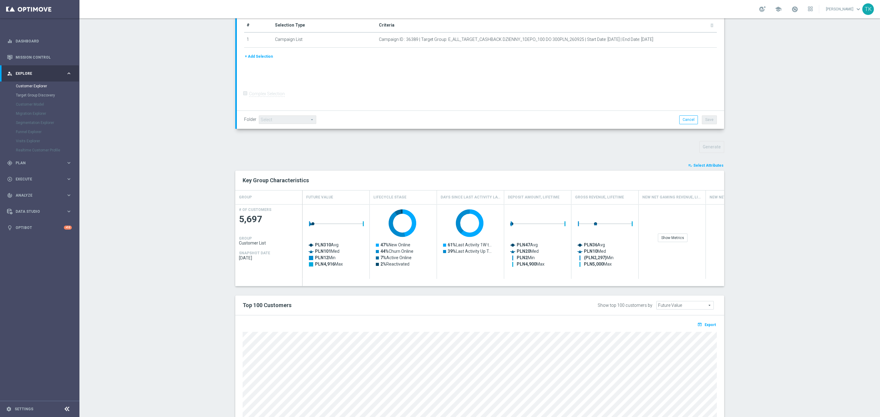
scroll to position [162, 0]
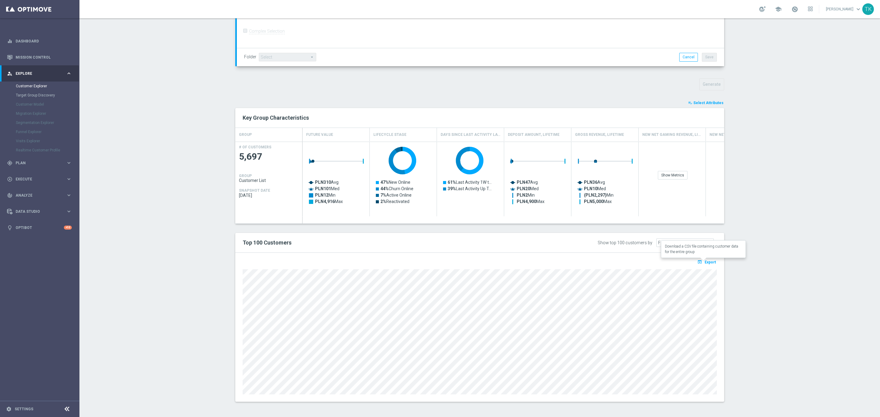
click at [704, 263] on span "Export" at bounding box center [709, 262] width 11 height 4
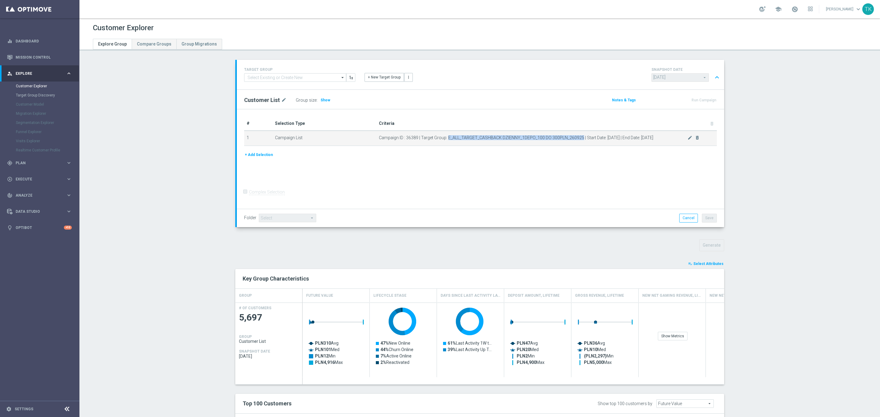
drag, startPoint x: 444, startPoint y: 139, endPoint x: 578, endPoint y: 138, distance: 134.1
click at [578, 138] on span "Campaign ID : 36389 | Target Group: E_ALL_TARGET_CASHBACK DZIENNY_1DEPO_100 DO …" at bounding box center [533, 137] width 309 height 5
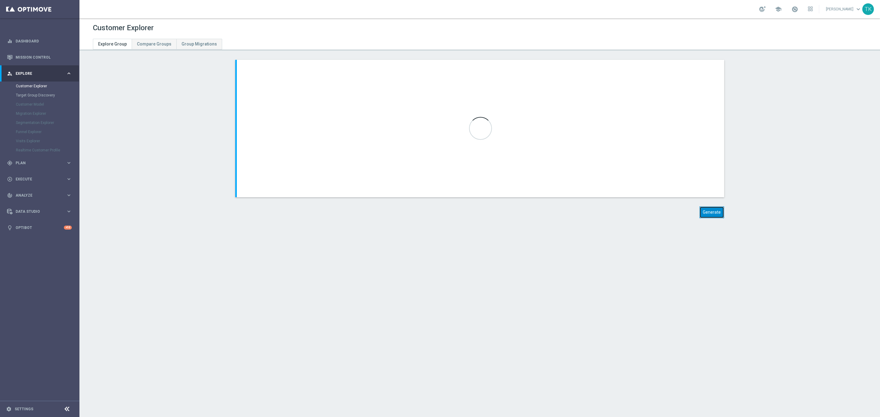
drag, startPoint x: 706, startPoint y: 215, endPoint x: 769, endPoint y: 257, distance: 76.0
click at [706, 214] on button "Generate" at bounding box center [711, 213] width 25 height 12
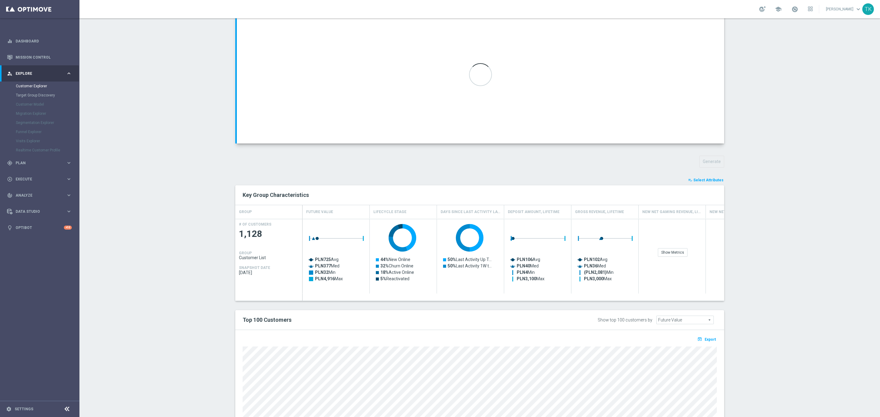
scroll to position [162, 0]
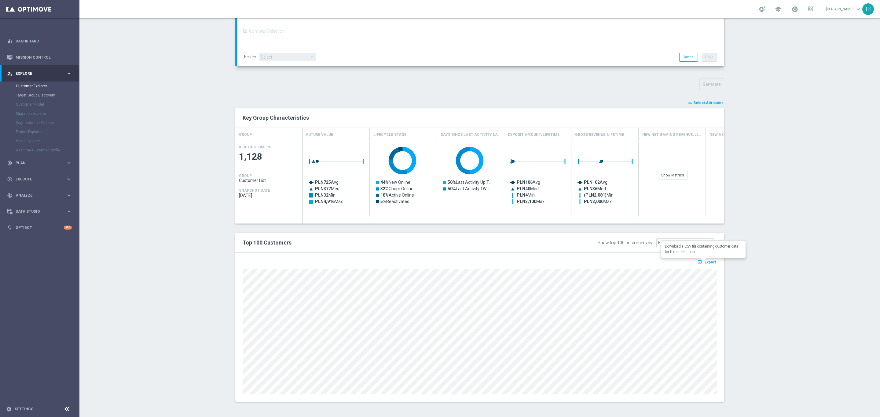
click at [706, 264] on span "Export" at bounding box center [709, 262] width 11 height 4
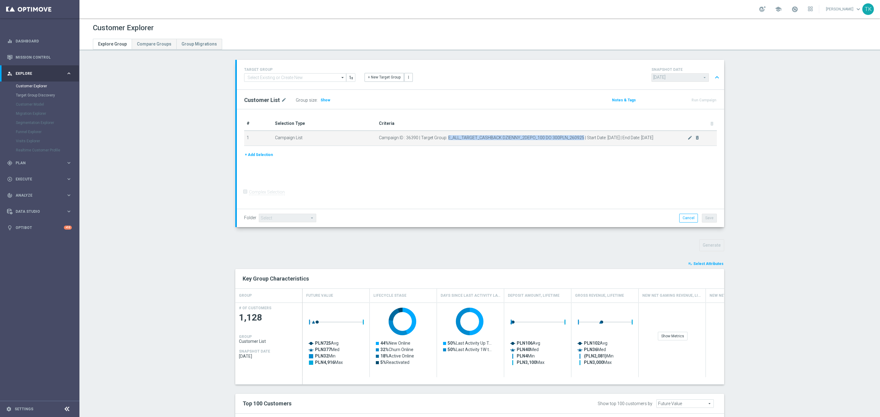
drag, startPoint x: 445, startPoint y: 138, endPoint x: 576, endPoint y: 138, distance: 132.0
click at [576, 138] on span "Campaign ID : 36390 | Target Group: E_ALL_TARGET_CASHBACK DZIENNY_2DEPO_100 DO …" at bounding box center [533, 137] width 309 height 5
copy span "E_ALL_TARGET_CASHBACK DZIENNY_2DEPO_100 DO 300PLN_260925"
